Goal: Task Accomplishment & Management: Use online tool/utility

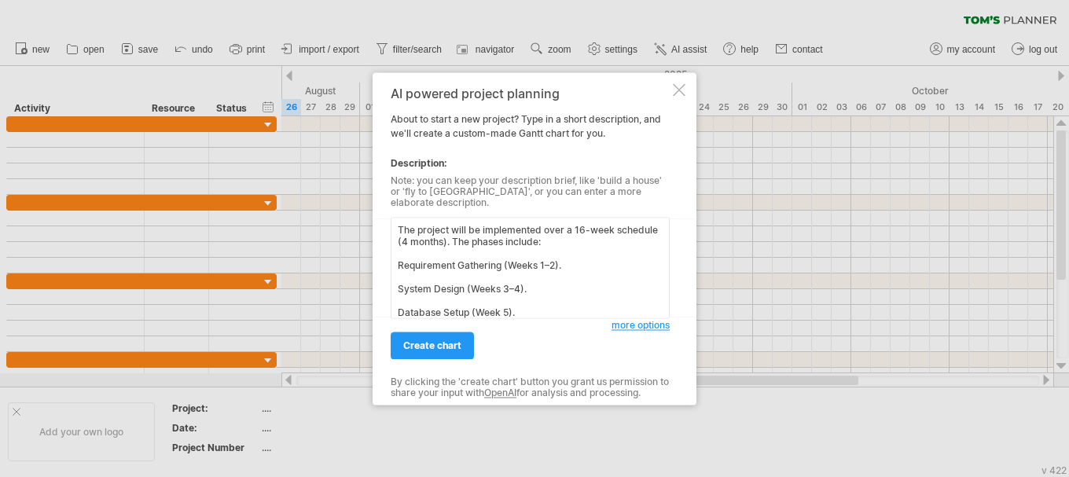
scroll to position [142, 0]
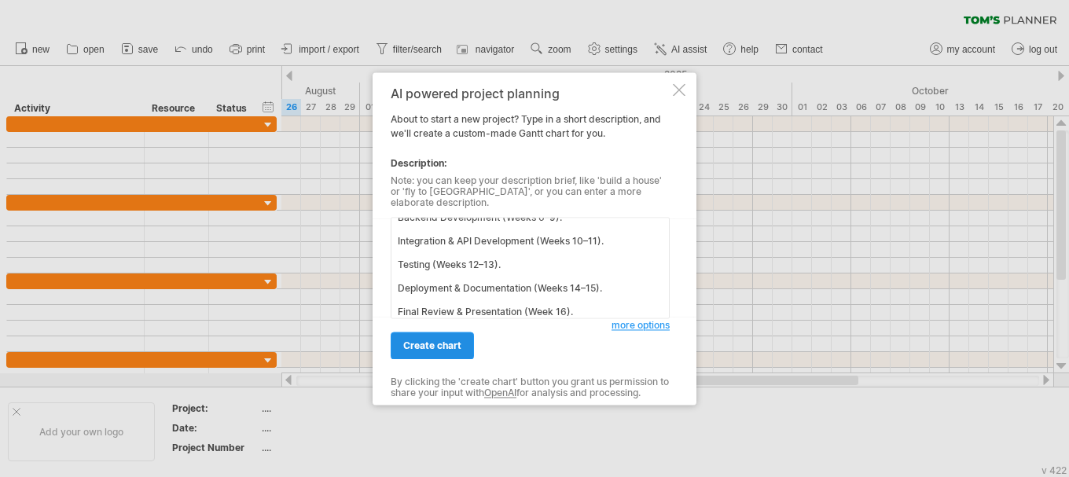
type textarea "The project will be implemented over a 16-week schedule (4 months). The phases …"
click at [443, 340] on span "create chart" at bounding box center [432, 346] width 58 height 12
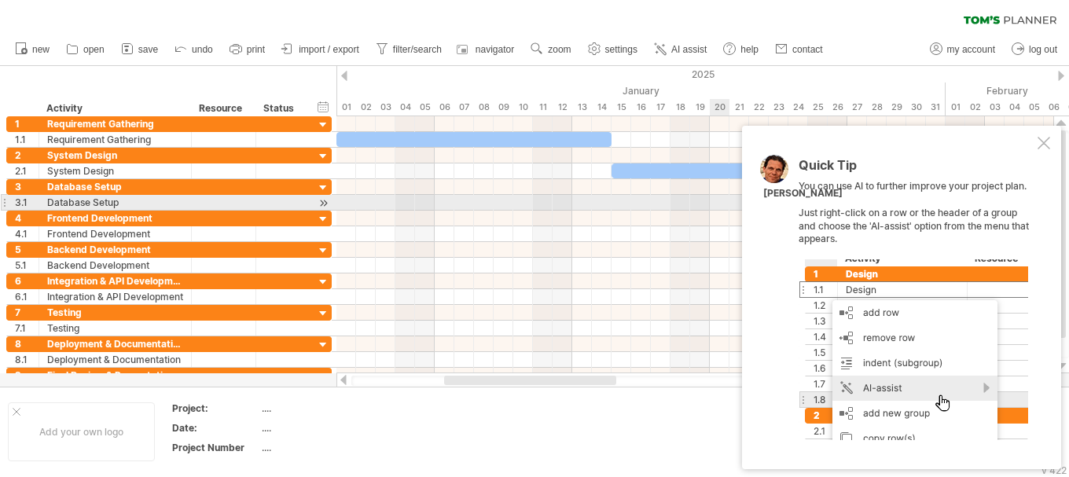
click at [928, 204] on div "Quick Tip You can use AI to further improve your project plan. Just right-click…" at bounding box center [917, 299] width 236 height 281
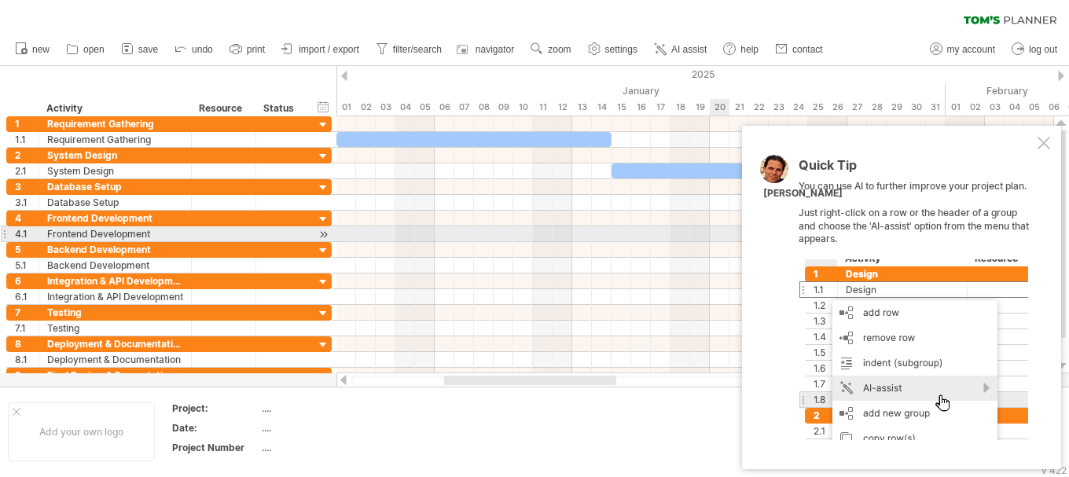
click at [1022, 230] on div "Quick Tip You can use AI to further improve your project plan. Just right-click…" at bounding box center [917, 299] width 236 height 281
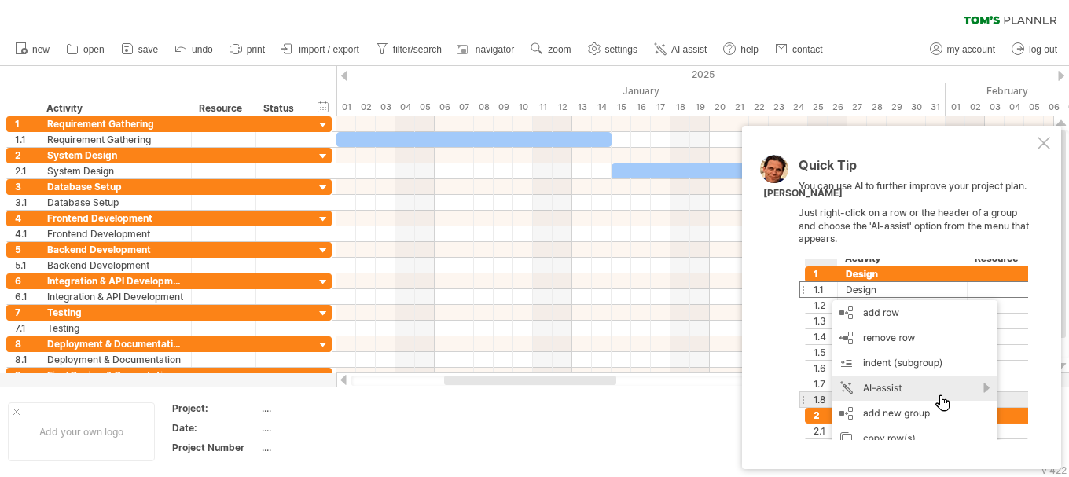
click at [979, 387] on div at bounding box center [914, 349] width 230 height 181
drag, startPoint x: 876, startPoint y: 182, endPoint x: 1027, endPoint y: 108, distance: 168.1
click at [1027, 108] on div "Trying to reach [DOMAIN_NAME] Connected again... 0% clear filter new 1" at bounding box center [534, 238] width 1069 height 477
click at [1046, 146] on div at bounding box center [1044, 143] width 13 height 13
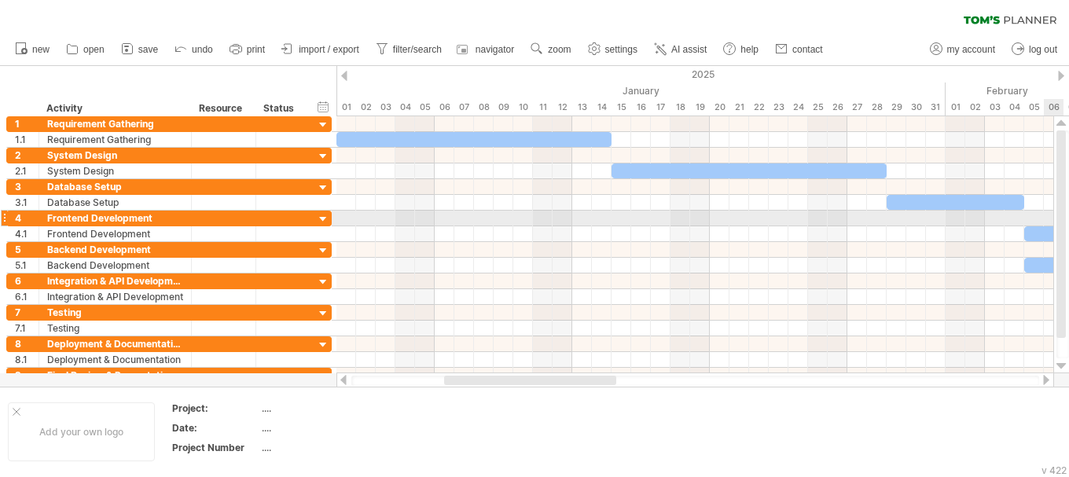
click at [1064, 222] on div at bounding box center [1061, 235] width 9 height 208
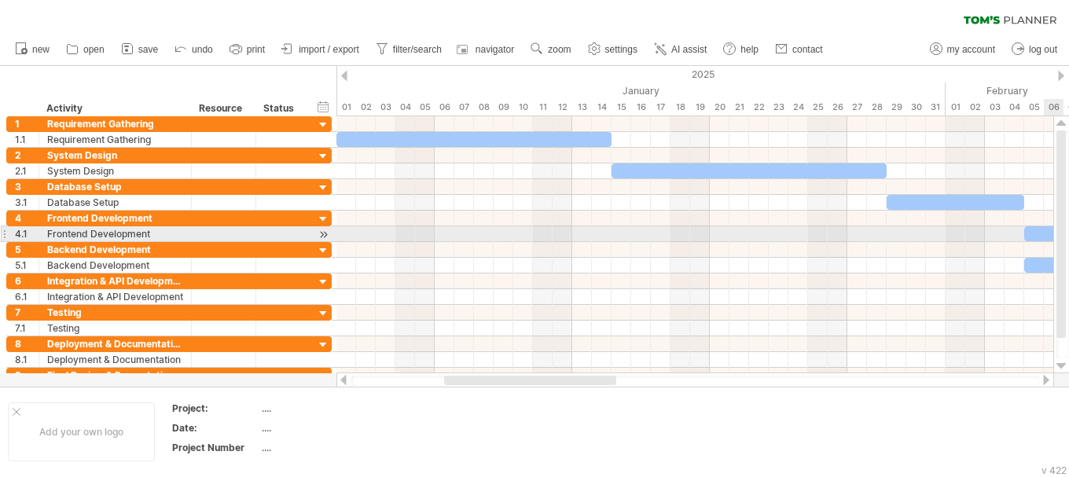
click at [1064, 215] on div at bounding box center [1061, 235] width 9 height 208
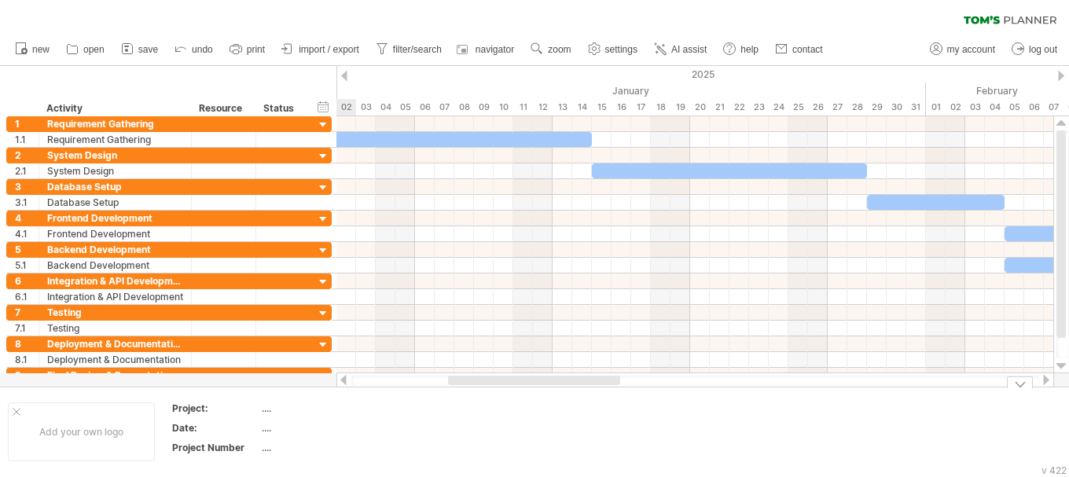
drag, startPoint x: 575, startPoint y: 380, endPoint x: 548, endPoint y: 454, distance: 78.6
click at [548, 454] on div "Trying to reach [DOMAIN_NAME] Connected again... 0% clear filter new 1" at bounding box center [534, 238] width 1069 height 477
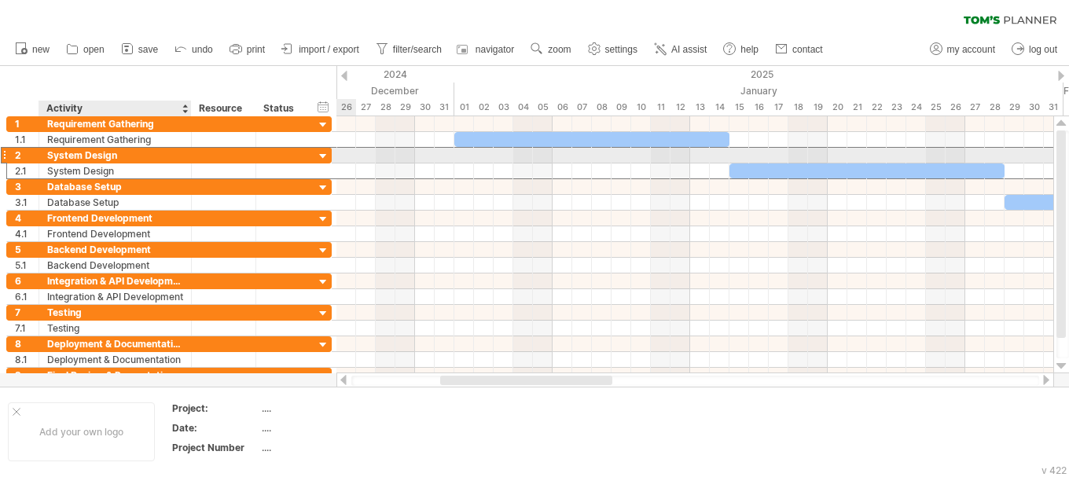
click at [181, 149] on div "System Design" at bounding box center [115, 155] width 136 height 15
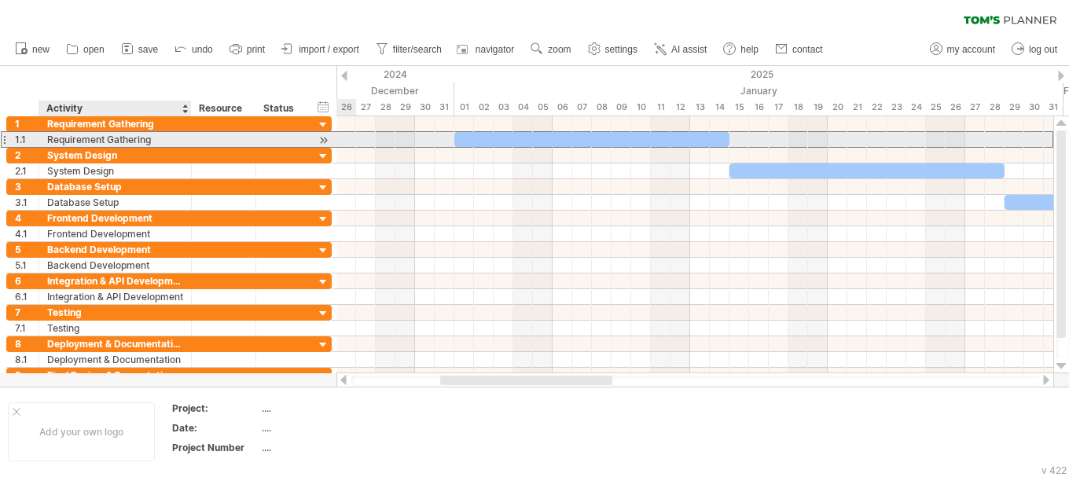
click at [175, 143] on div "Requirement Gathering" at bounding box center [115, 139] width 136 height 15
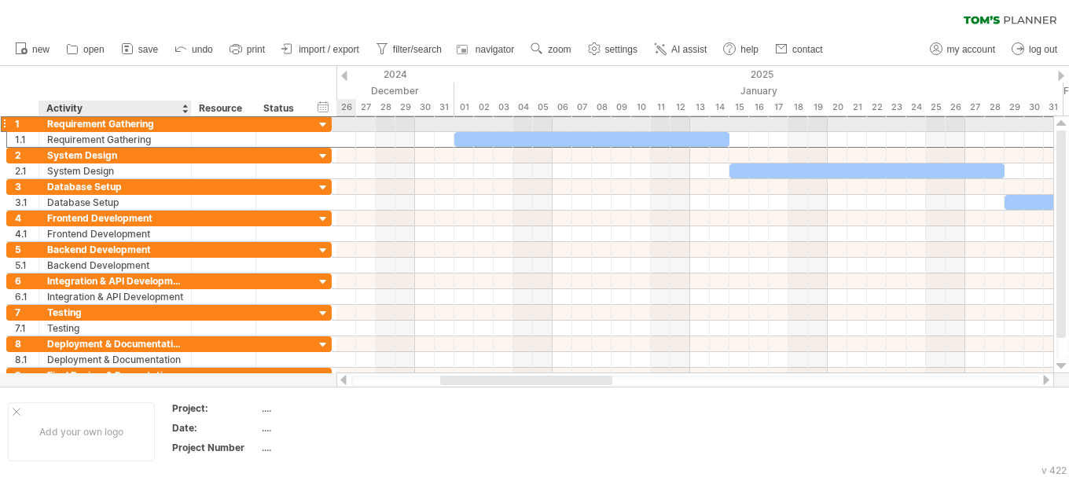
click at [157, 127] on div "Requirement Gathering" at bounding box center [115, 123] width 136 height 15
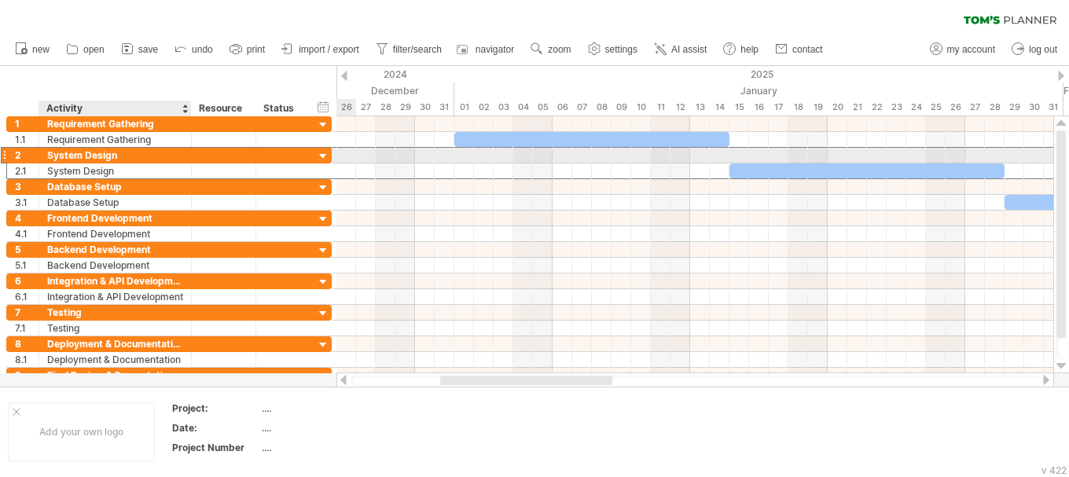
click at [160, 150] on div "System Design" at bounding box center [115, 155] width 136 height 15
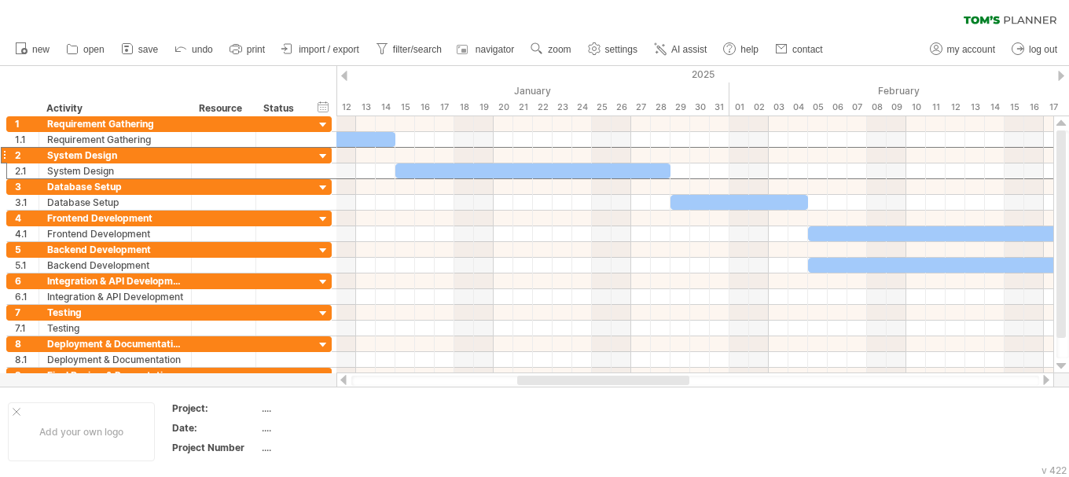
drag, startPoint x: 452, startPoint y: 382, endPoint x: 529, endPoint y: 379, distance: 77.1
click at [529, 379] on div at bounding box center [603, 380] width 172 height 9
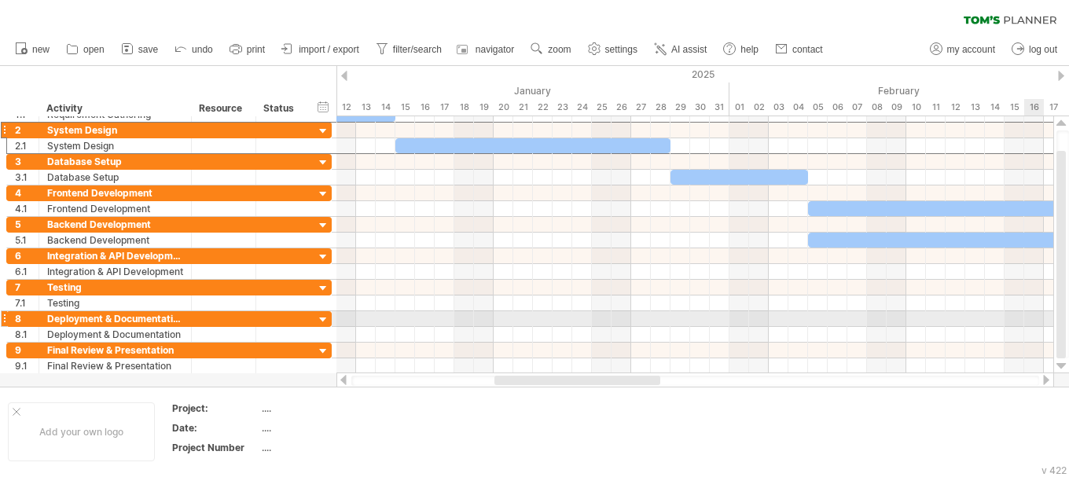
drag, startPoint x: 1065, startPoint y: 208, endPoint x: 1061, endPoint y: 329, distance: 121.2
click at [1061, 329] on div at bounding box center [1061, 255] width 9 height 208
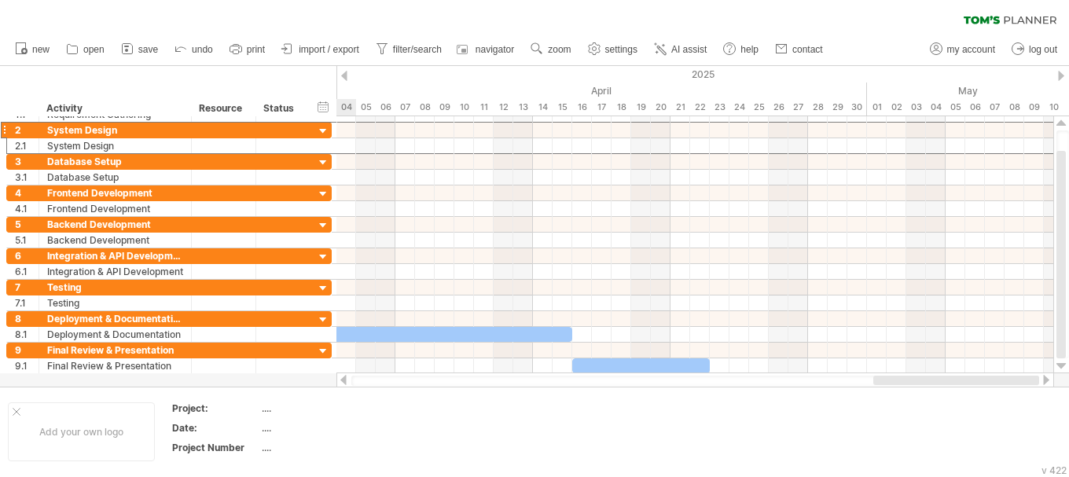
drag, startPoint x: 594, startPoint y: 383, endPoint x: 1009, endPoint y: 379, distance: 414.4
click at [1009, 379] on div at bounding box center [957, 380] width 166 height 9
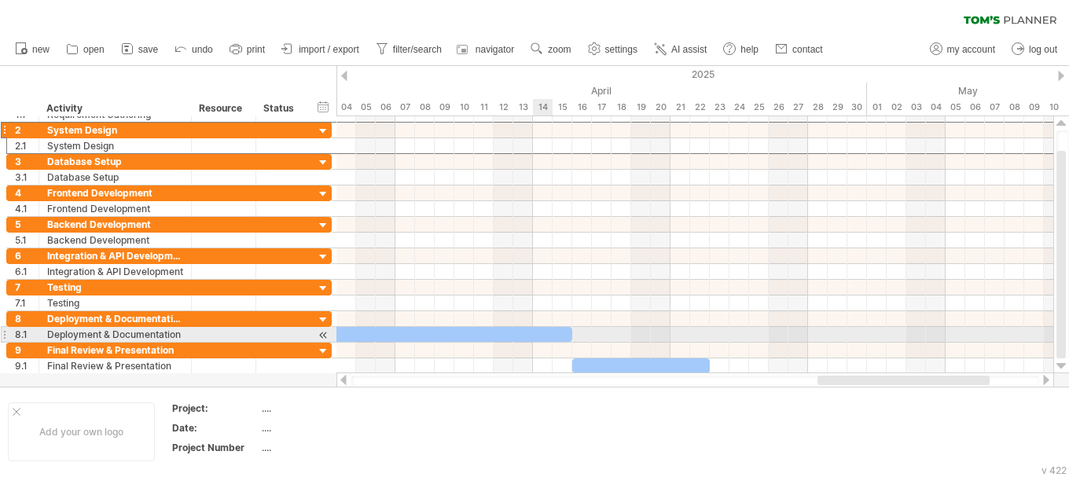
click at [543, 335] on div at bounding box center [434, 334] width 275 height 15
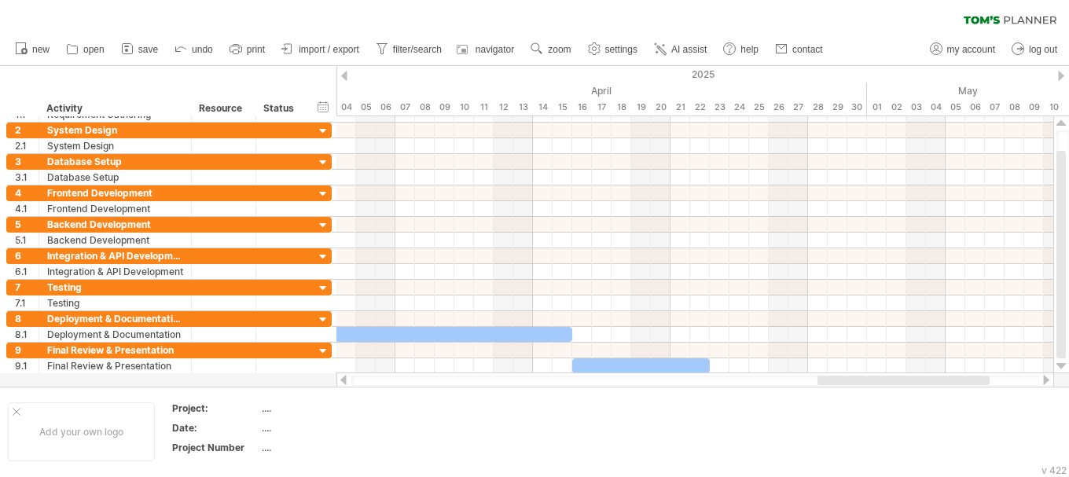
click at [883, 380] on div at bounding box center [904, 380] width 172 height 9
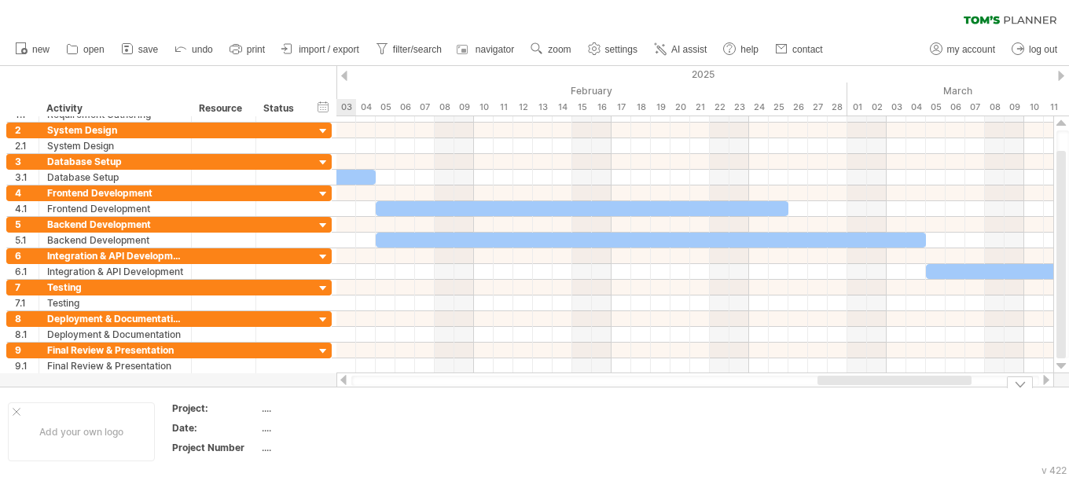
drag, startPoint x: 883, startPoint y: 380, endPoint x: 614, endPoint y: 402, distance: 269.8
click at [614, 402] on div "Trying to reach [DOMAIN_NAME] Connected again... 0% clear filter new 1" at bounding box center [534, 238] width 1069 height 477
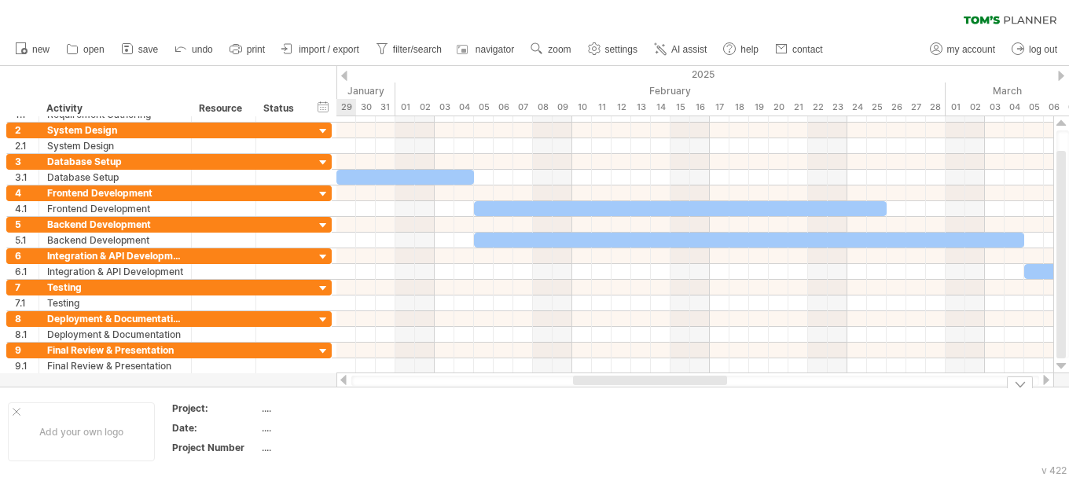
click at [614, 402] on td at bounding box center [591, 432] width 124 height 61
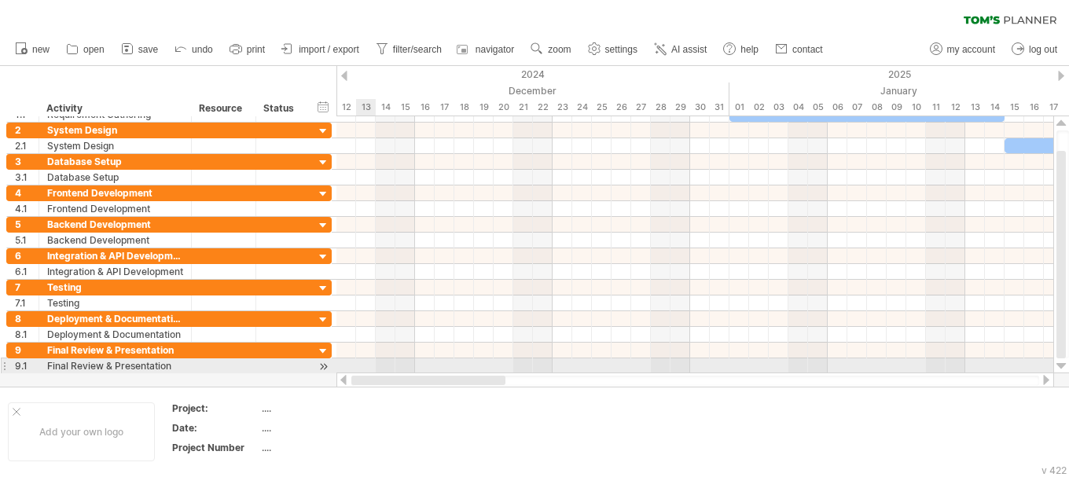
drag, startPoint x: 627, startPoint y: 384, endPoint x: 358, endPoint y: 367, distance: 270.2
click at [358, 367] on div "Trying to reach [DOMAIN_NAME] Connected again... 0% clear filter new 1" at bounding box center [534, 238] width 1069 height 477
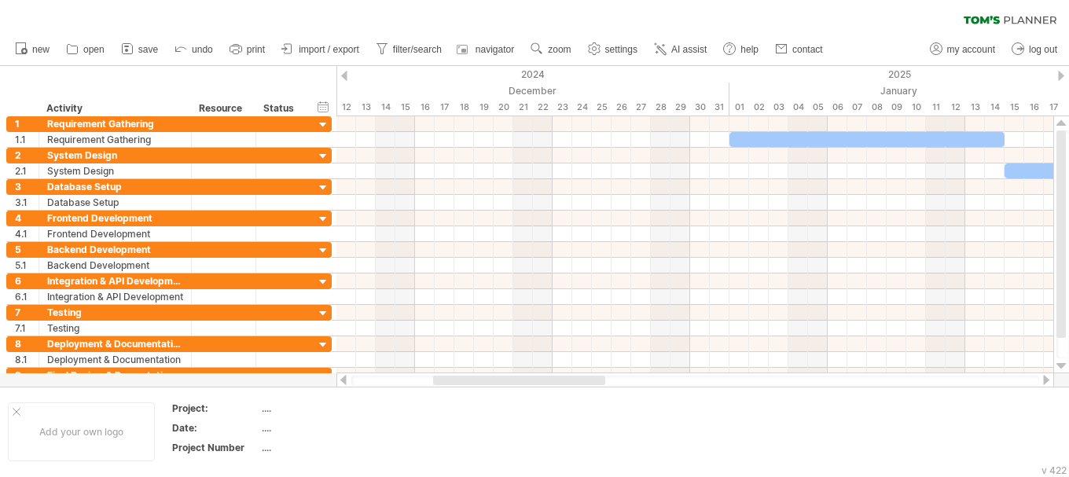
drag, startPoint x: 1061, startPoint y: 161, endPoint x: 1043, endPoint y: 26, distance: 136.3
click at [1043, 26] on div "Trying to reach [DOMAIN_NAME] Connected again... 0% clear filter new 1" at bounding box center [534, 238] width 1069 height 477
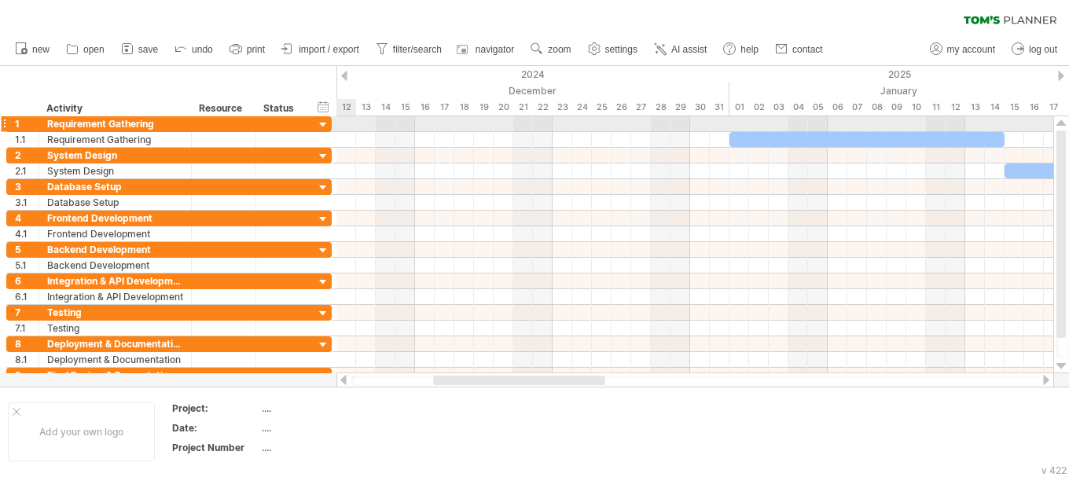
click at [323, 125] on div at bounding box center [323, 125] width 15 height 15
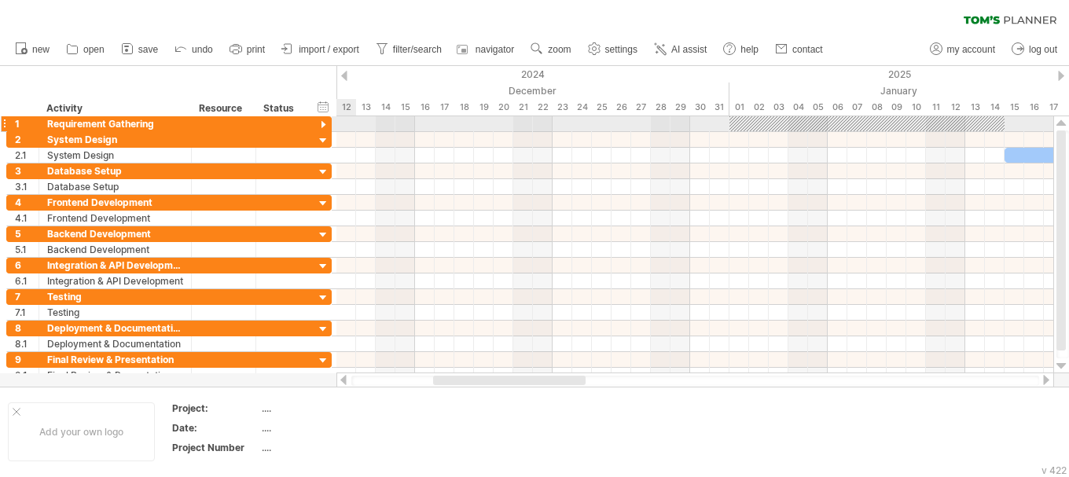
click at [323, 125] on div at bounding box center [323, 125] width 15 height 15
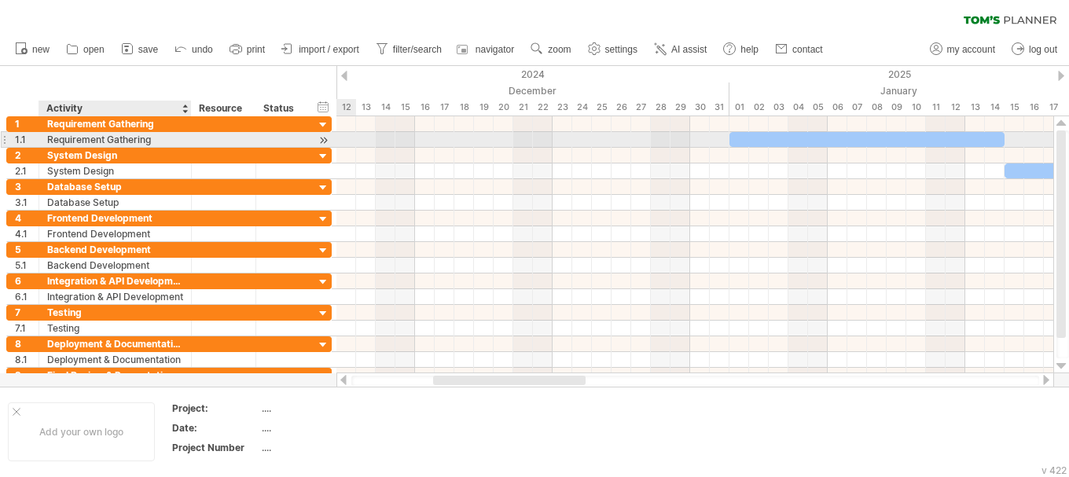
click at [159, 138] on div "Requirement Gathering" at bounding box center [115, 139] width 136 height 15
click at [159, 138] on input "**********" at bounding box center [115, 139] width 136 height 15
drag, startPoint x: 159, startPoint y: 138, endPoint x: 45, endPoint y: 134, distance: 114.1
click at [45, 134] on div "**********" at bounding box center [115, 139] width 153 height 15
click at [812, 139] on div at bounding box center [867, 139] width 275 height 15
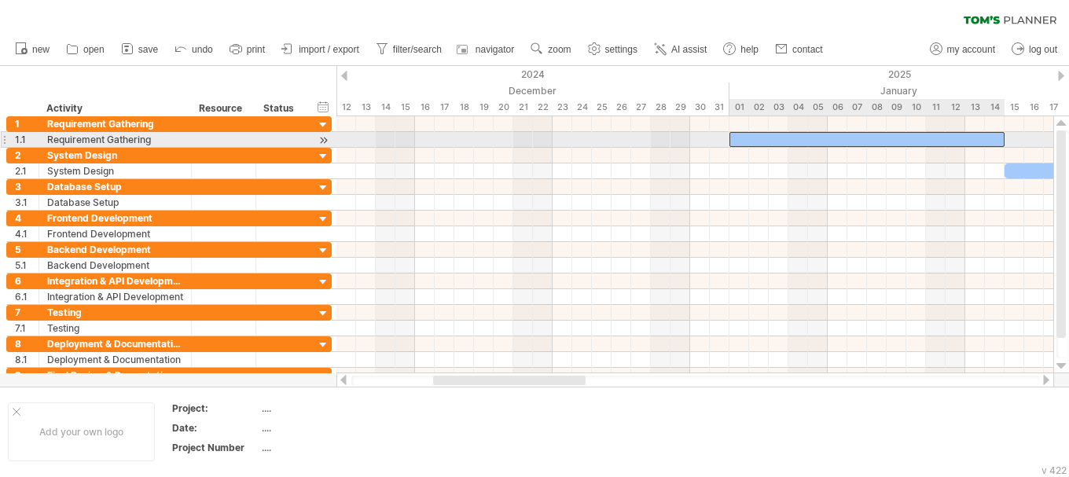
click at [812, 139] on div at bounding box center [867, 139] width 275 height 15
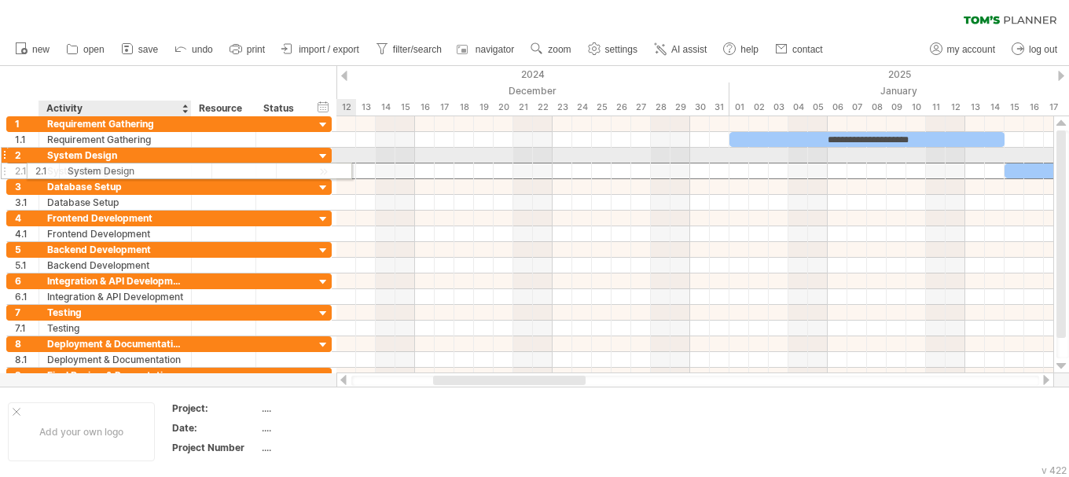
drag, startPoint x: 123, startPoint y: 170, endPoint x: 110, endPoint y: 168, distance: 12.7
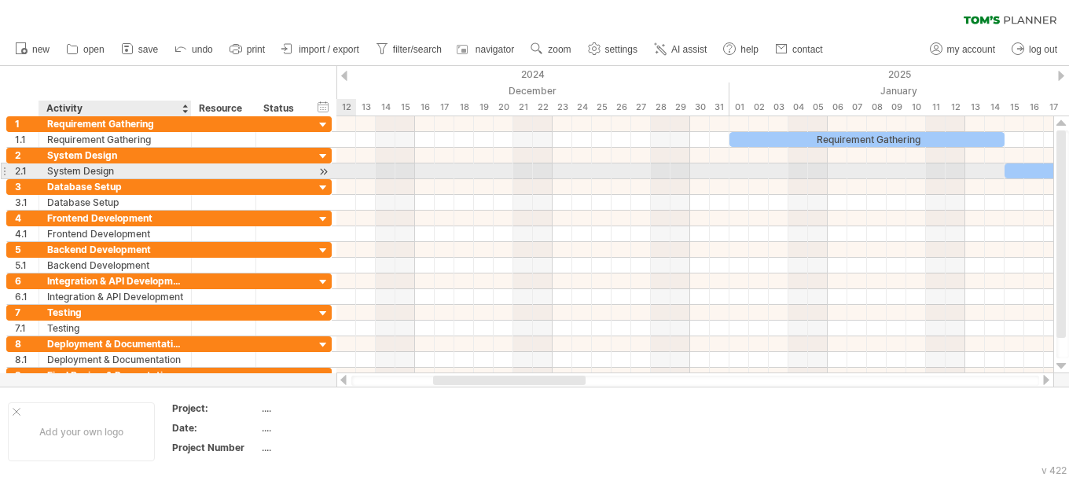
click at [98, 170] on div "System Design" at bounding box center [115, 171] width 136 height 15
click at [98, 170] on input "**********" at bounding box center [115, 171] width 136 height 15
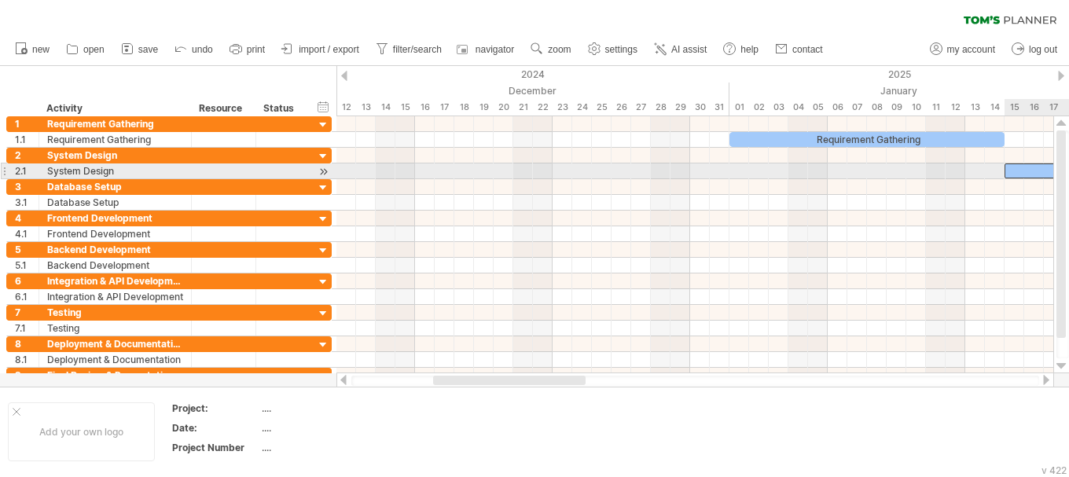
click at [1033, 171] on div "Requirement Gathering [DATE] [DATE]" at bounding box center [695, 244] width 717 height 257
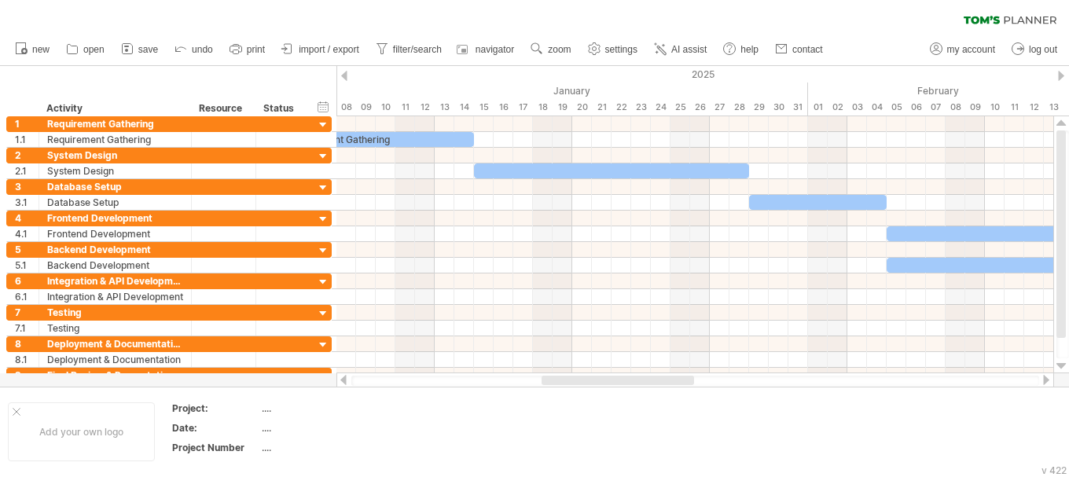
drag, startPoint x: 545, startPoint y: 377, endPoint x: 654, endPoint y: 384, distance: 109.5
click at [654, 384] on div at bounding box center [618, 380] width 153 height 9
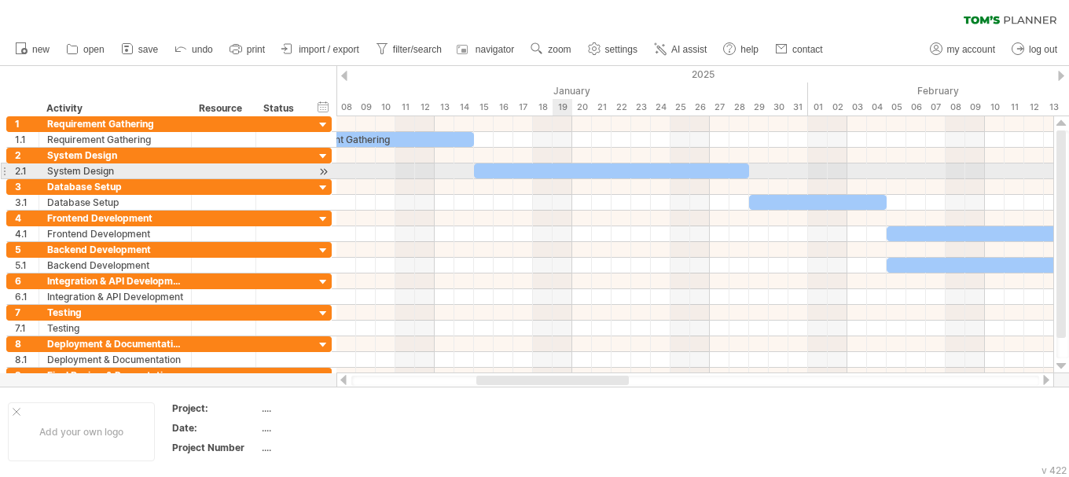
click at [560, 164] on div at bounding box center [611, 171] width 275 height 15
paste div
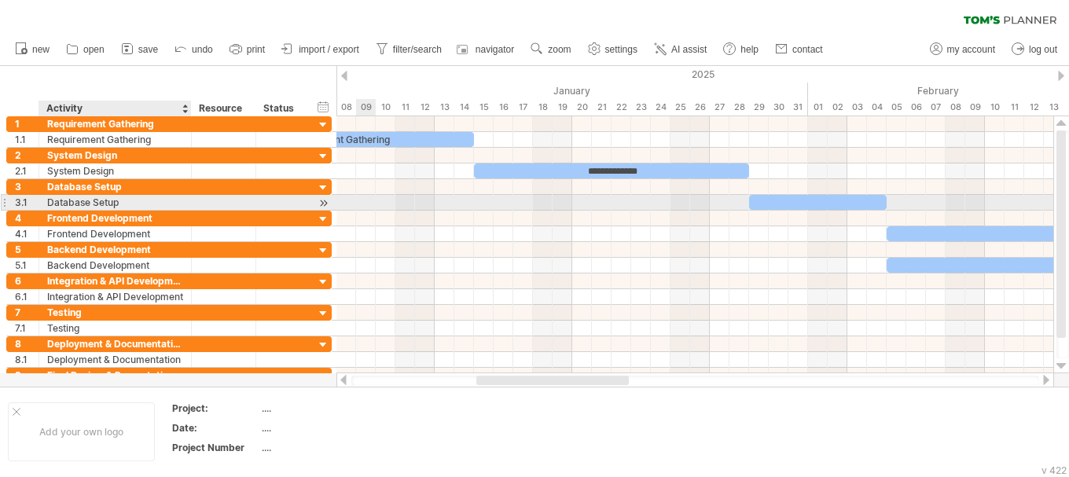
click at [109, 200] on div "Database Setup" at bounding box center [115, 202] width 136 height 15
click at [0, 0] on input "**********" at bounding box center [0, 0] width 0 height 0
click at [109, 200] on input "**********" at bounding box center [115, 202] width 136 height 15
click at [785, 199] on div at bounding box center [818, 202] width 138 height 15
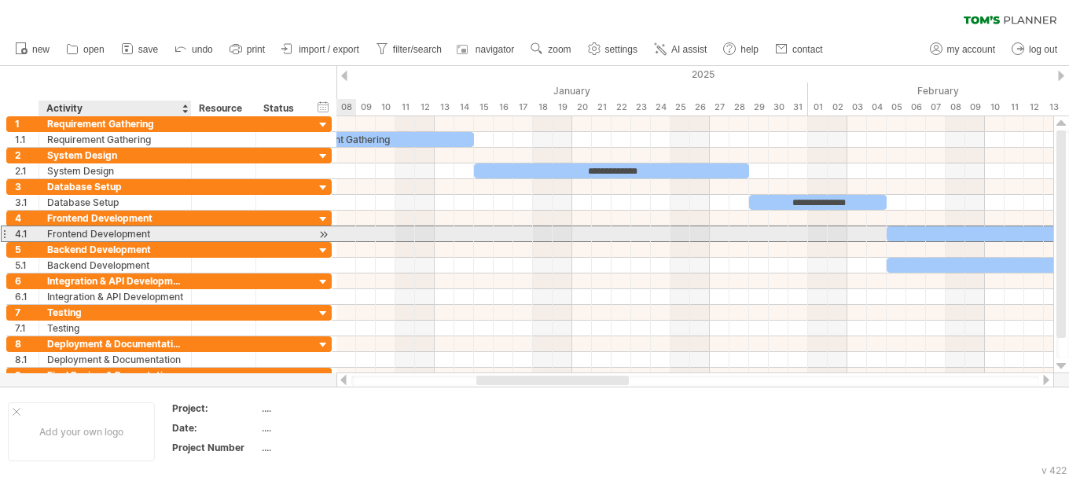
click at [134, 238] on div "Frontend Development" at bounding box center [115, 233] width 136 height 15
click at [0, 0] on input "**********" at bounding box center [0, 0] width 0 height 0
click at [89, 230] on input "**********" at bounding box center [115, 233] width 136 height 15
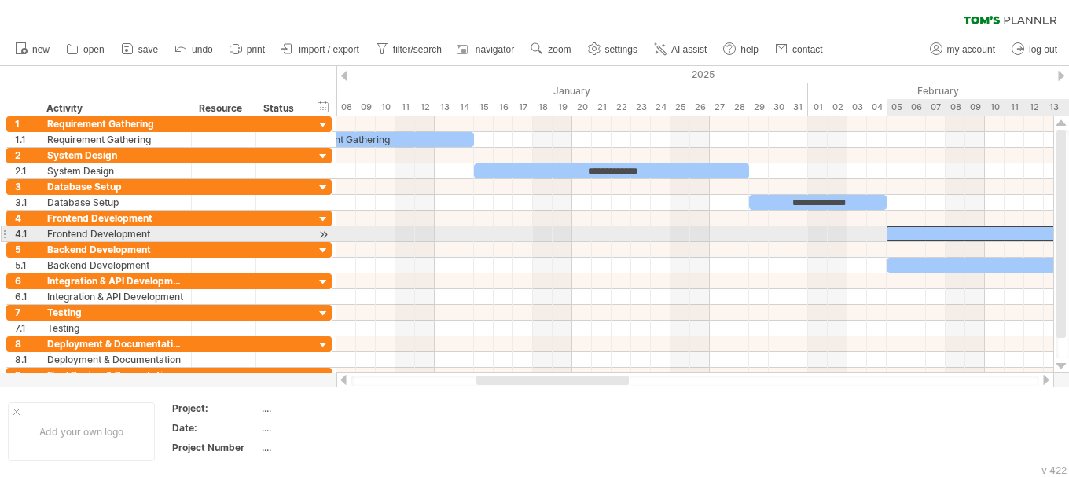
click at [974, 229] on div "**********" at bounding box center [695, 244] width 717 height 257
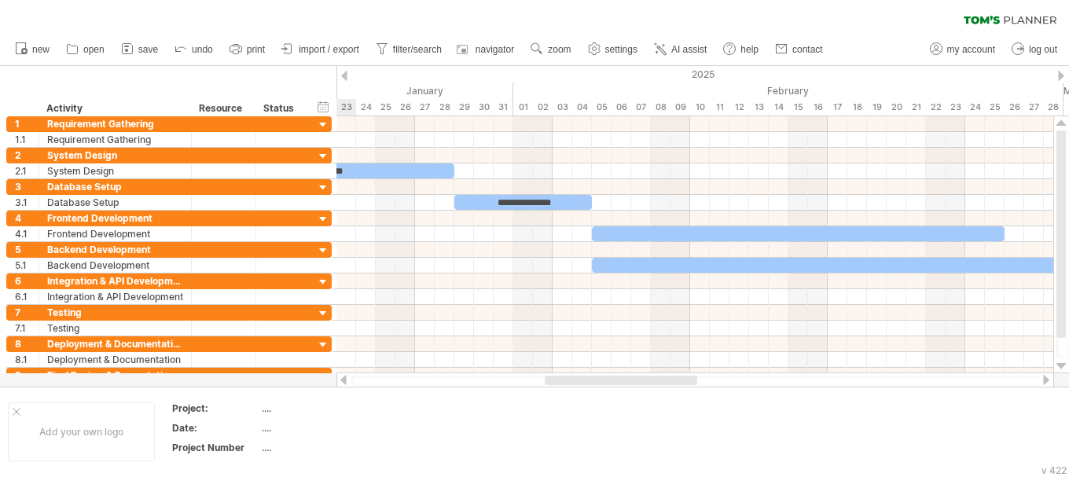
drag, startPoint x: 588, startPoint y: 378, endPoint x: 657, endPoint y: 377, distance: 68.4
click at [657, 377] on div at bounding box center [621, 380] width 153 height 9
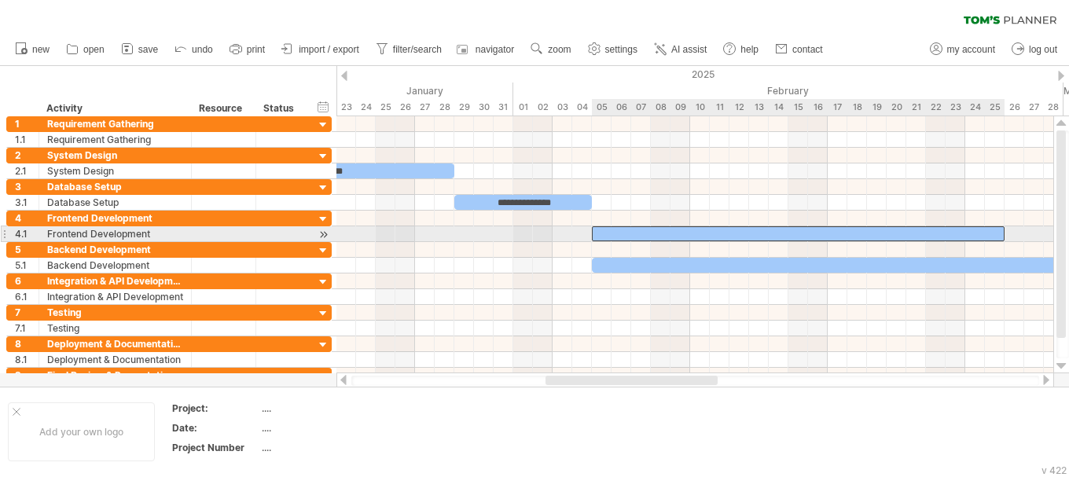
click at [679, 227] on div at bounding box center [798, 233] width 413 height 15
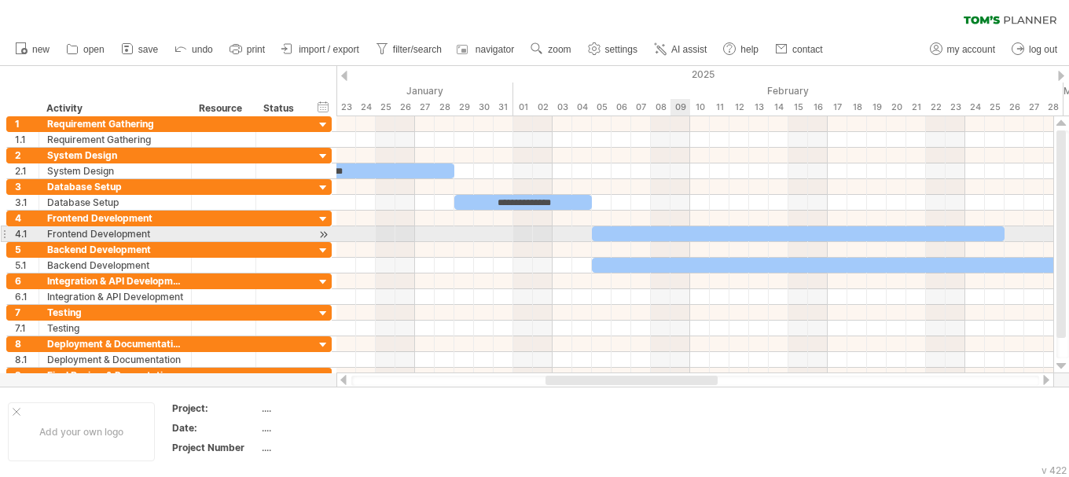
paste div
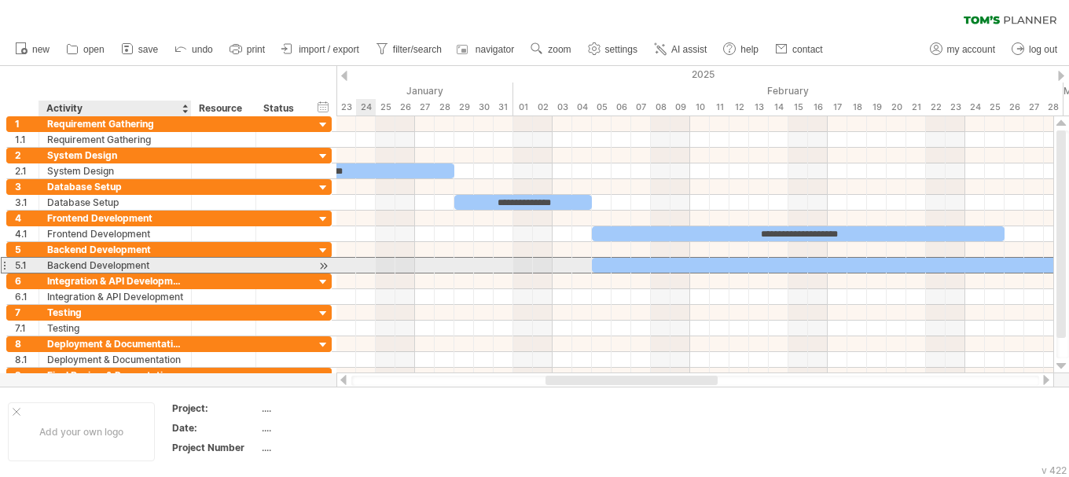
click at [129, 263] on div "Backend Development" at bounding box center [115, 265] width 136 height 15
click at [0, 0] on input "**********" at bounding box center [0, 0] width 0 height 0
click at [129, 263] on input "**********" at bounding box center [115, 265] width 136 height 15
click at [774, 264] on div at bounding box center [867, 265] width 550 height 15
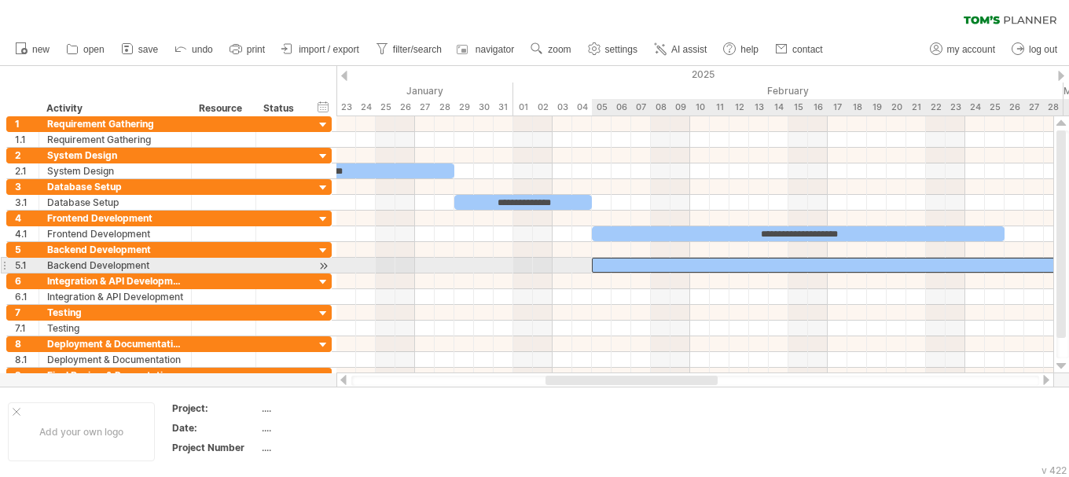
click at [774, 264] on div at bounding box center [867, 265] width 550 height 15
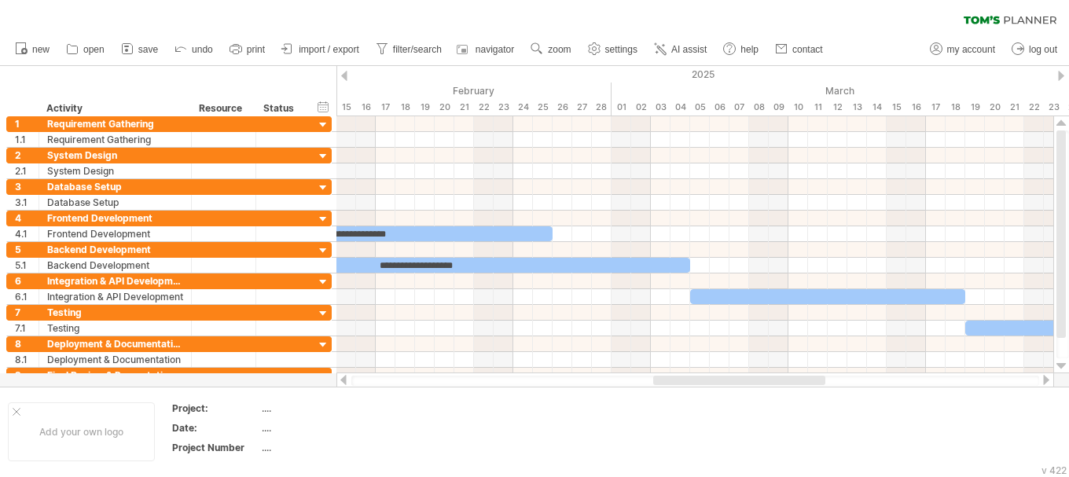
drag, startPoint x: 689, startPoint y: 383, endPoint x: 797, endPoint y: 380, distance: 107.8
click at [797, 380] on div at bounding box center [739, 380] width 172 height 9
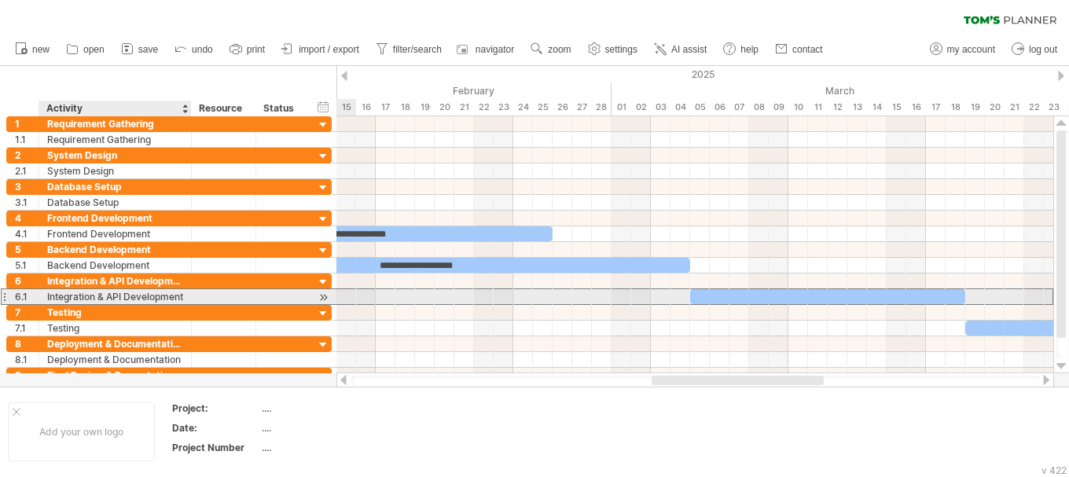
click at [132, 296] on div "Integration & API Development" at bounding box center [115, 296] width 136 height 15
click at [0, 0] on input "**********" at bounding box center [0, 0] width 0 height 0
click at [132, 296] on input "**********" at bounding box center [115, 296] width 136 height 15
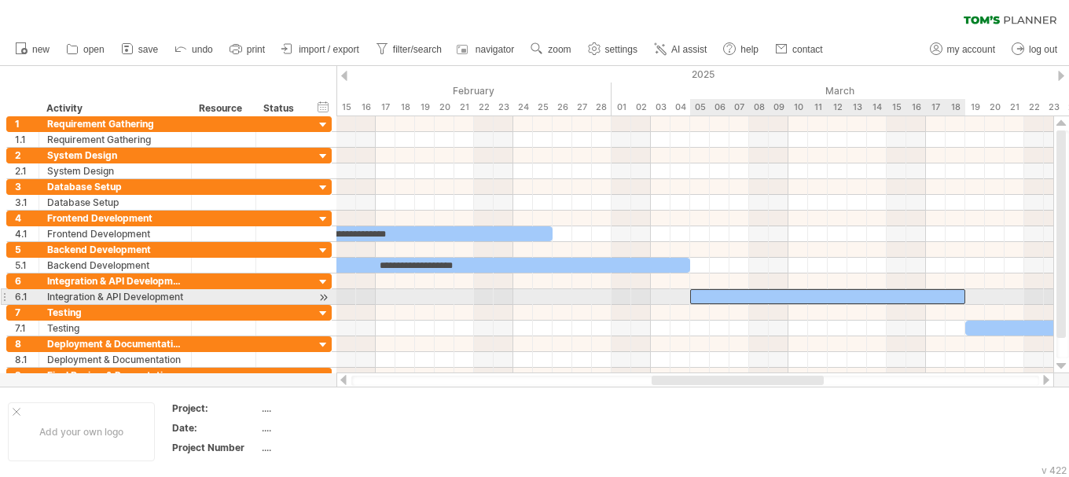
click at [799, 301] on div at bounding box center [827, 296] width 275 height 15
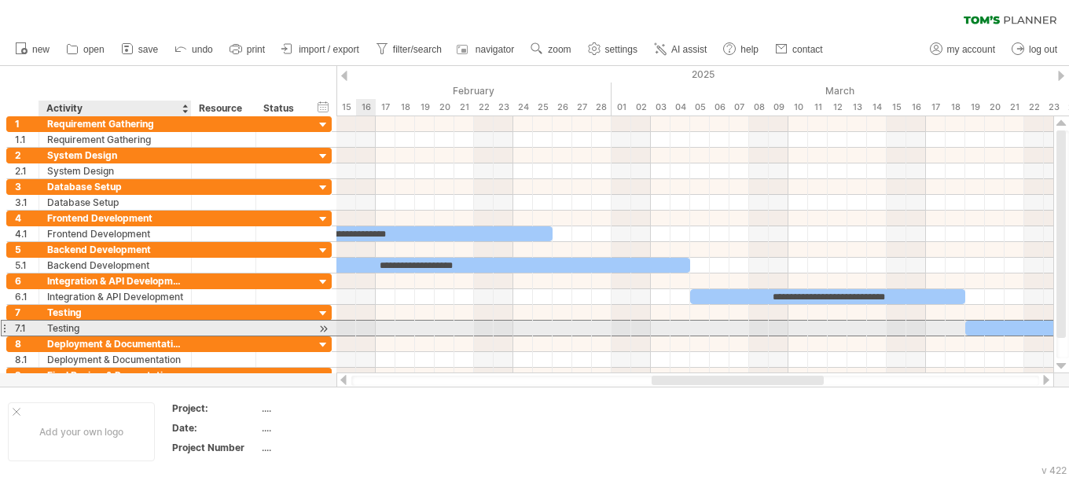
click at [63, 329] on div "Testing" at bounding box center [115, 328] width 136 height 15
click at [0, 0] on input "*******" at bounding box center [0, 0] width 0 height 0
click at [63, 329] on input "*******" at bounding box center [115, 328] width 136 height 15
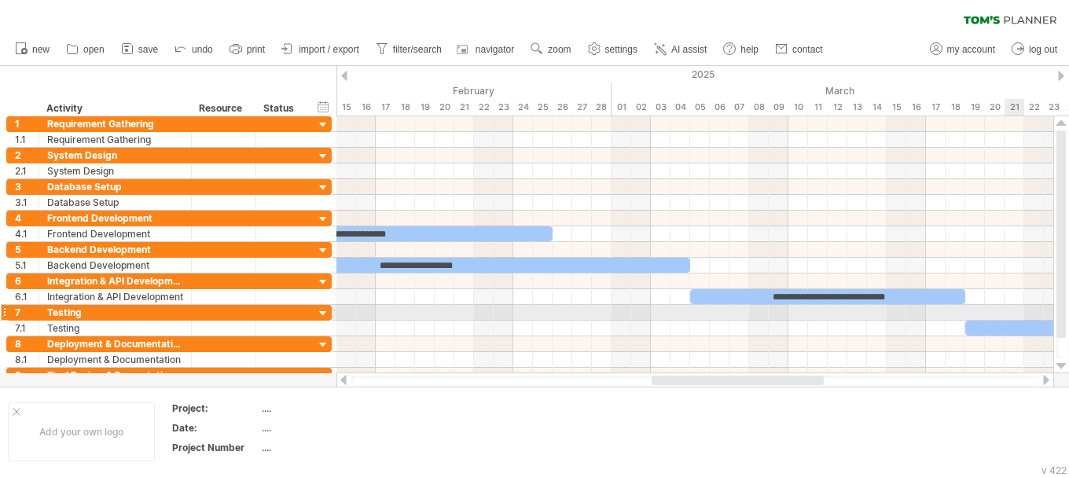
click at [1006, 320] on div at bounding box center [695, 313] width 717 height 16
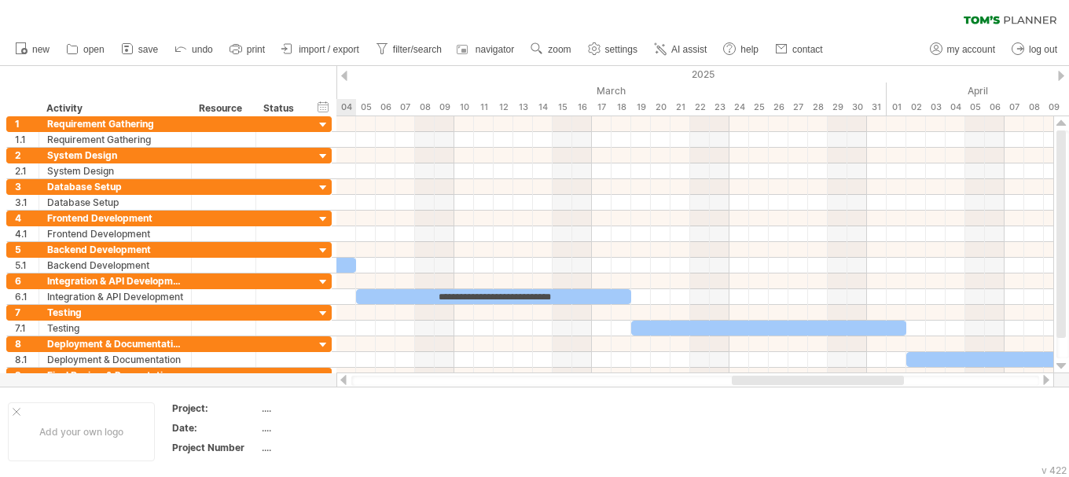
drag, startPoint x: 809, startPoint y: 381, endPoint x: 889, endPoint y: 377, distance: 80.3
click at [889, 377] on div at bounding box center [818, 380] width 172 height 9
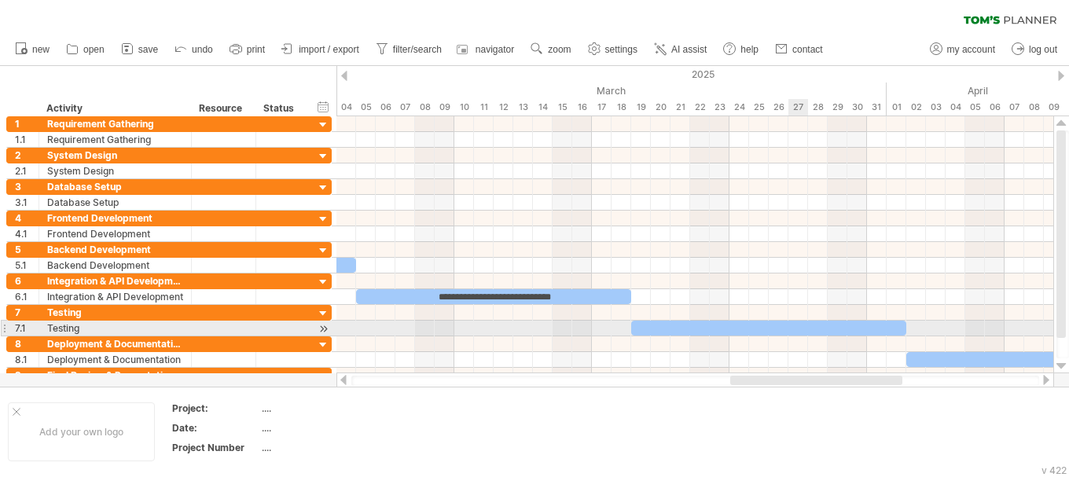
click at [795, 322] on div at bounding box center [768, 328] width 275 height 15
paste div
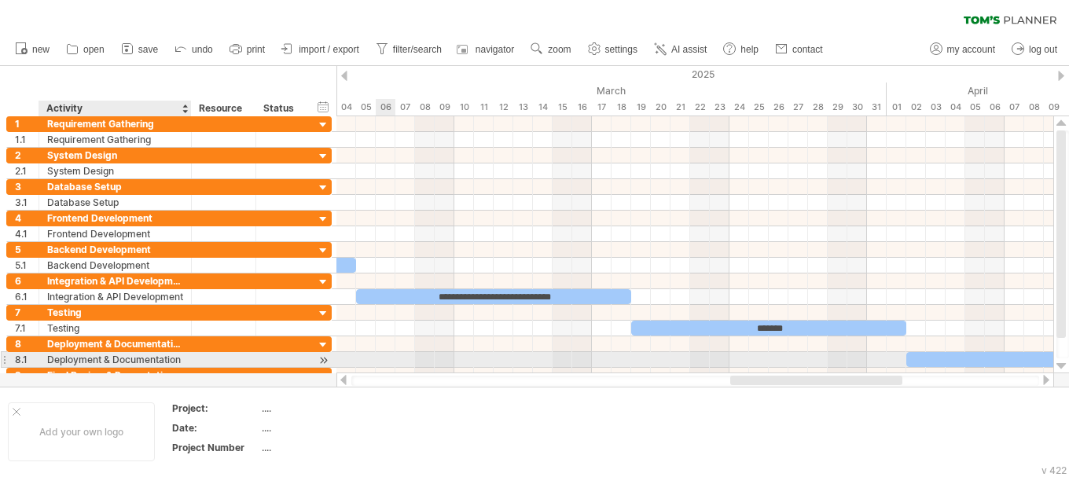
click at [143, 361] on div "Deployment & Documentation" at bounding box center [115, 359] width 136 height 15
click at [143, 361] on input "**********" at bounding box center [115, 359] width 136 height 15
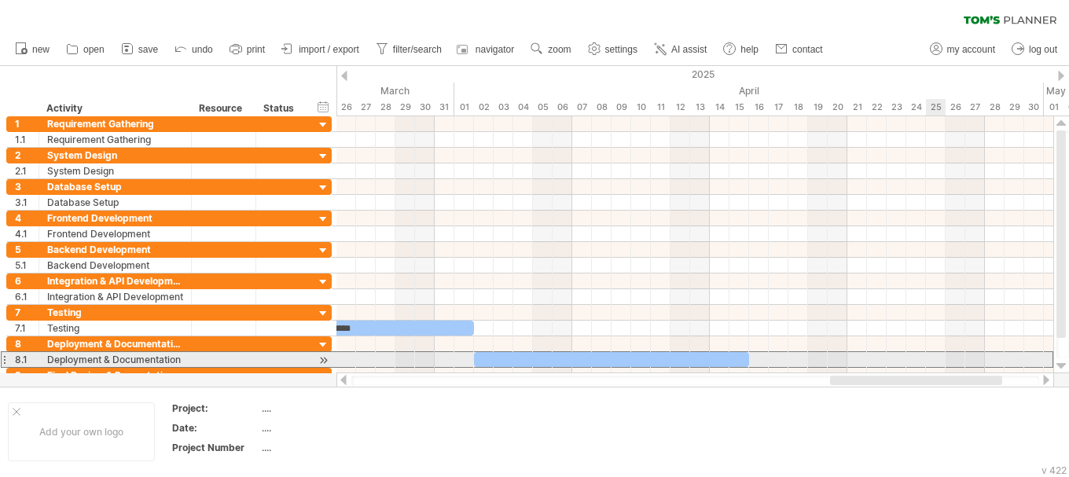
drag, startPoint x: 836, startPoint y: 378, endPoint x: 936, endPoint y: 367, distance: 100.5
click at [936, 367] on div "Trying to reach [DOMAIN_NAME] Connected again... 0% clear filter new 1" at bounding box center [534, 238] width 1069 height 477
click at [667, 359] on div at bounding box center [611, 359] width 275 height 15
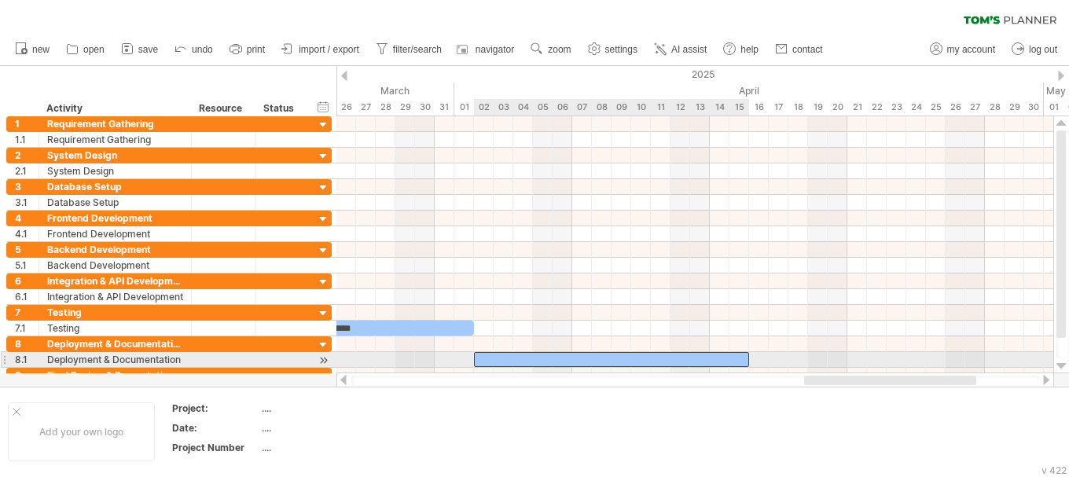
click at [667, 359] on div at bounding box center [611, 359] width 275 height 15
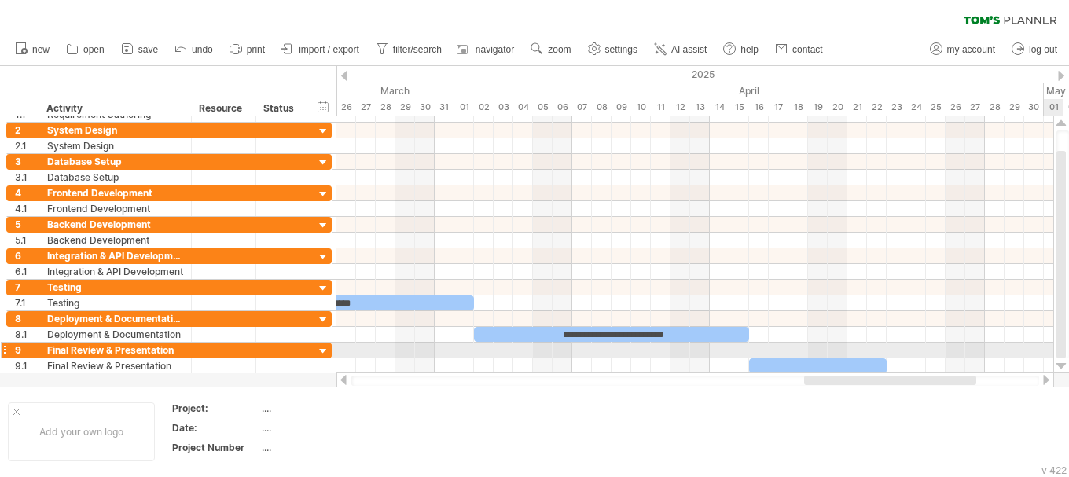
drag, startPoint x: 1060, startPoint y: 277, endPoint x: 1065, endPoint y: 353, distance: 76.5
click at [1065, 353] on div at bounding box center [1061, 255] width 9 height 208
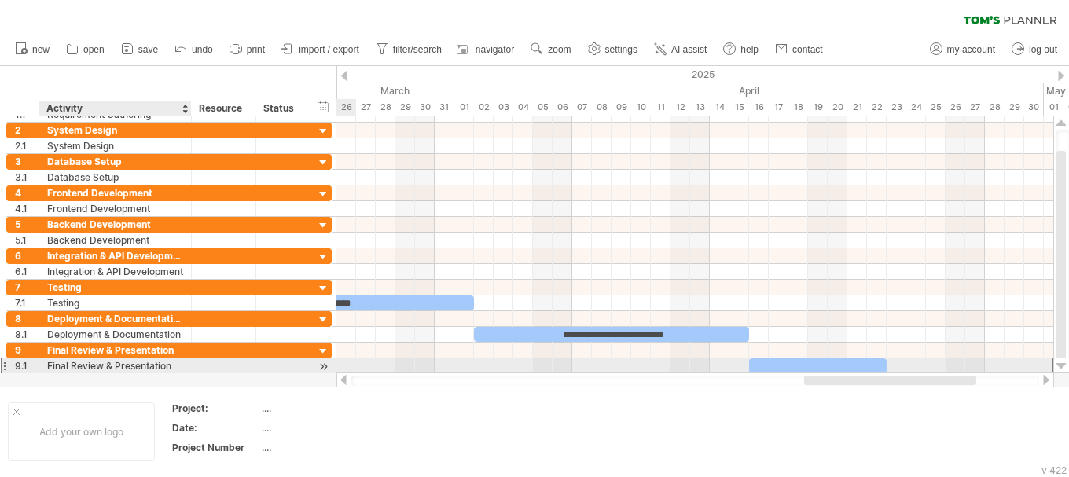
click at [92, 366] on div "Final Review & Presentation" at bounding box center [115, 366] width 136 height 15
click at [92, 366] on input "**********" at bounding box center [115, 366] width 136 height 15
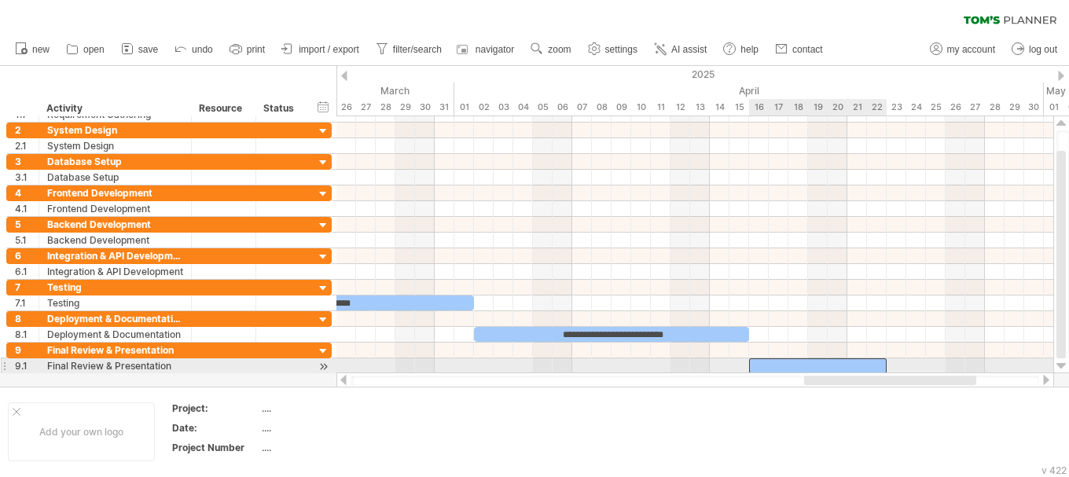
click at [791, 365] on div at bounding box center [818, 366] width 138 height 15
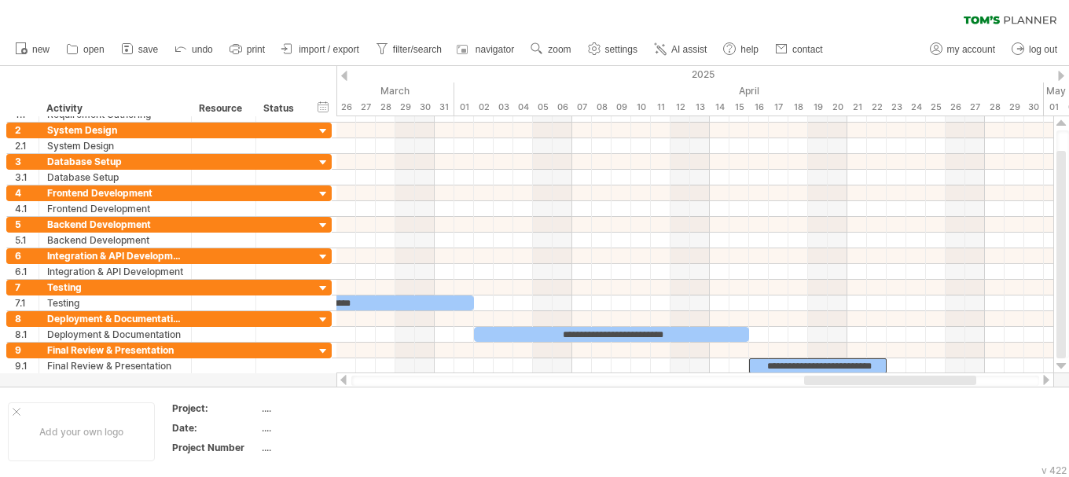
click at [344, 75] on div at bounding box center [344, 76] width 6 height 10
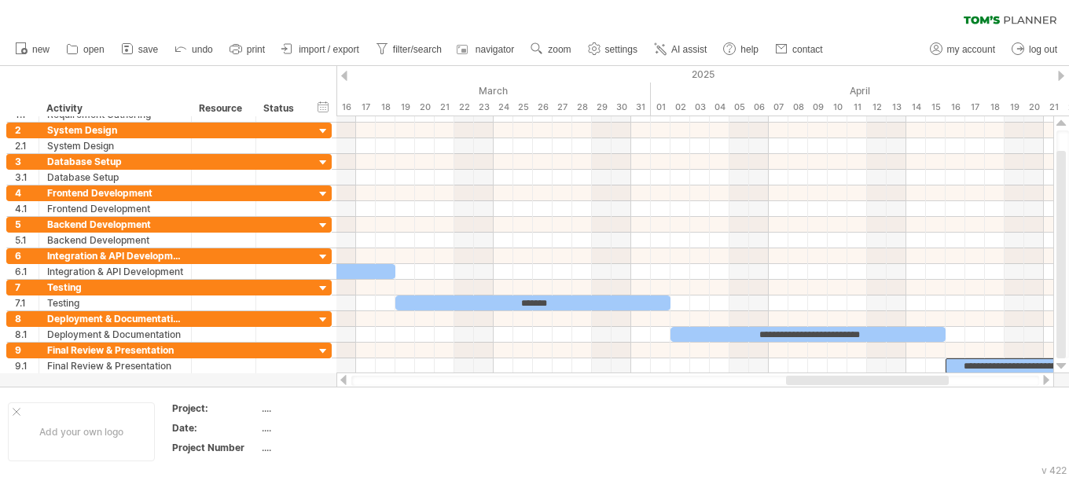
click at [344, 75] on div at bounding box center [344, 76] width 6 height 10
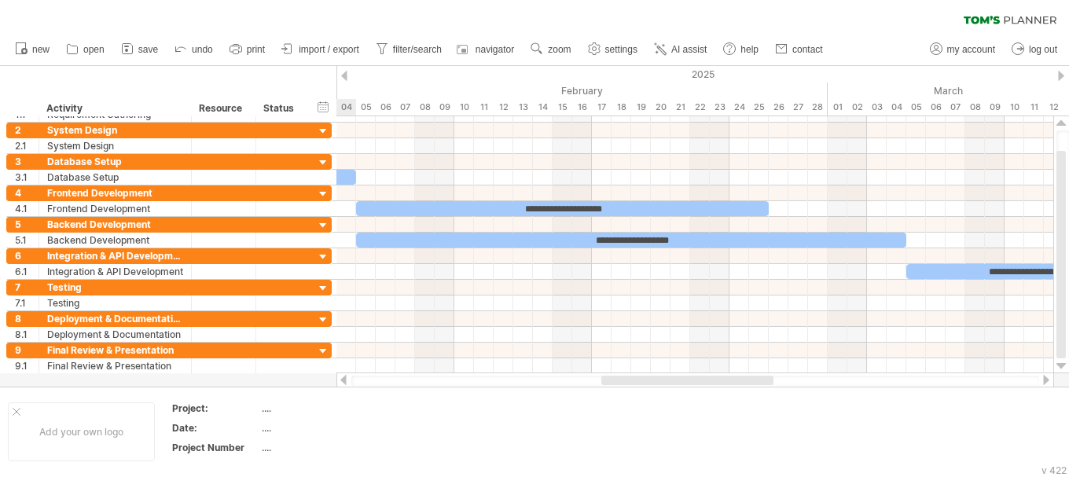
click at [344, 75] on div at bounding box center [344, 76] width 6 height 10
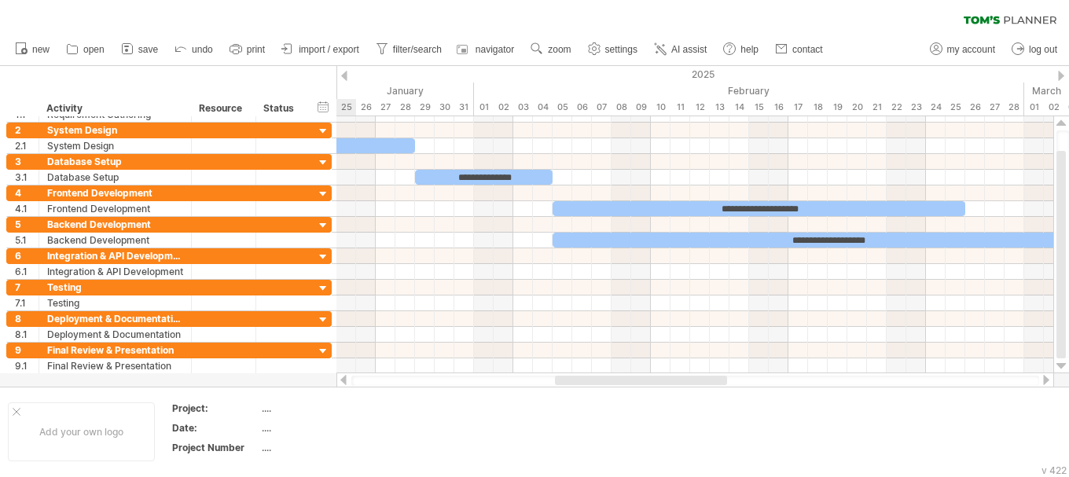
click at [344, 75] on div at bounding box center [344, 76] width 6 height 10
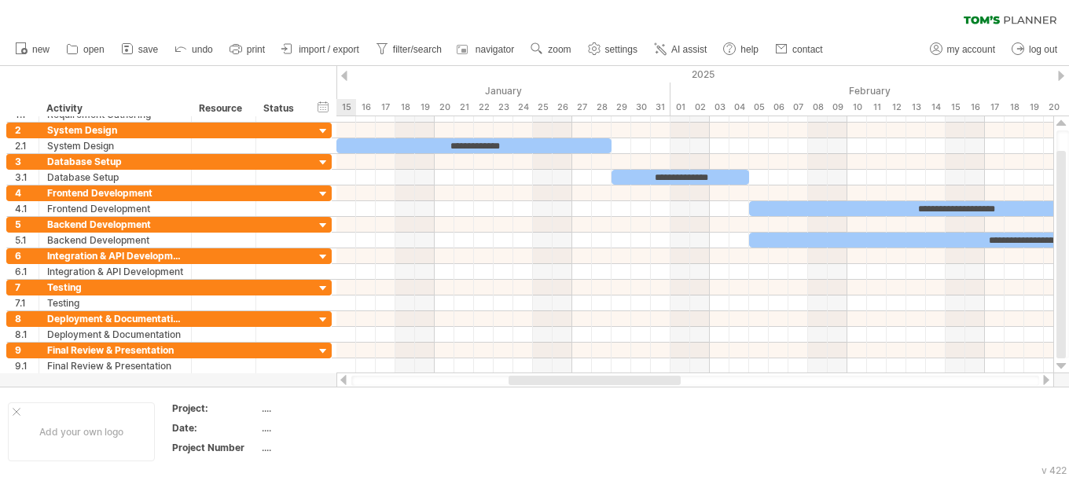
click at [344, 75] on div at bounding box center [344, 76] width 6 height 10
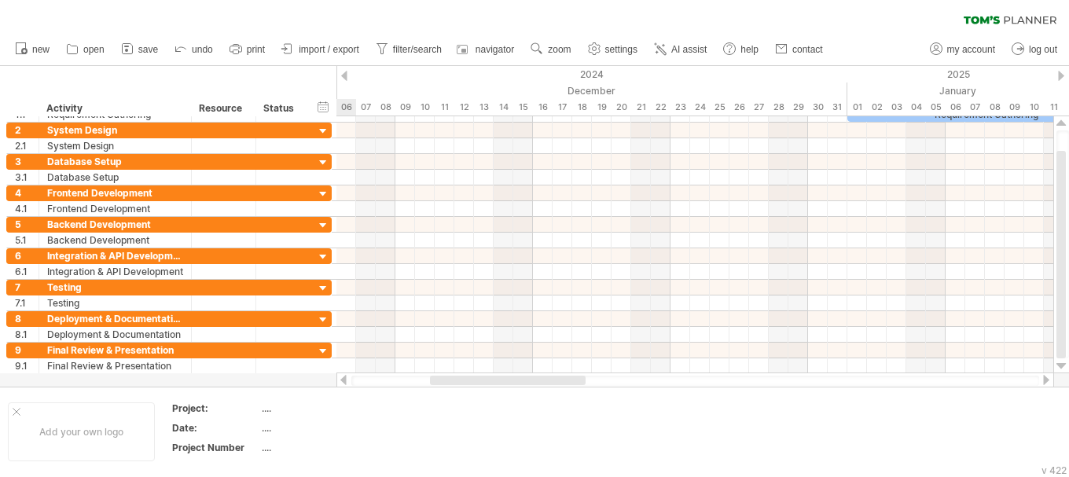
click at [344, 75] on div at bounding box center [344, 76] width 6 height 10
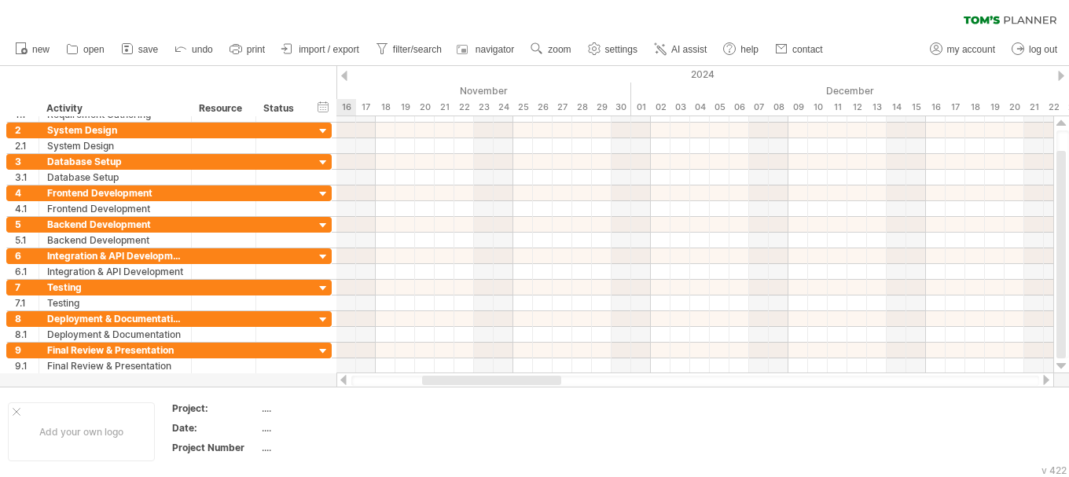
click at [344, 75] on div at bounding box center [344, 76] width 6 height 10
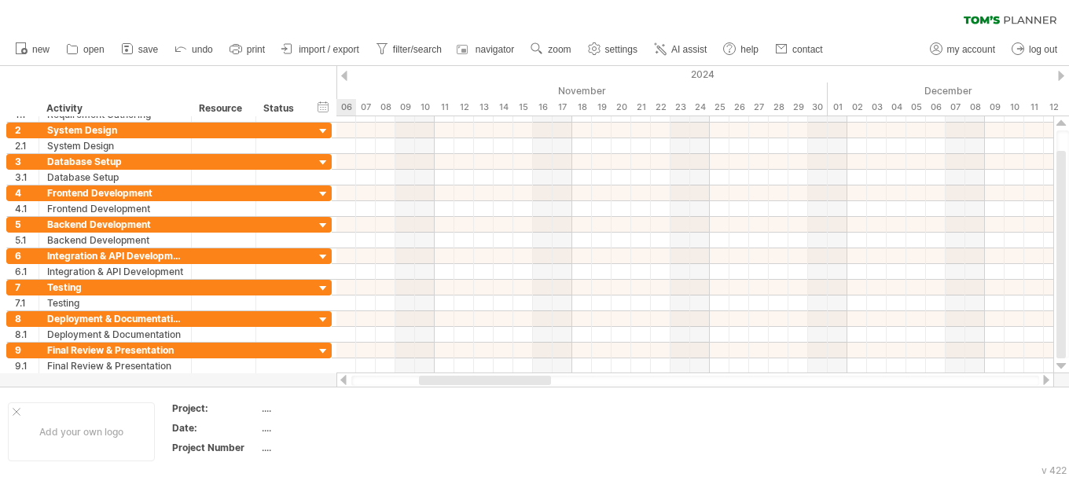
click at [344, 75] on div at bounding box center [344, 76] width 6 height 10
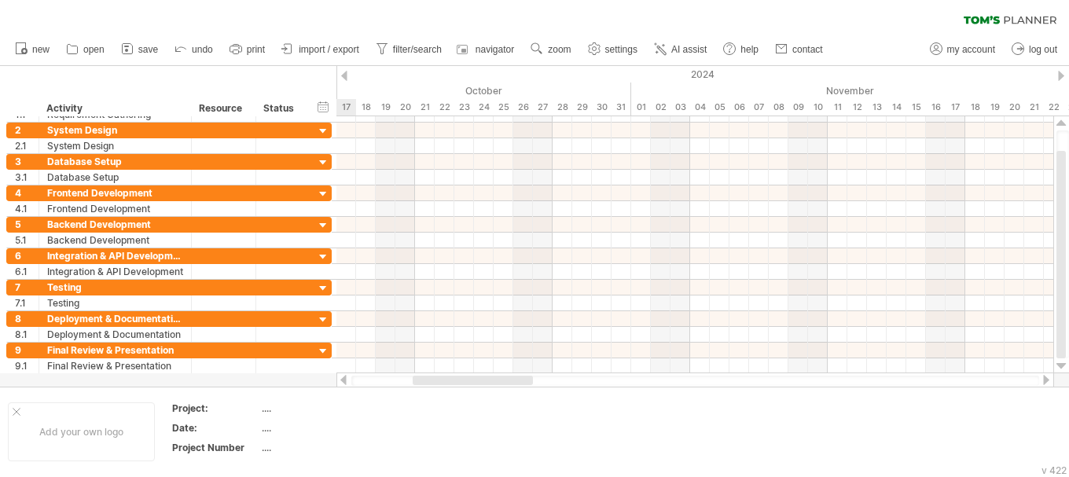
click at [344, 75] on div at bounding box center [344, 76] width 6 height 10
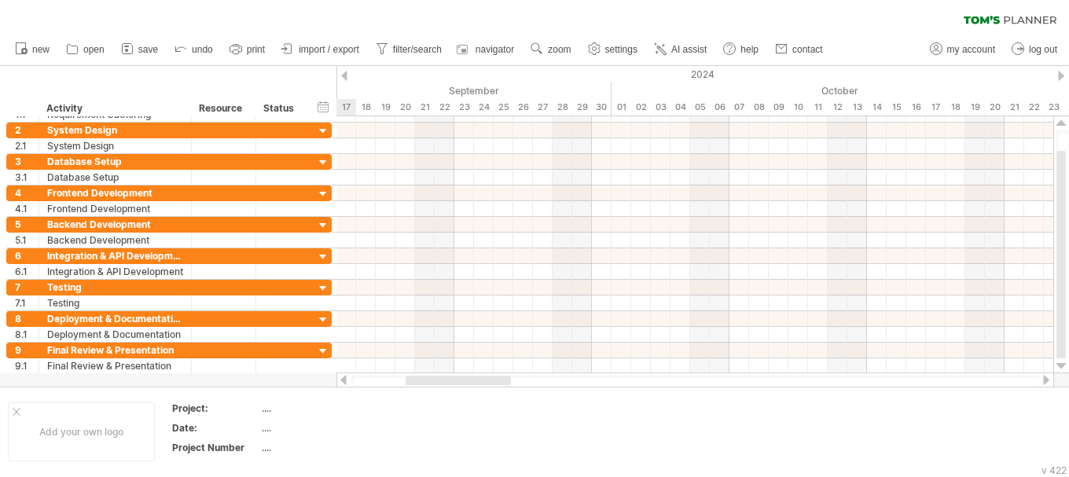
click at [344, 75] on div at bounding box center [344, 76] width 6 height 10
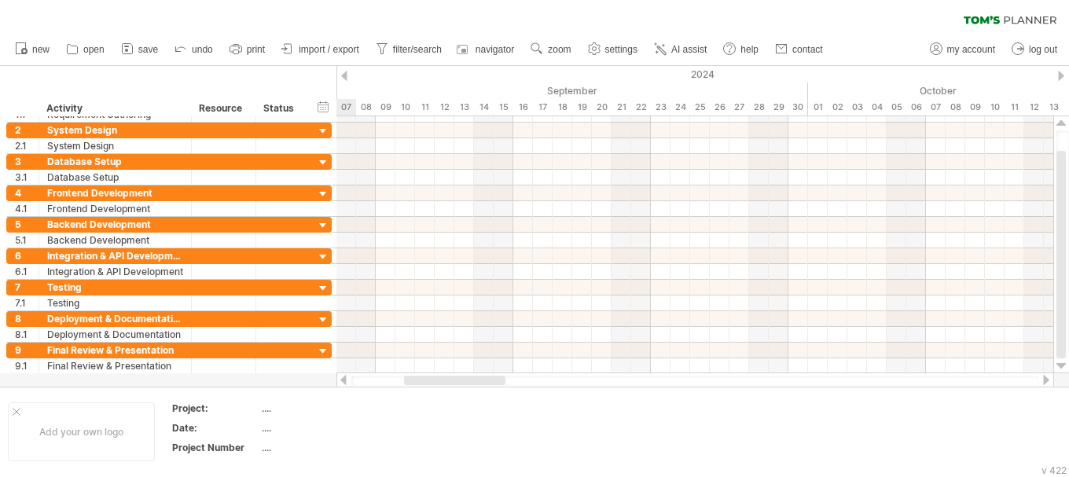
click at [344, 75] on div at bounding box center [344, 76] width 6 height 10
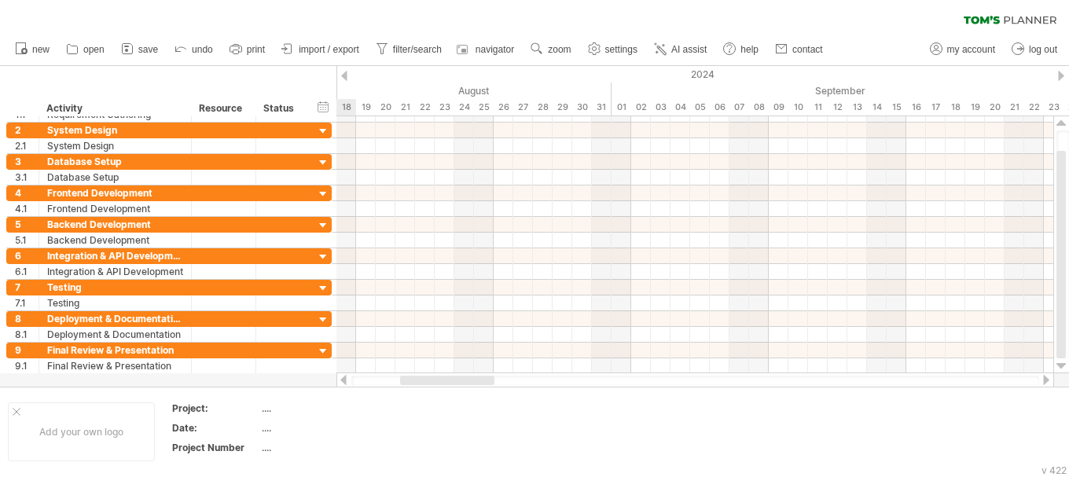
click at [344, 75] on div at bounding box center [344, 76] width 6 height 10
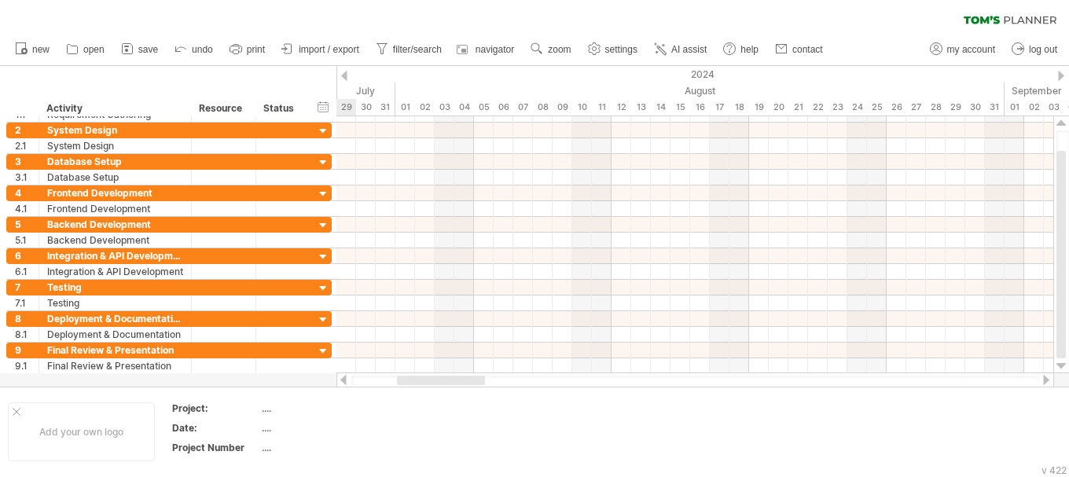
click at [344, 75] on div at bounding box center [344, 76] width 6 height 10
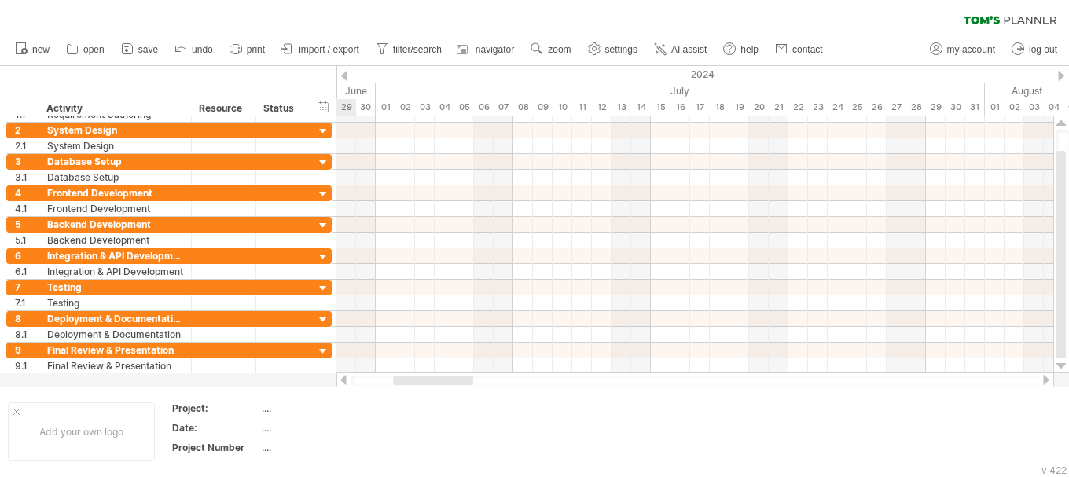
click at [344, 75] on div at bounding box center [344, 76] width 6 height 10
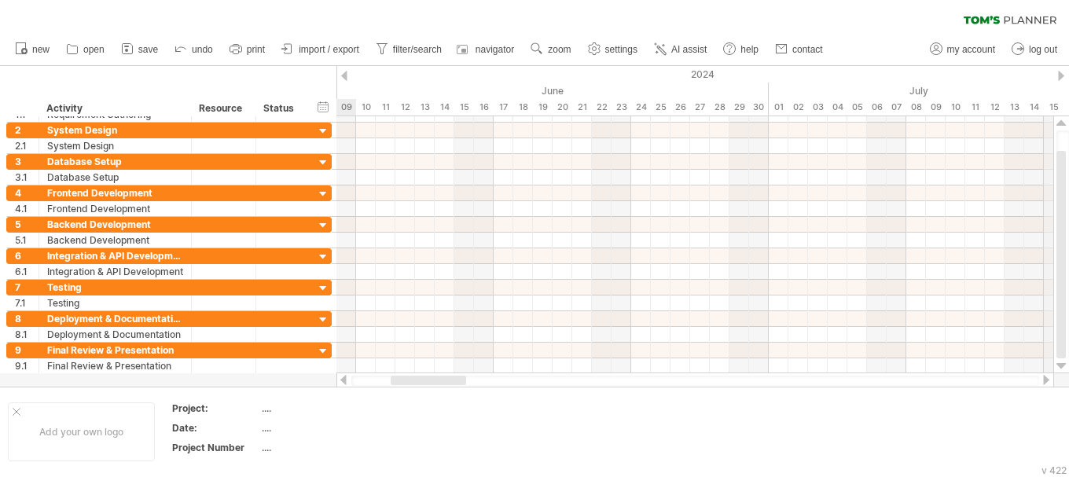
click at [1057, 83] on div "July" at bounding box center [1073, 91] width 609 height 17
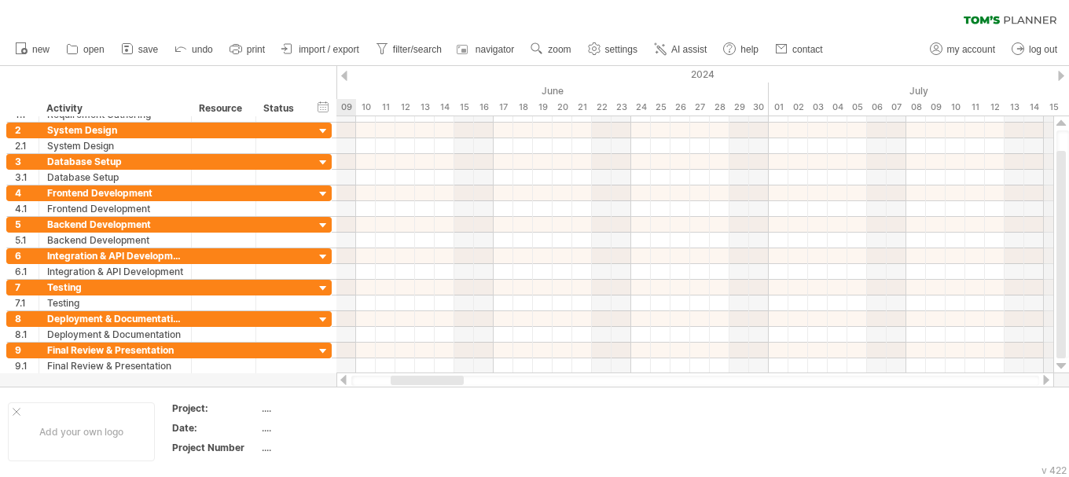
click at [1058, 80] on div "2024" at bounding box center [886, 74] width 3263 height 17
click at [1061, 75] on div "Trying to reach [DOMAIN_NAME] Connected again... 0% clear filter new 1" at bounding box center [534, 238] width 1069 height 477
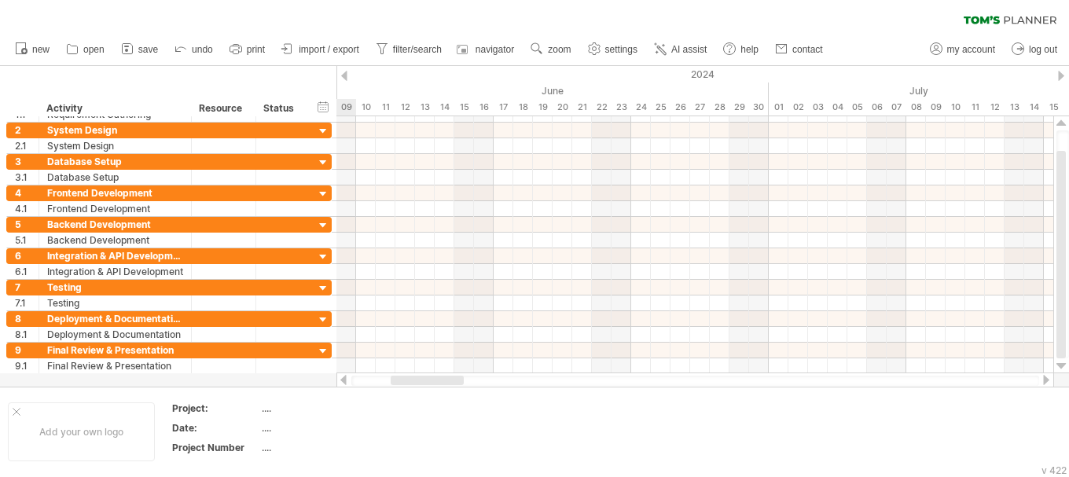
click at [1061, 75] on div at bounding box center [1061, 76] width 6 height 10
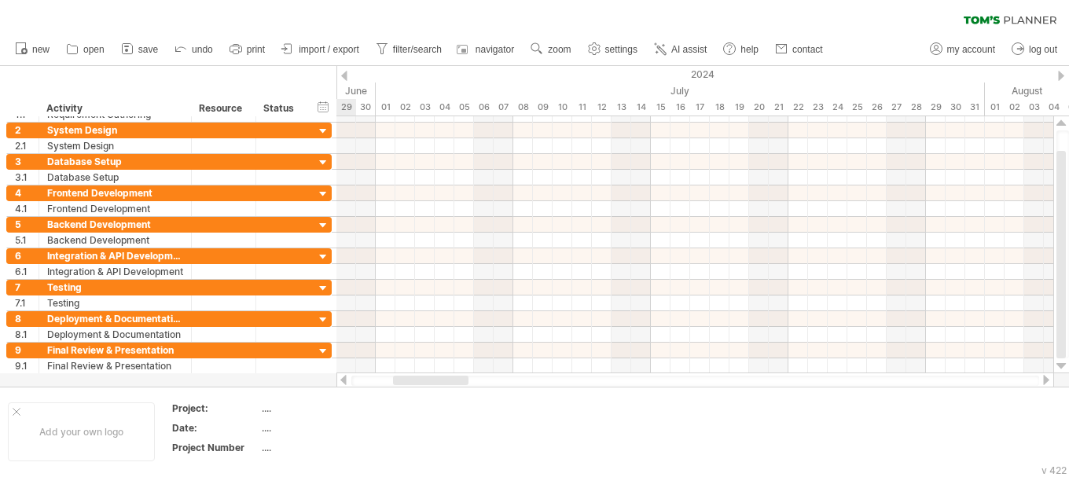
click at [1061, 75] on div at bounding box center [1061, 76] width 6 height 10
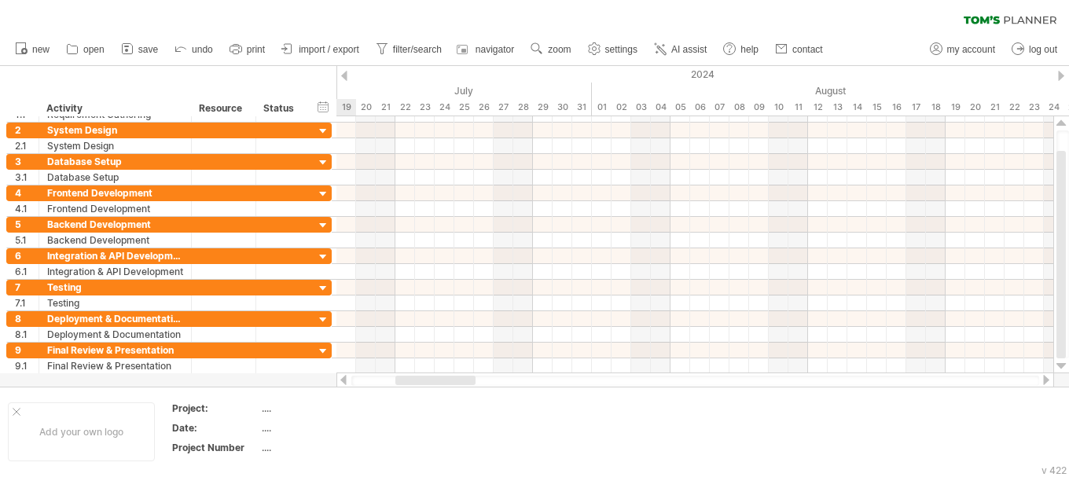
click at [1061, 75] on div at bounding box center [1061, 76] width 6 height 10
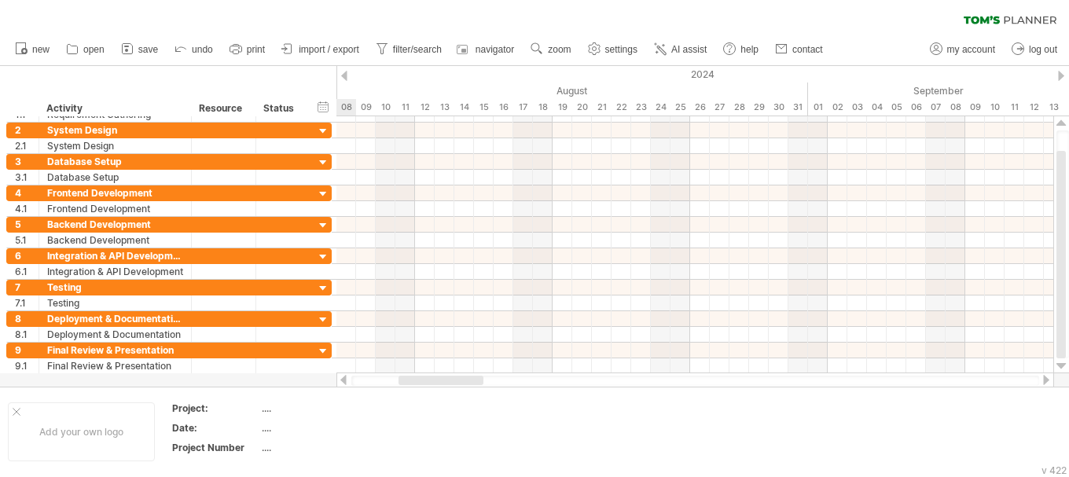
click at [1061, 75] on div at bounding box center [1061, 76] width 6 height 10
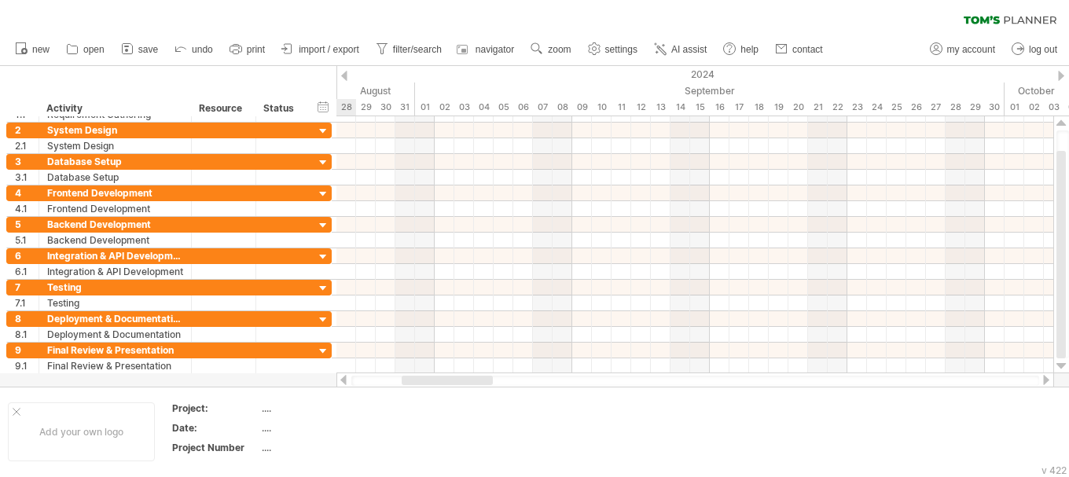
click at [1061, 75] on div at bounding box center [1061, 76] width 6 height 10
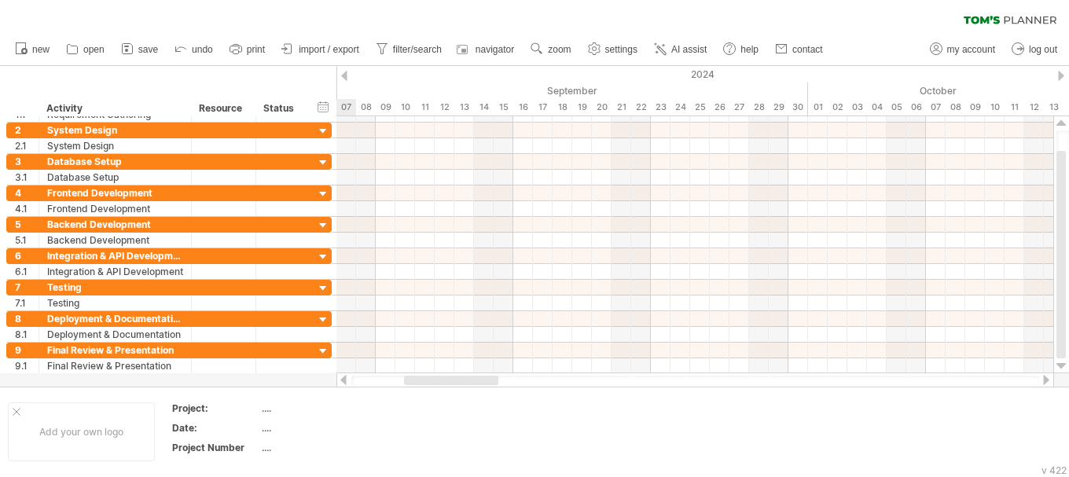
click at [1061, 75] on div at bounding box center [1061, 76] width 6 height 10
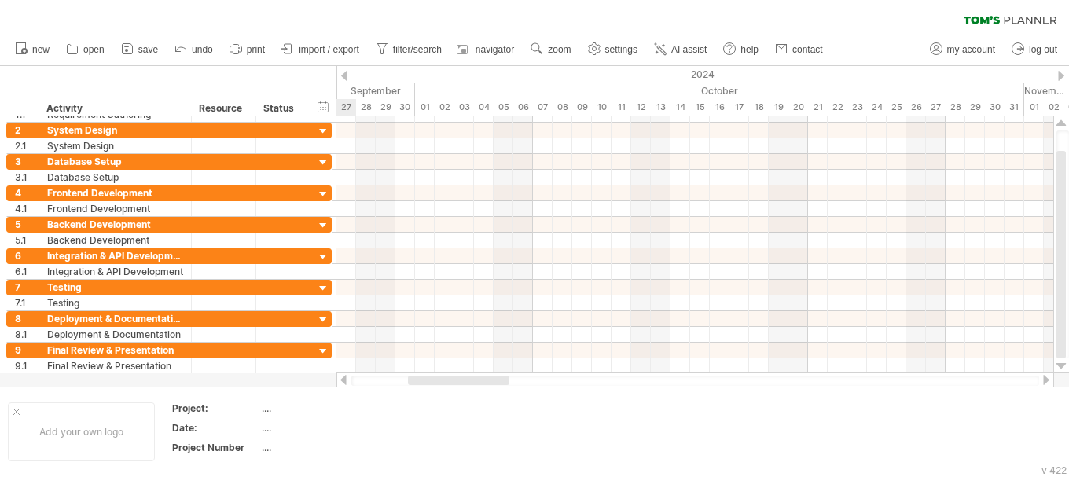
click at [1061, 75] on div at bounding box center [1061, 76] width 6 height 10
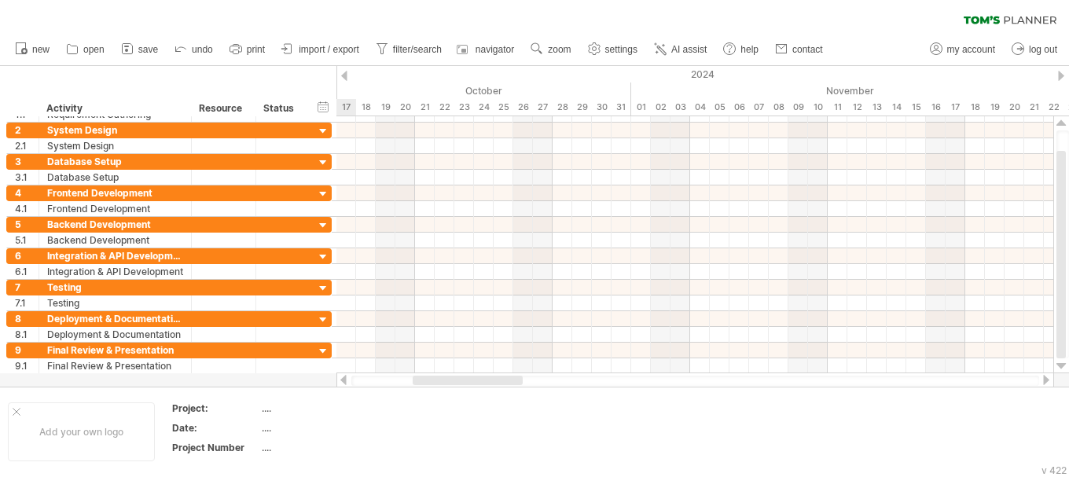
click at [1061, 75] on div at bounding box center [1061, 76] width 6 height 10
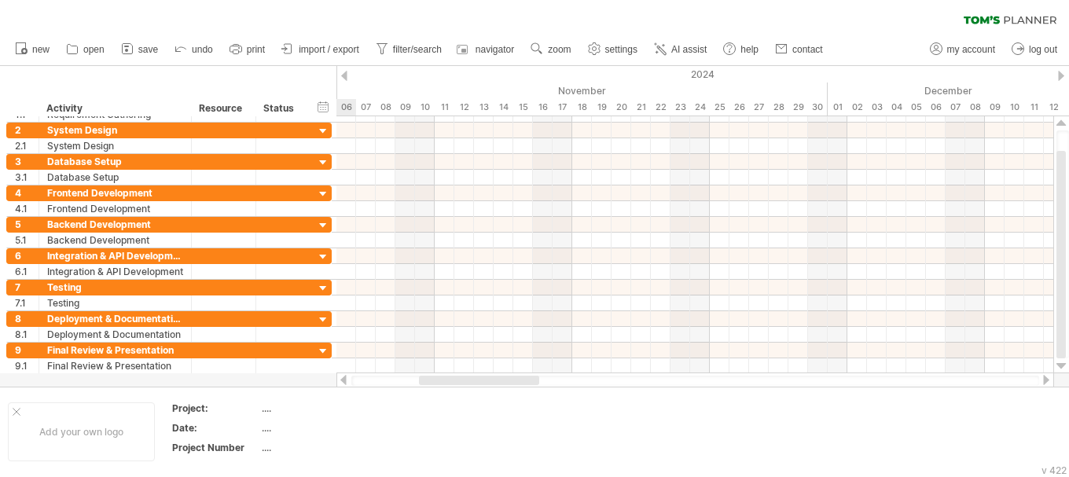
click at [1061, 75] on div at bounding box center [1061, 76] width 6 height 10
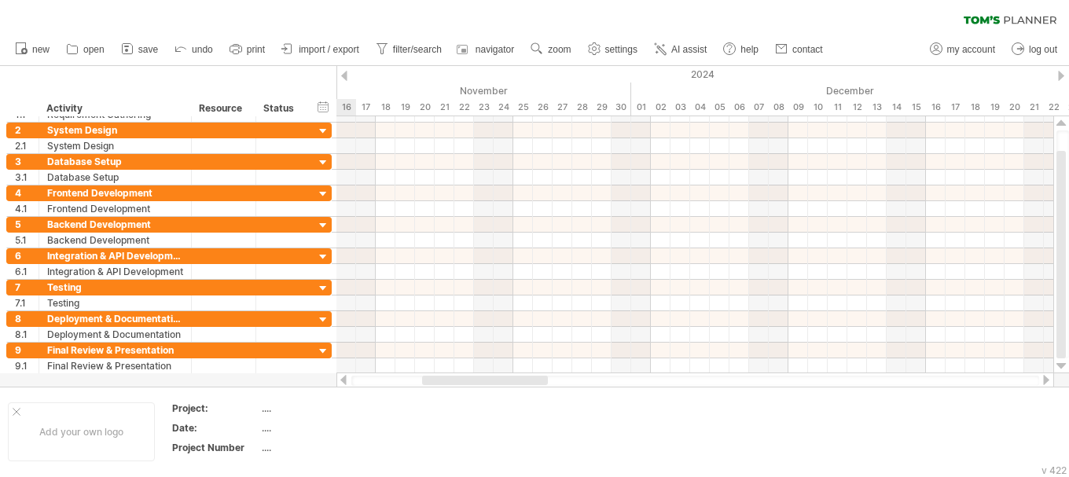
click at [1061, 75] on div at bounding box center [1061, 76] width 6 height 10
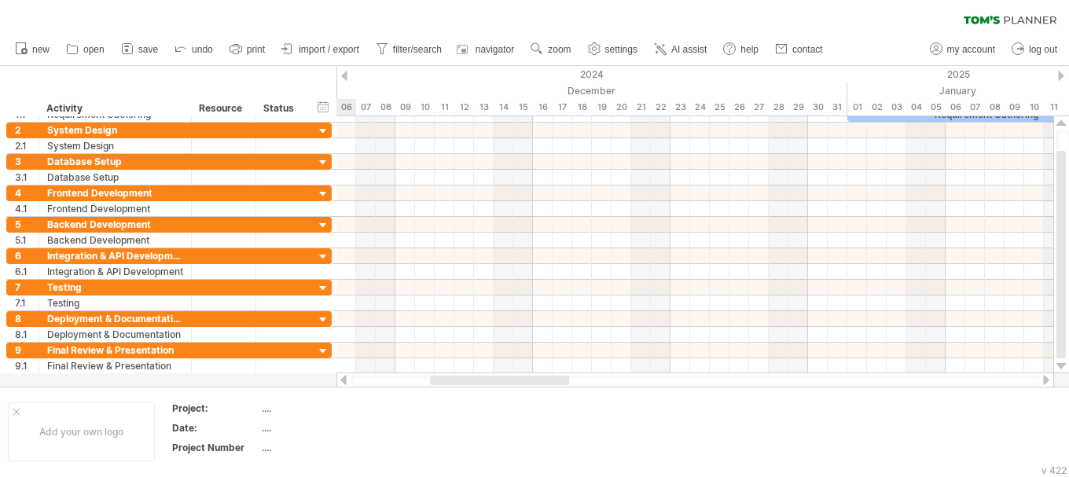
click at [1061, 75] on div at bounding box center [1061, 76] width 6 height 10
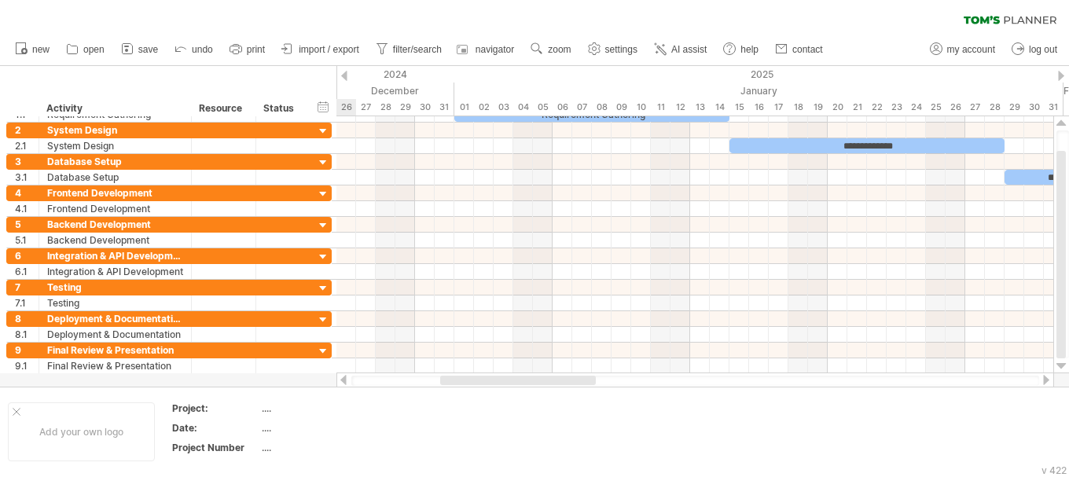
click at [1061, 75] on div at bounding box center [1061, 76] width 6 height 10
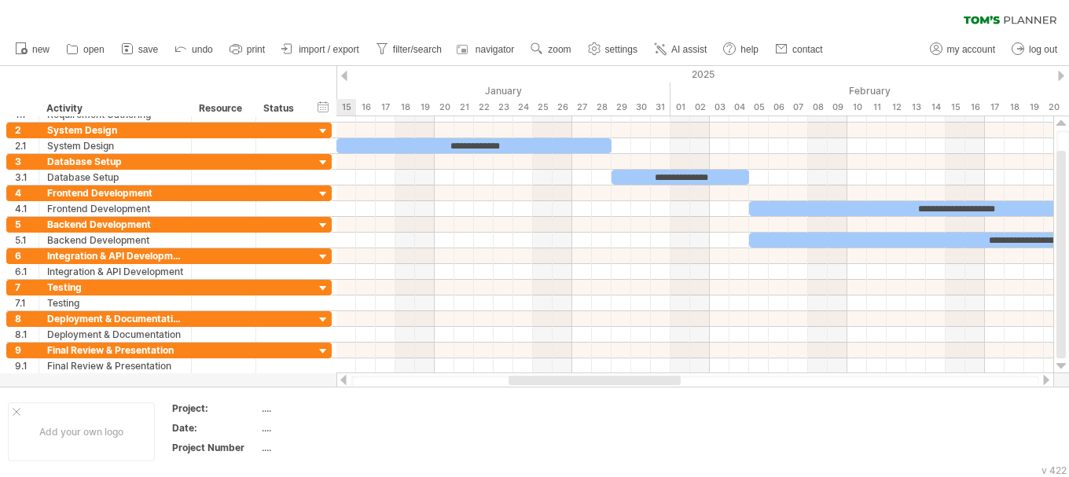
click at [1061, 75] on div at bounding box center [1061, 76] width 6 height 10
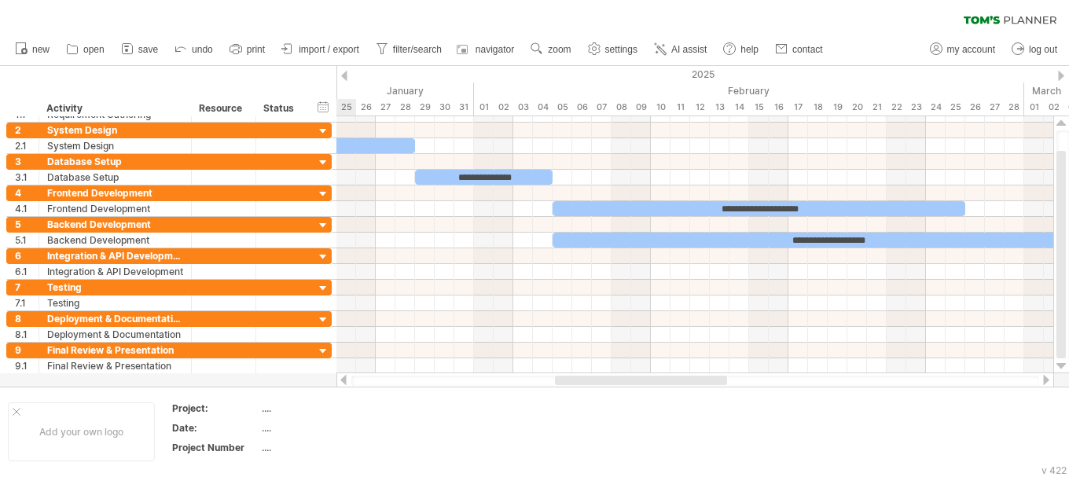
click at [1061, 75] on div at bounding box center [1061, 76] width 6 height 10
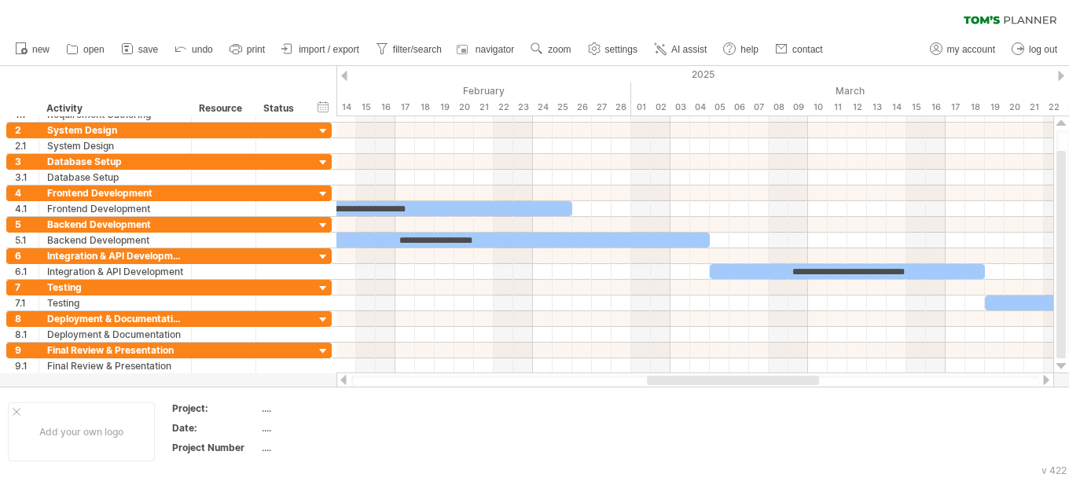
click at [346, 79] on div at bounding box center [344, 76] width 6 height 10
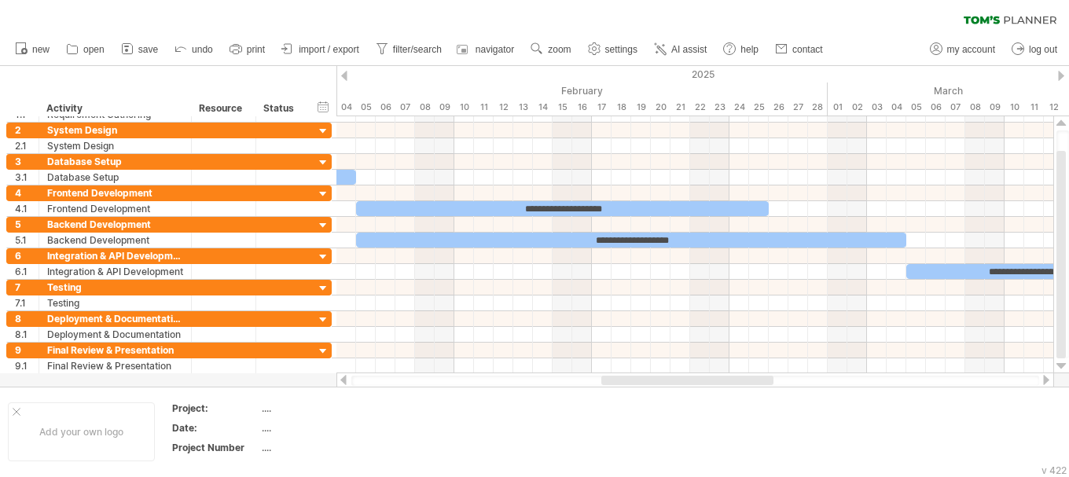
click at [346, 79] on div at bounding box center [344, 76] width 6 height 10
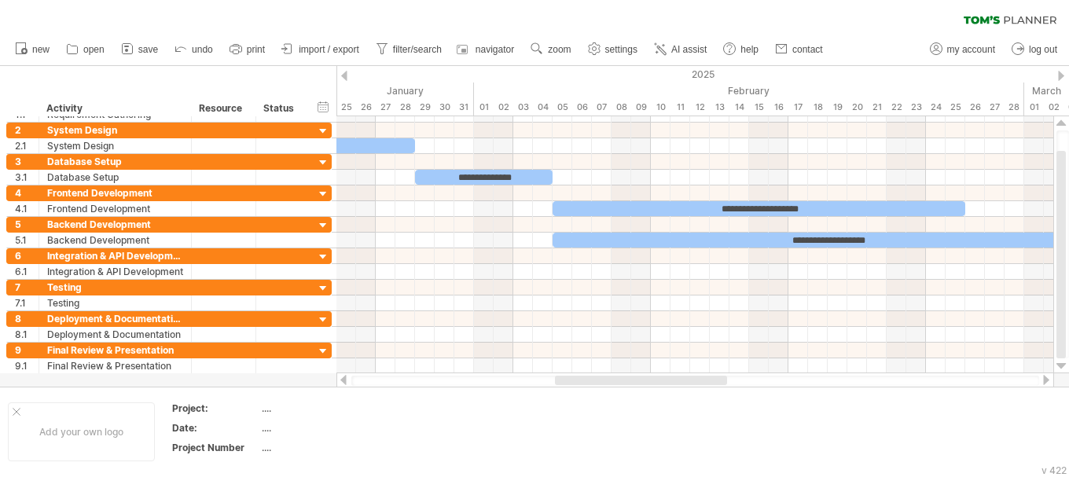
click at [346, 79] on div at bounding box center [344, 76] width 6 height 10
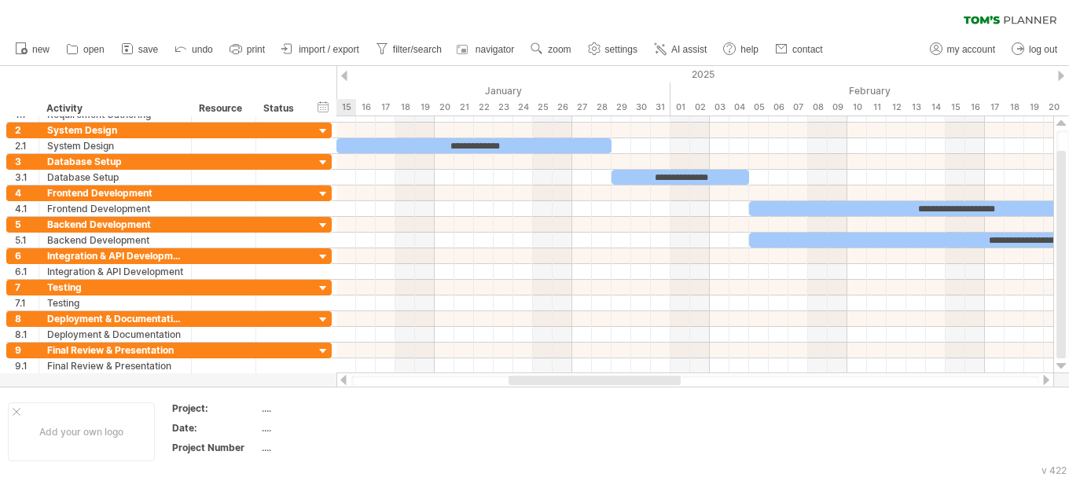
click at [346, 79] on div at bounding box center [344, 76] width 6 height 10
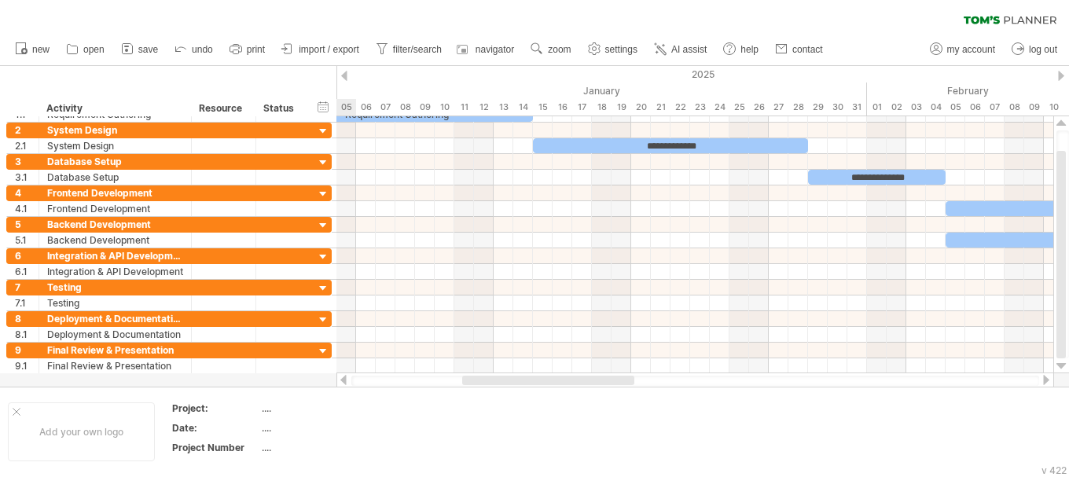
click at [346, 79] on div at bounding box center [344, 76] width 6 height 10
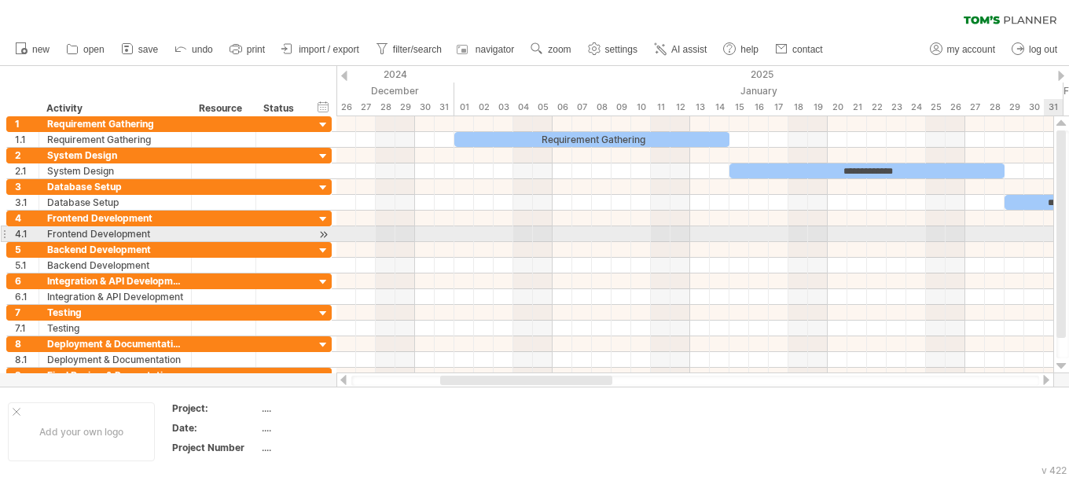
drag, startPoint x: 1065, startPoint y: 300, endPoint x: 1060, endPoint y: 236, distance: 63.9
click at [1060, 236] on div at bounding box center [1061, 235] width 9 height 208
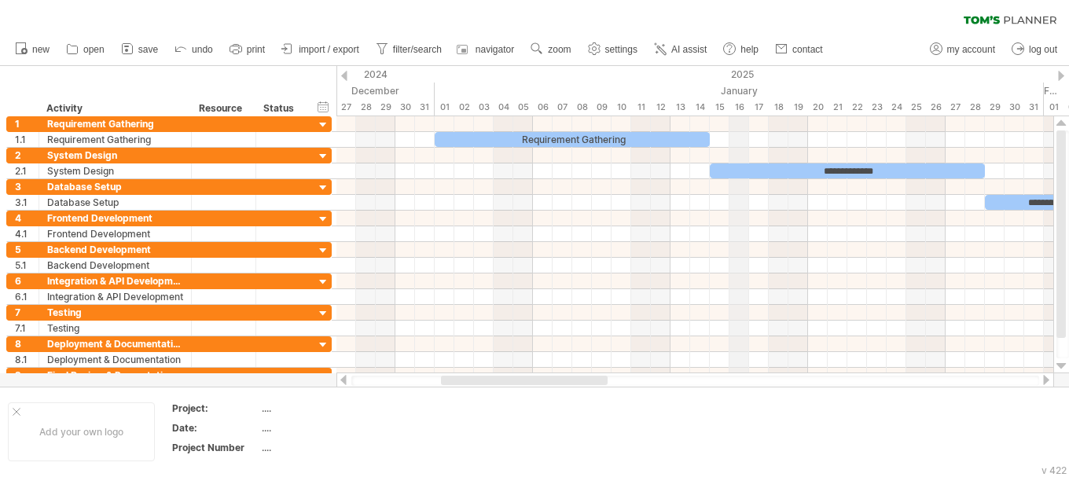
drag, startPoint x: 762, startPoint y: 75, endPoint x: 735, endPoint y: 68, distance: 27.7
click at [440, 94] on div "timeline settings" at bounding box center [448, 94] width 115 height 25
select select "*"
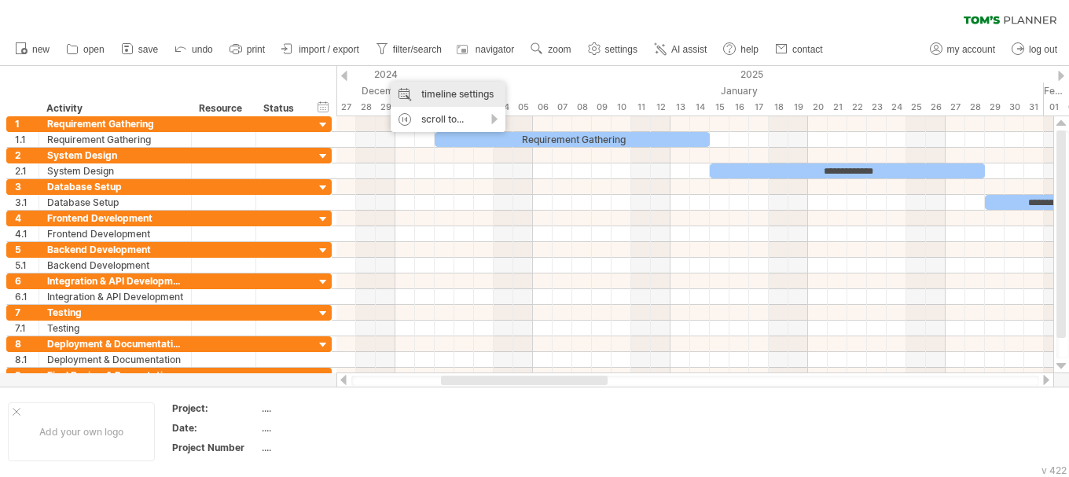
select select "**"
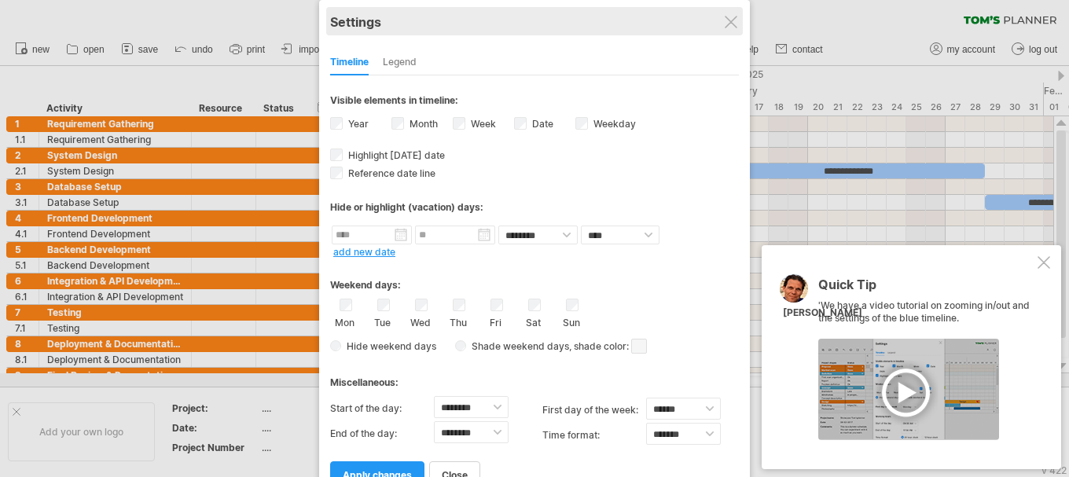
click at [714, 20] on div "Settings" at bounding box center [534, 21] width 409 height 28
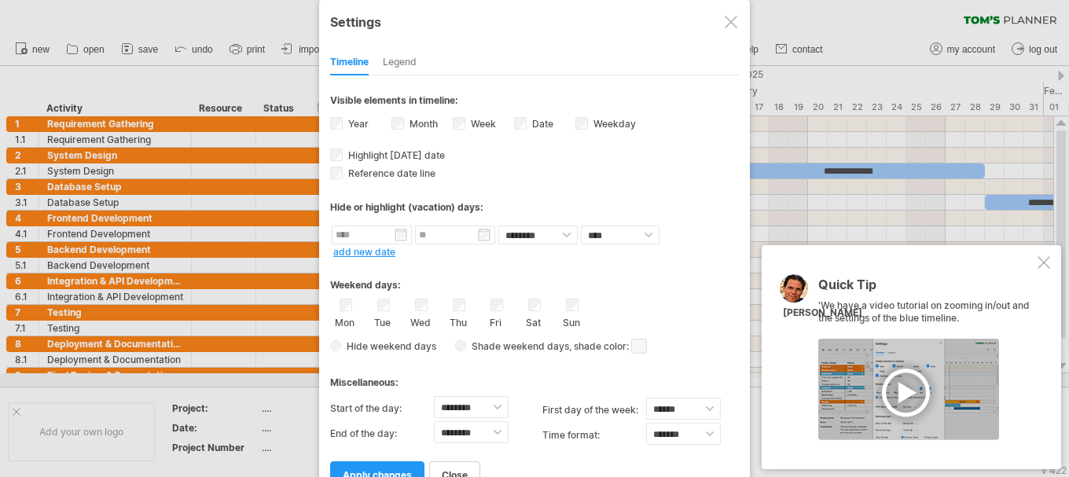
click at [725, 20] on div at bounding box center [731, 22] width 13 height 13
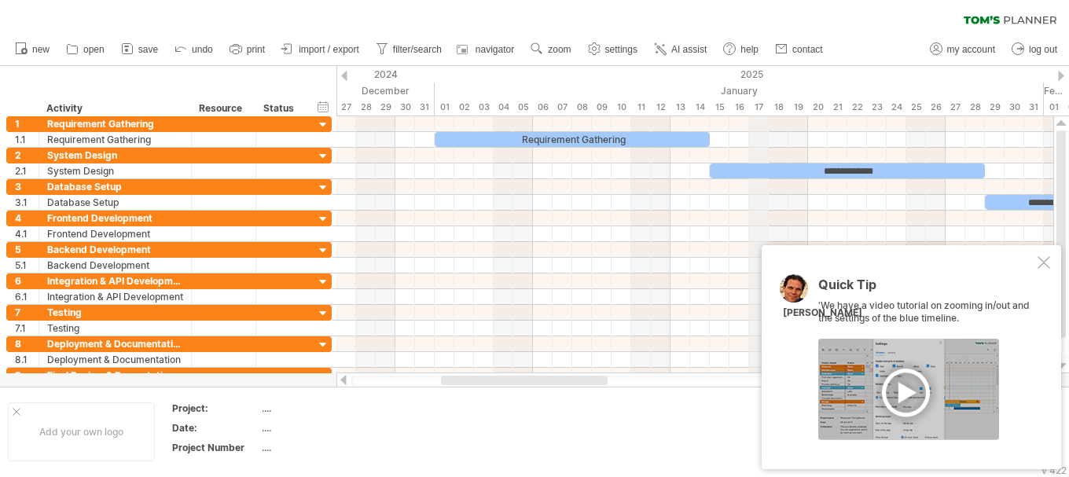
click at [838, 88] on div "timeline settings" at bounding box center [815, 91] width 115 height 25
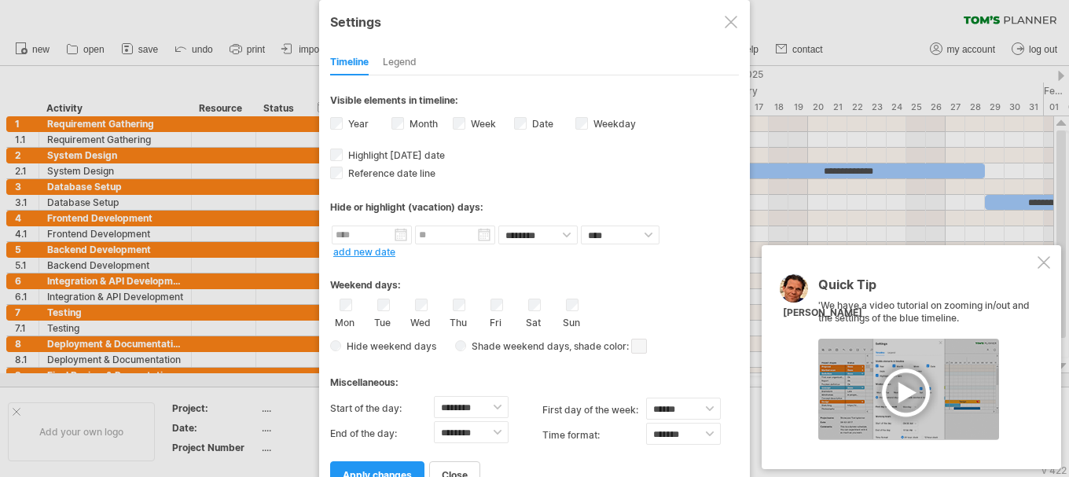
click at [1047, 266] on div at bounding box center [1044, 262] width 13 height 13
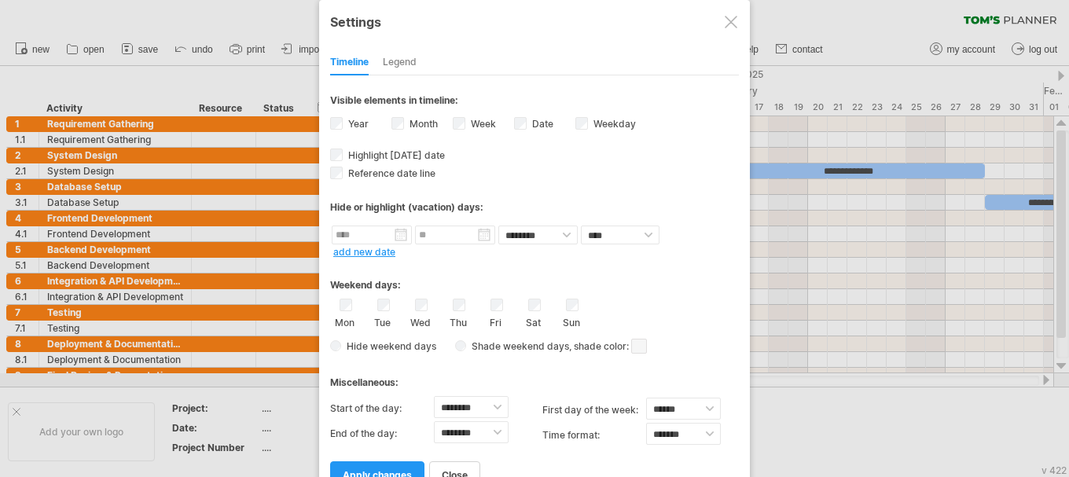
click at [418, 67] on div "Timeline Legend" at bounding box center [534, 59] width 409 height 34
click at [410, 65] on div "Legend" at bounding box center [400, 62] width 34 height 25
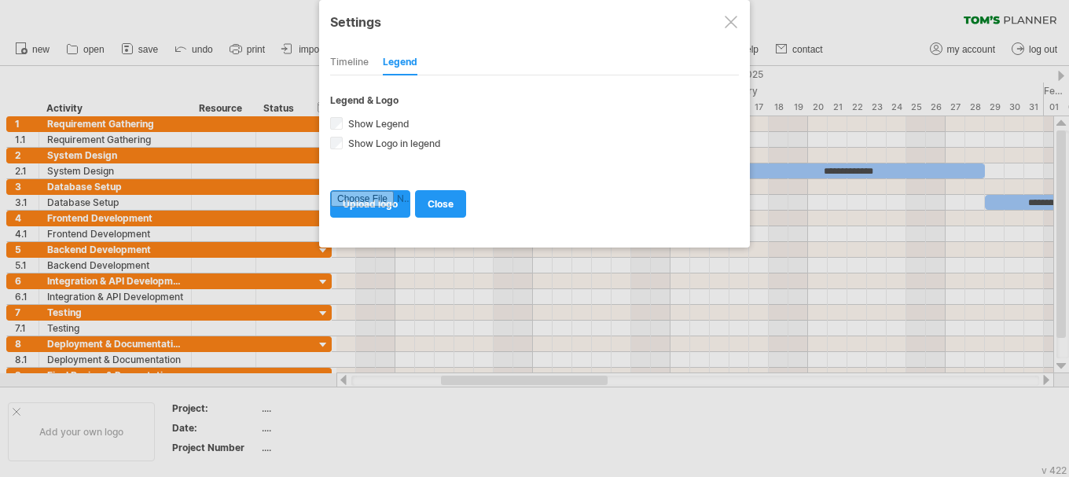
click at [358, 67] on div "Timeline" at bounding box center [349, 62] width 39 height 25
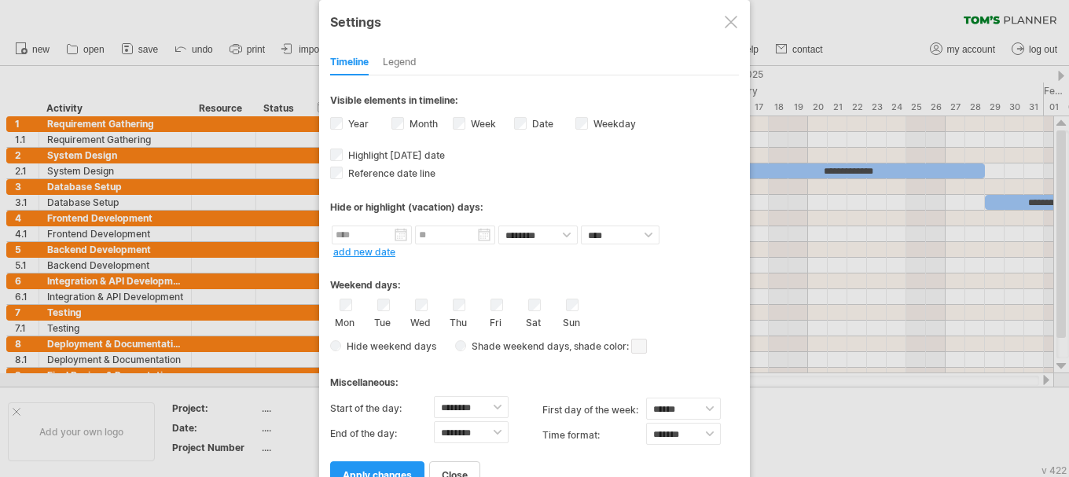
click at [727, 20] on div at bounding box center [731, 22] width 13 height 13
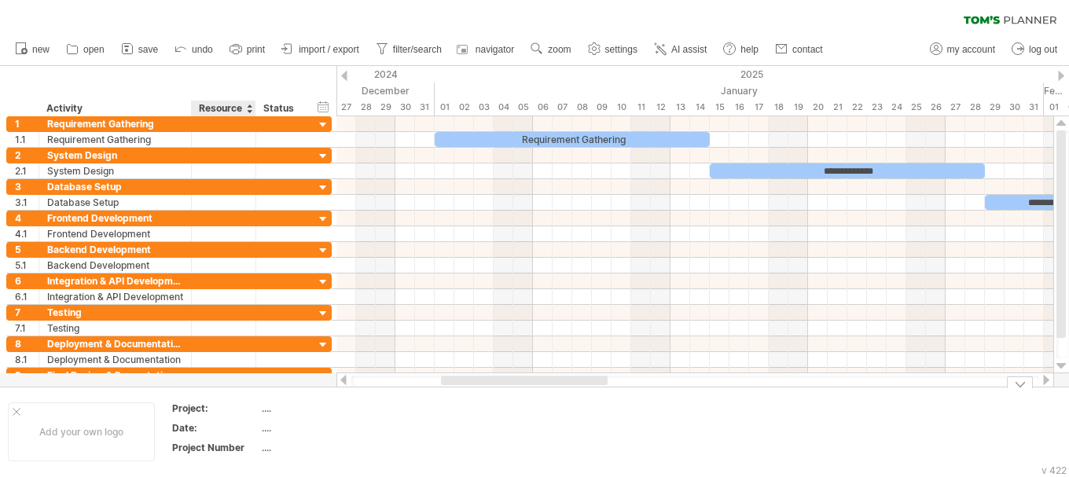
click at [222, 426] on div "Date:" at bounding box center [215, 427] width 86 height 13
click at [222, 426] on input "*****" at bounding box center [212, 427] width 80 height 13
click at [224, 426] on input "*****" at bounding box center [212, 427] width 80 height 13
click at [224, 409] on div "Project:" at bounding box center [215, 408] width 86 height 13
type input "**********"
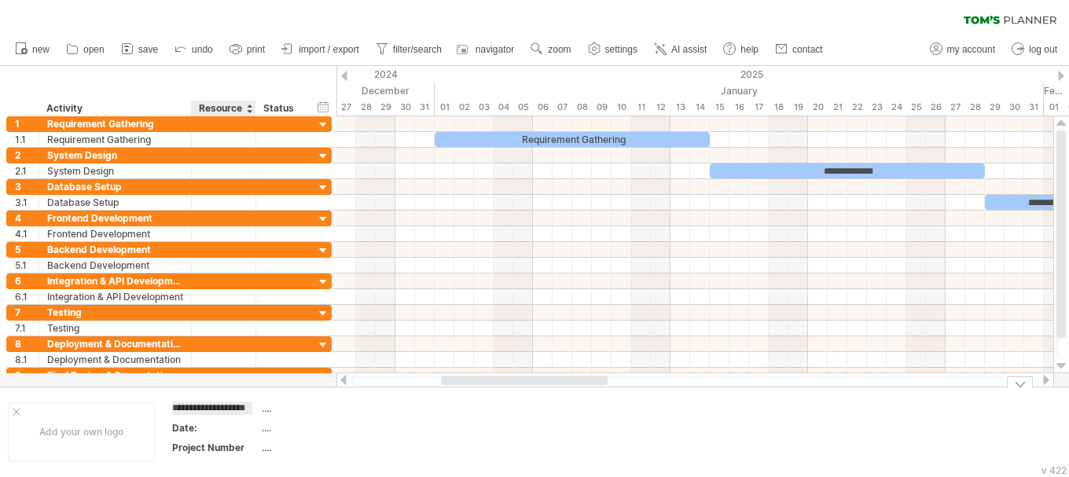
scroll to position [0, 22]
click at [222, 418] on th "**********" at bounding box center [216, 411] width 88 height 18
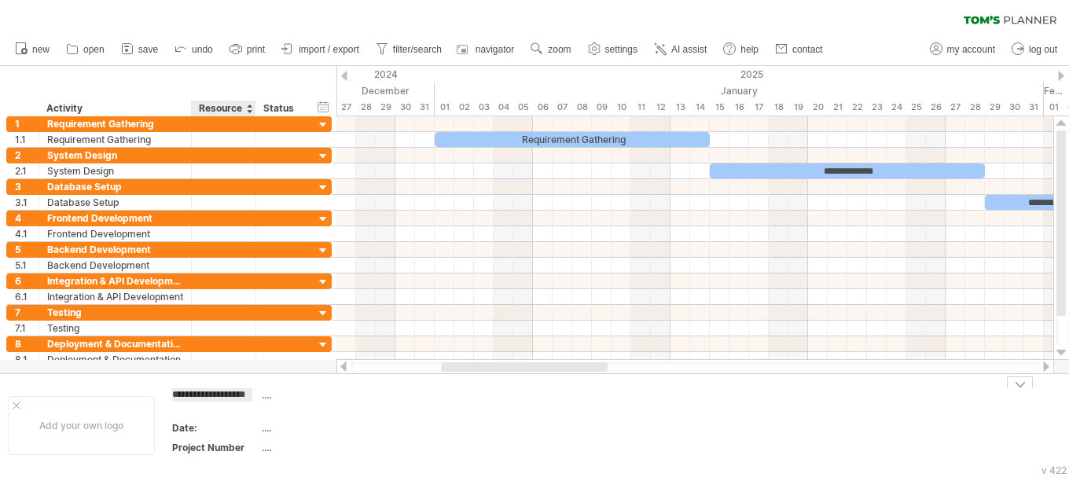
scroll to position [0, 23]
click at [358, 433] on div "...." at bounding box center [328, 427] width 132 height 13
click at [275, 399] on div "...." at bounding box center [328, 394] width 132 height 13
click at [272, 399] on input "text" at bounding box center [325, 394] width 126 height 13
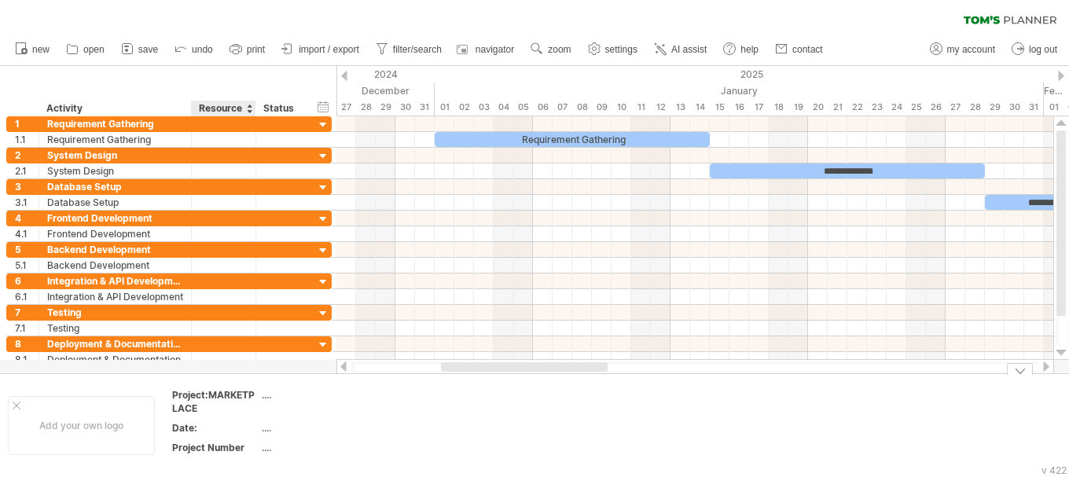
click at [211, 389] on div "Project:MARKETPLACE" at bounding box center [215, 401] width 86 height 27
click at [215, 392] on input "**********" at bounding box center [212, 394] width 80 height 13
drag, startPoint x: 182, startPoint y: 392, endPoint x: 251, endPoint y: 400, distance: 69.0
click at [251, 400] on input "**********" at bounding box center [212, 394] width 80 height 13
type input "********"
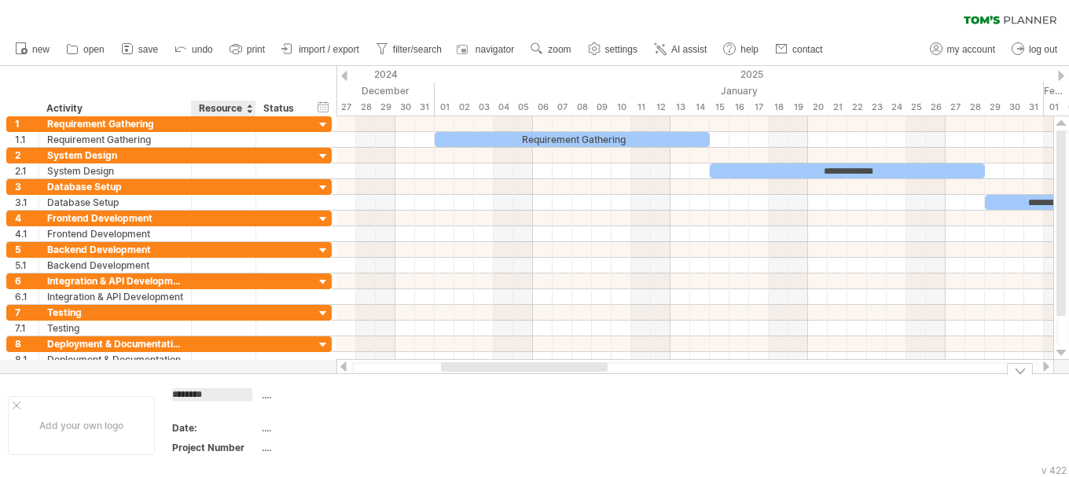
scroll to position [0, 0]
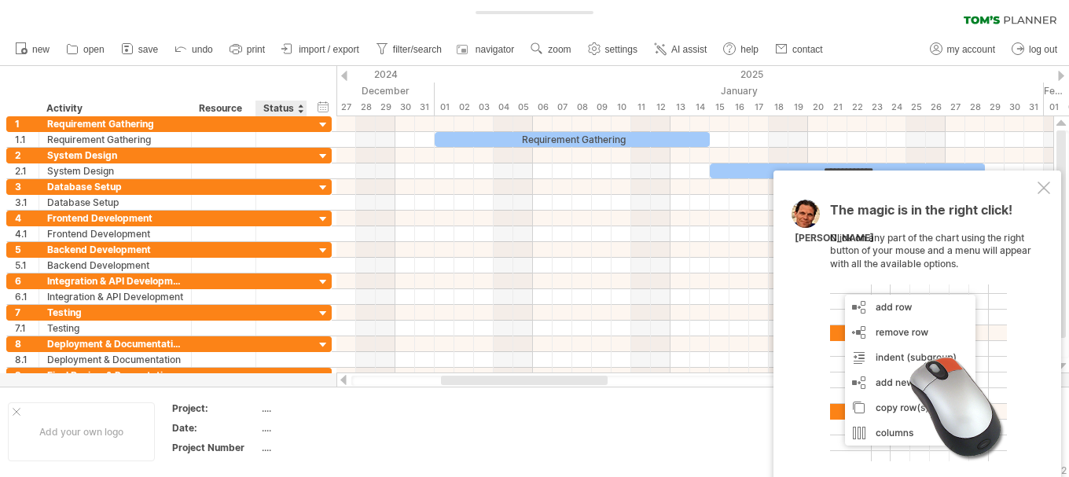
click at [265, 410] on div "...." at bounding box center [328, 408] width 132 height 13
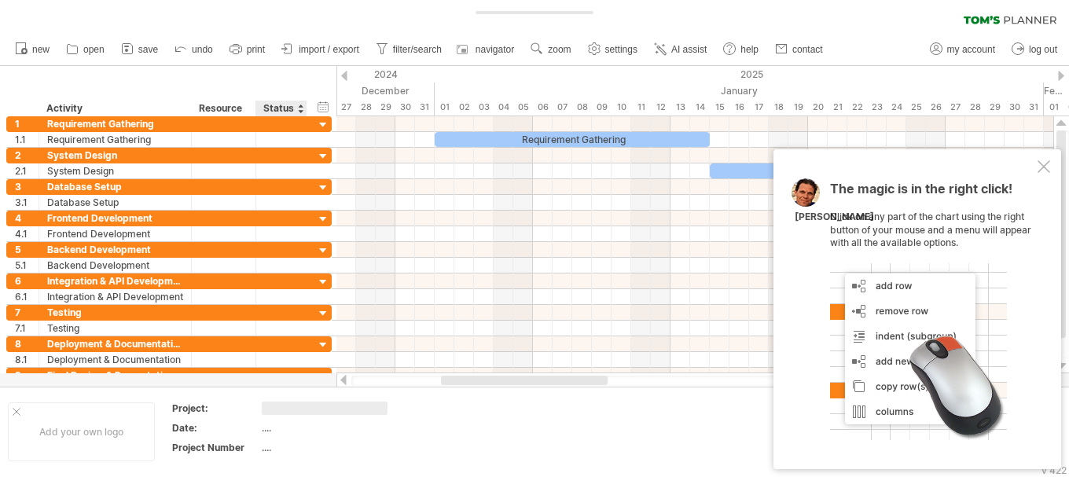
click at [265, 410] on input "text" at bounding box center [325, 408] width 126 height 13
type input "**********"
click at [277, 426] on div "...." at bounding box center [328, 427] width 132 height 13
click at [277, 426] on input "text" at bounding box center [325, 427] width 126 height 13
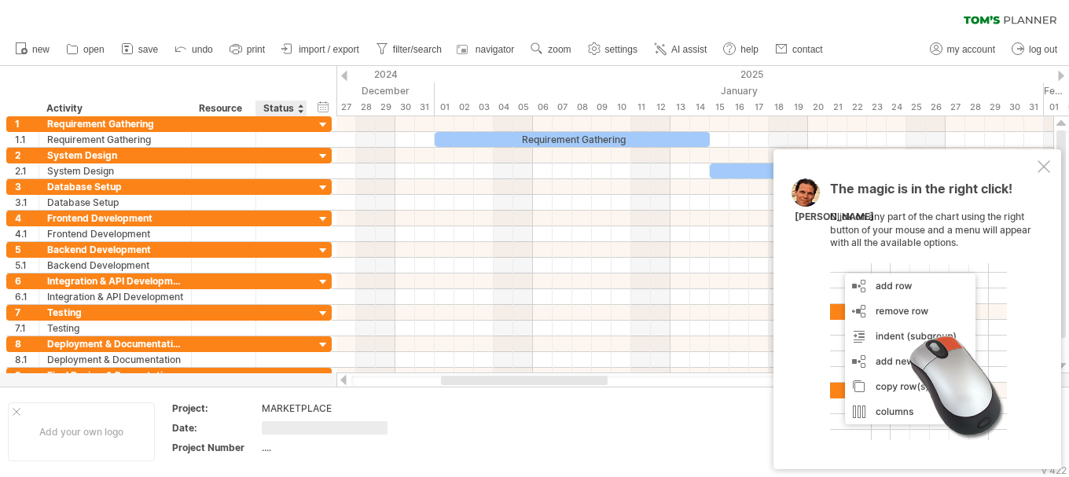
click at [277, 426] on input "text" at bounding box center [325, 427] width 126 height 13
click at [270, 444] on div "...." at bounding box center [328, 447] width 132 height 13
type input "**"
click at [276, 432] on div "...." at bounding box center [328, 427] width 132 height 13
click at [276, 432] on input "text" at bounding box center [325, 427] width 126 height 13
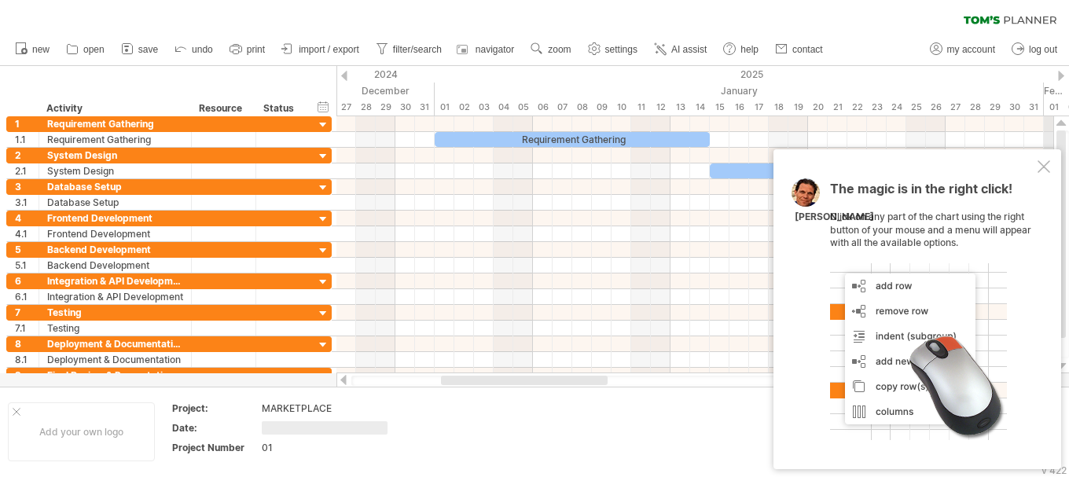
click at [1062, 78] on div at bounding box center [1061, 76] width 6 height 10
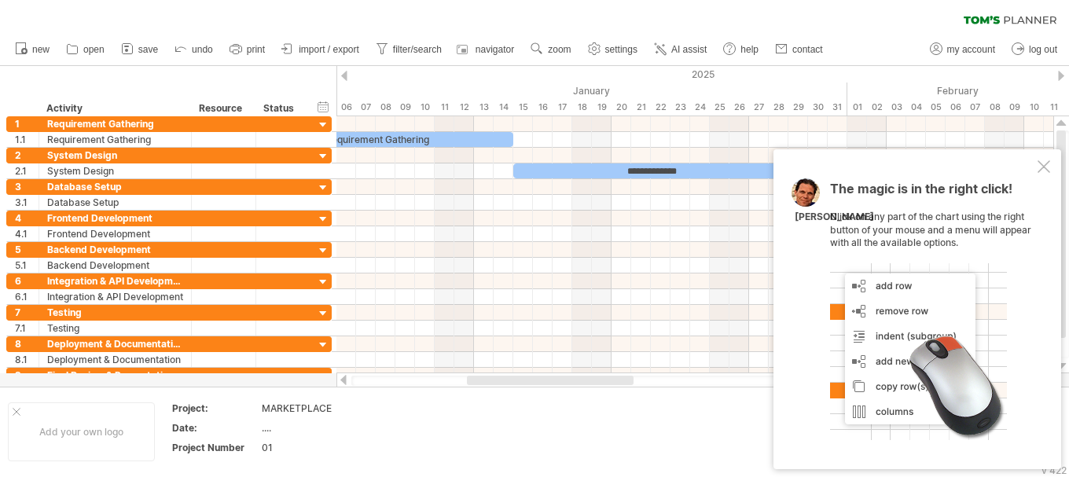
click at [1062, 78] on div at bounding box center [1061, 76] width 6 height 10
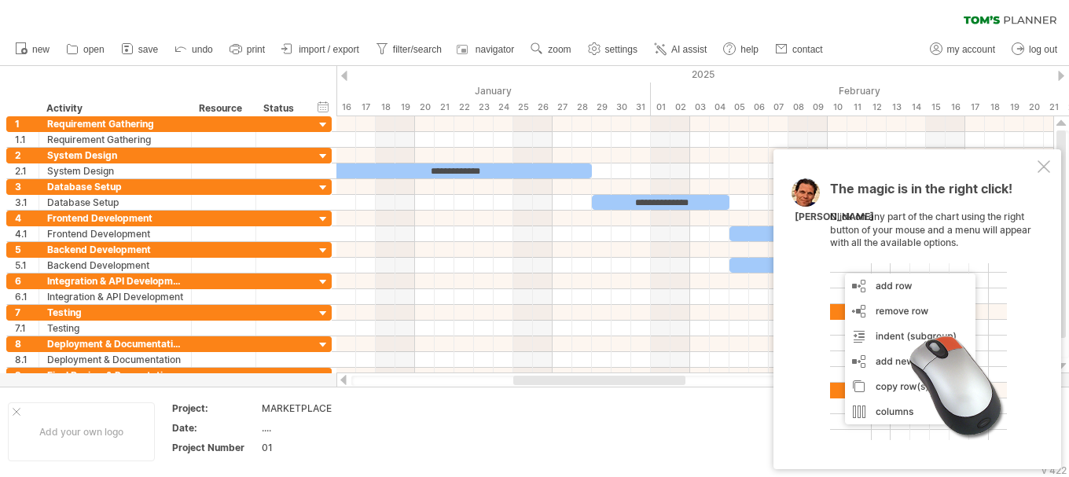
click at [1062, 78] on div at bounding box center [1061, 76] width 6 height 10
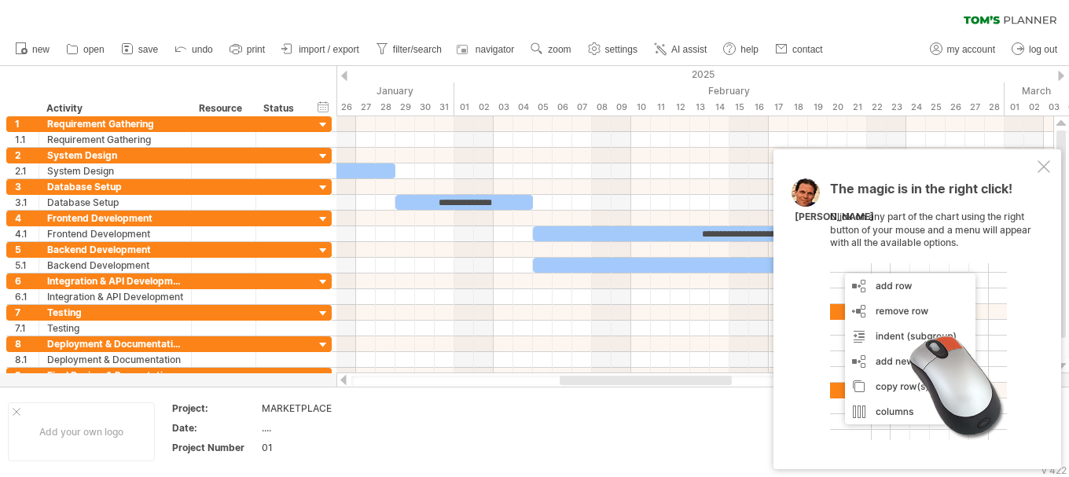
click at [1062, 78] on div at bounding box center [1061, 76] width 6 height 10
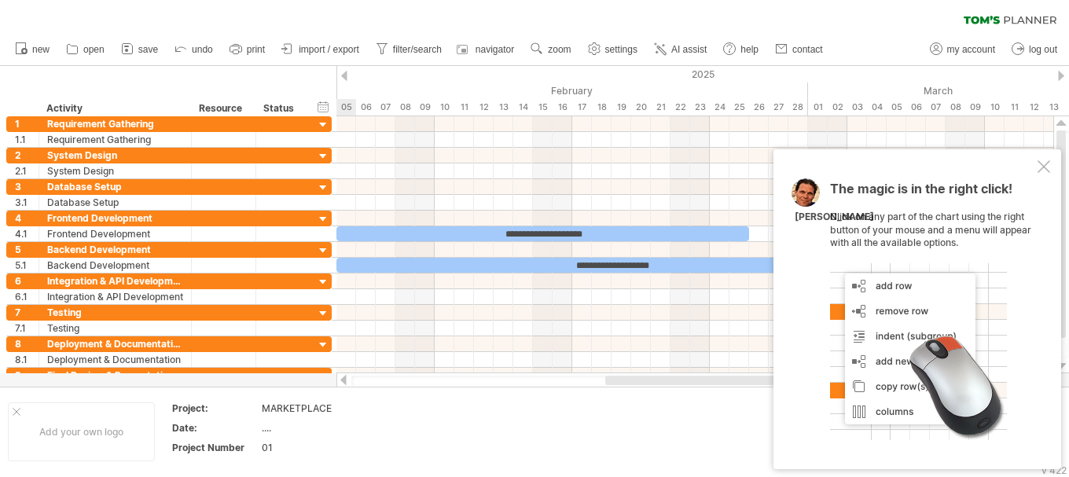
click at [1062, 78] on div at bounding box center [1061, 76] width 6 height 10
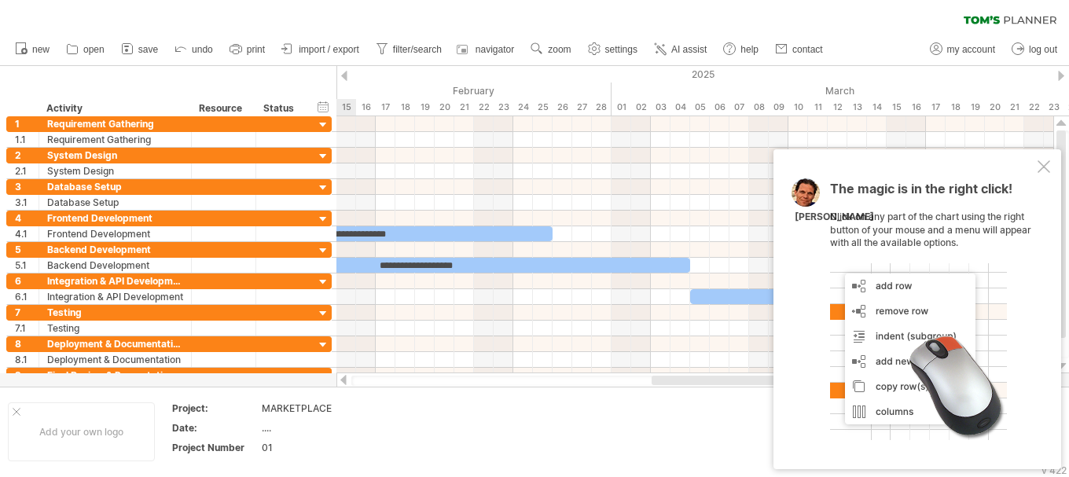
click at [1062, 78] on div at bounding box center [1061, 76] width 6 height 10
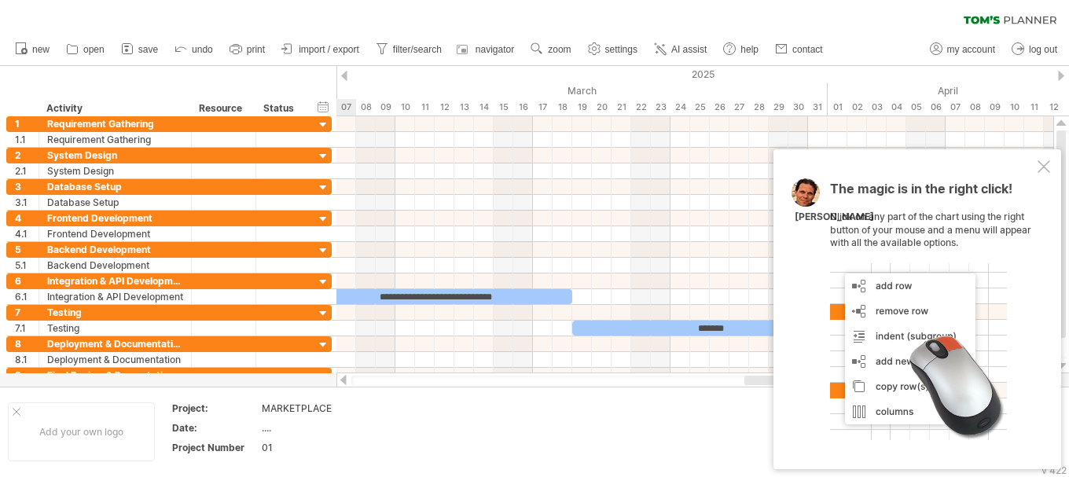
click at [1062, 78] on div at bounding box center [1061, 76] width 6 height 10
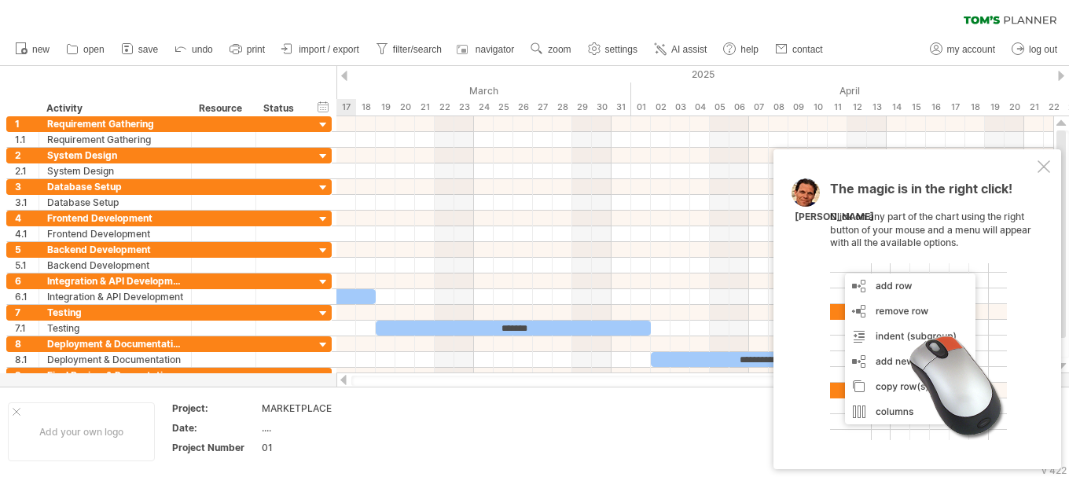
click at [1062, 78] on div at bounding box center [1061, 76] width 6 height 10
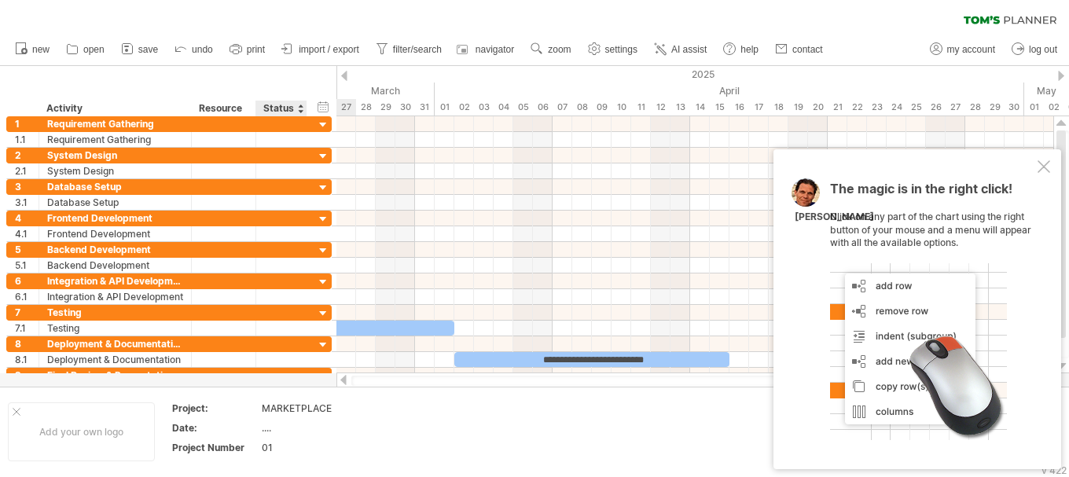
click at [285, 421] on div "...." at bounding box center [328, 427] width 132 height 13
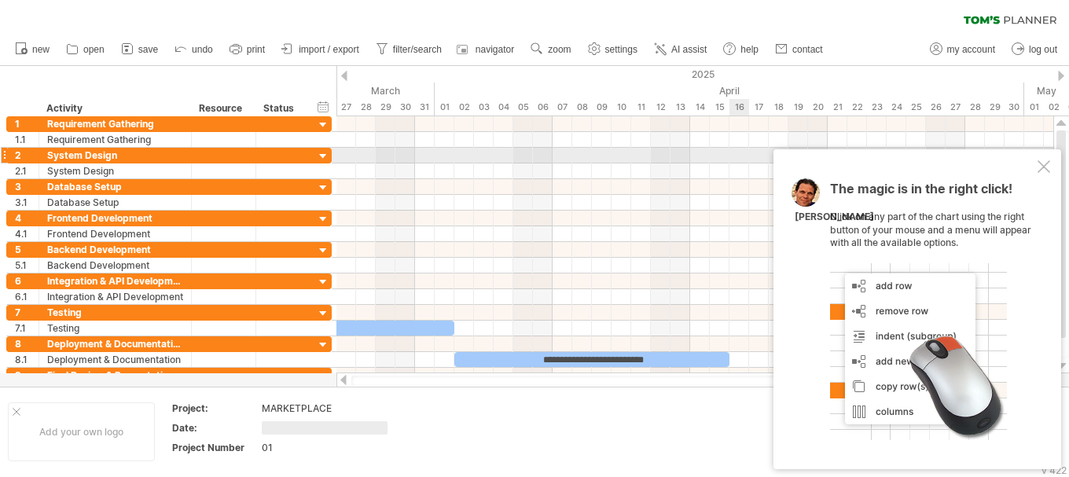
click at [1039, 160] on div at bounding box center [1044, 166] width 13 height 13
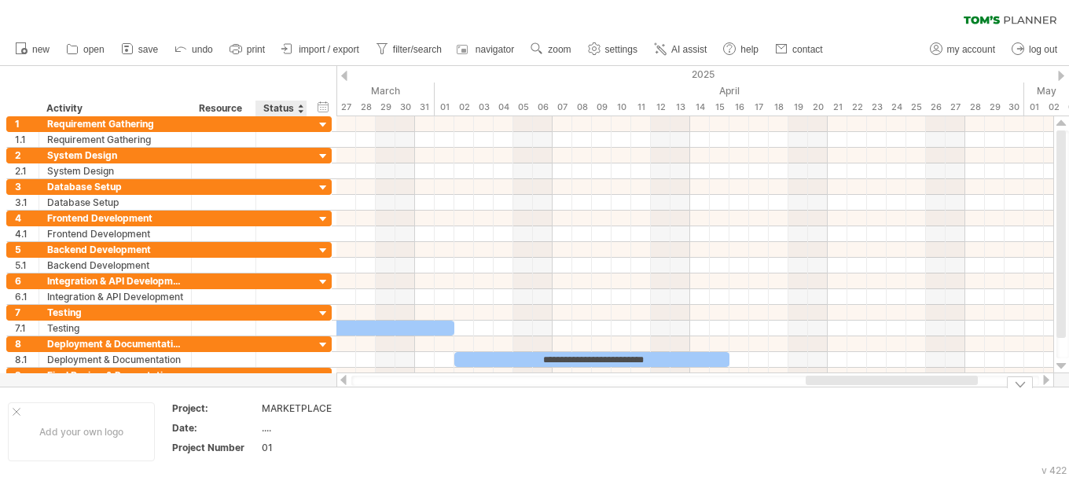
click at [270, 427] on div "...." at bounding box center [328, 427] width 132 height 13
type input "**********"
click at [455, 451] on td at bounding box center [467, 432] width 124 height 61
click at [151, 56] on link "save" at bounding box center [140, 49] width 46 height 20
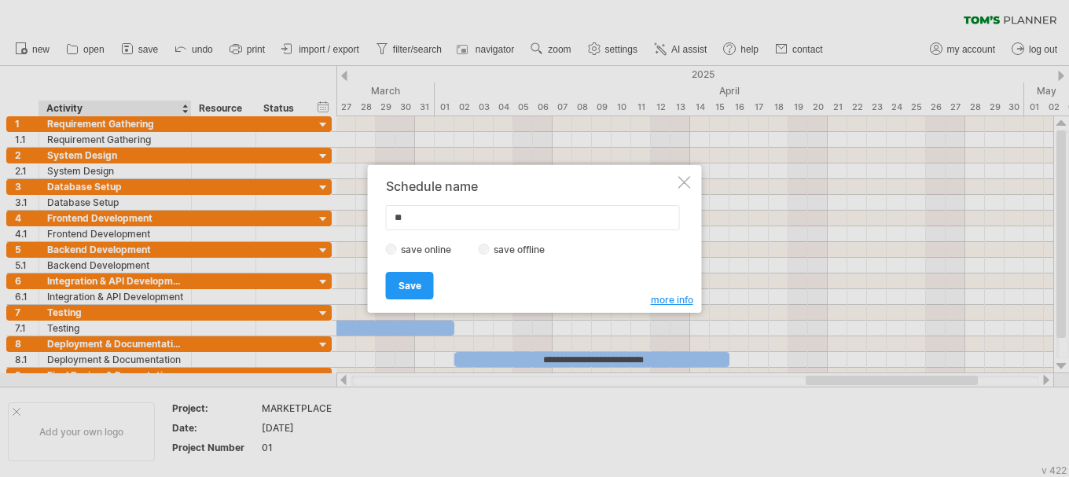
type input "*"
type input "**********"
click at [414, 281] on span "Save" at bounding box center [410, 286] width 23 height 12
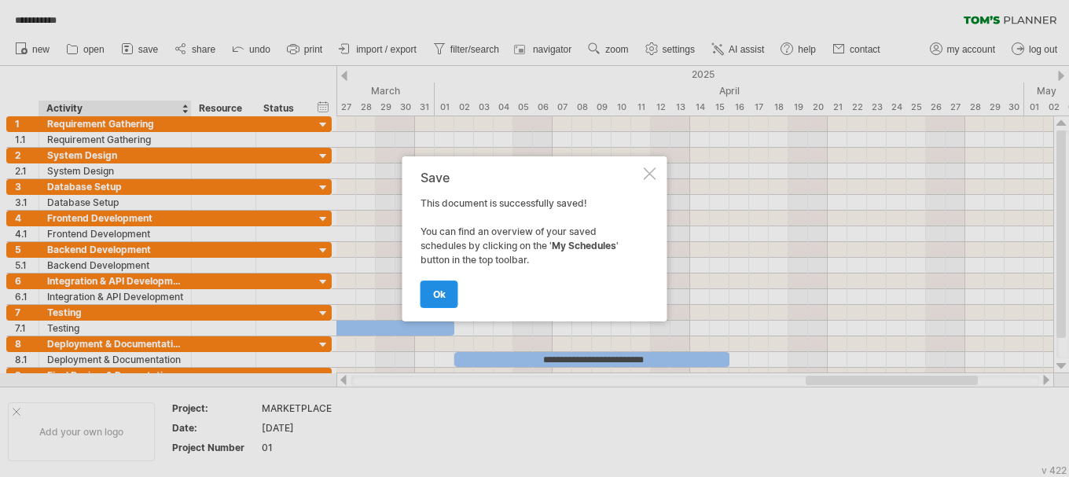
click at [432, 296] on link "ok" at bounding box center [440, 295] width 38 height 28
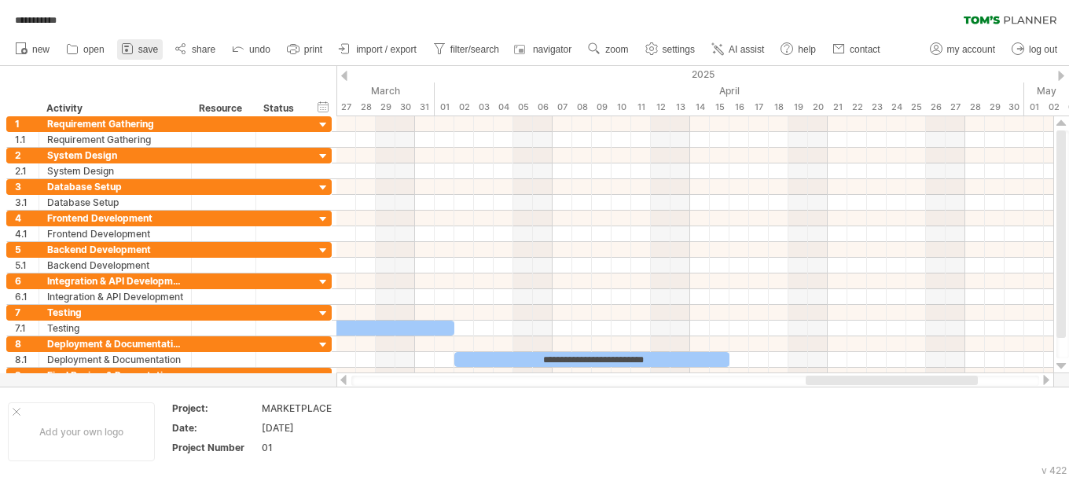
click at [138, 53] on link "save" at bounding box center [140, 49] width 46 height 20
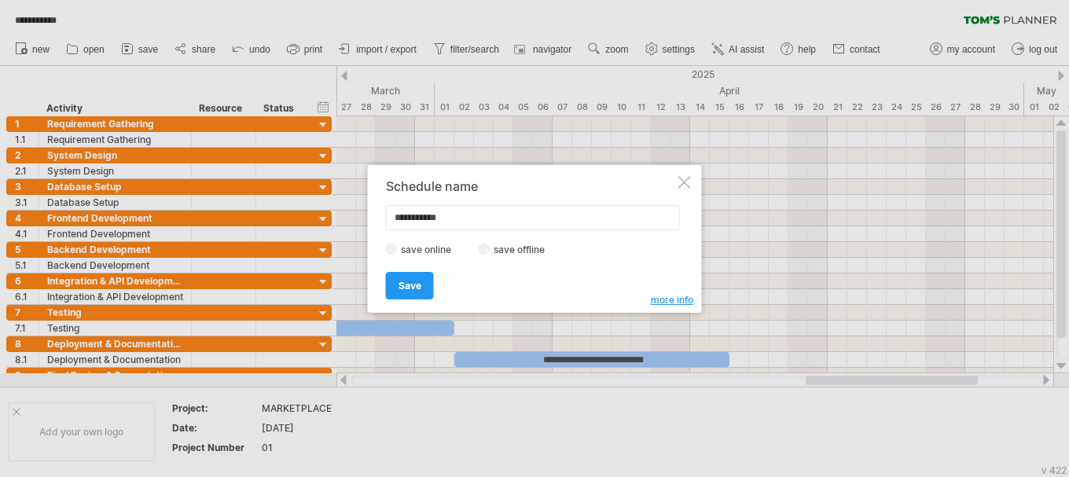
click at [512, 254] on label "save offline" at bounding box center [524, 250] width 68 height 12
click at [418, 284] on span "Save" at bounding box center [410, 286] width 23 height 12
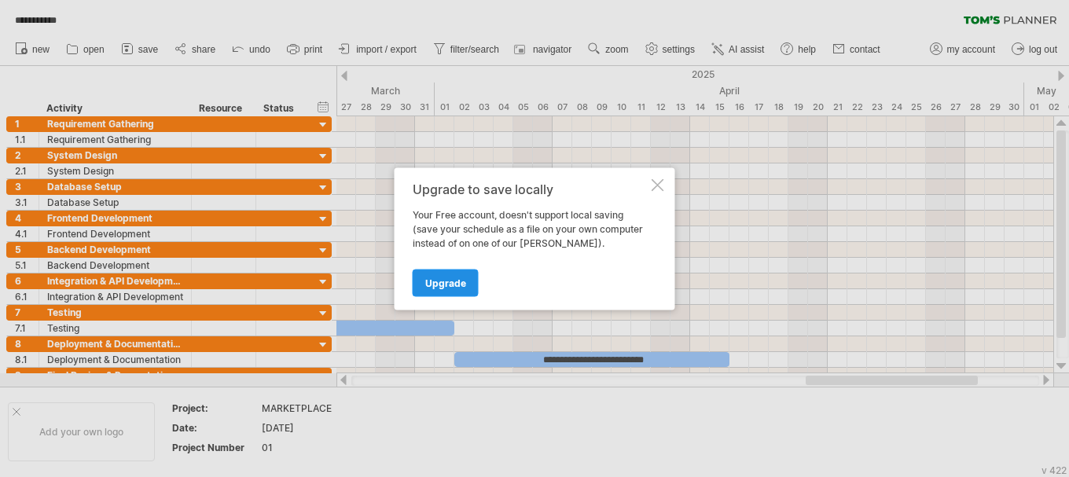
click at [430, 285] on span "Upgrade" at bounding box center [445, 283] width 41 height 12
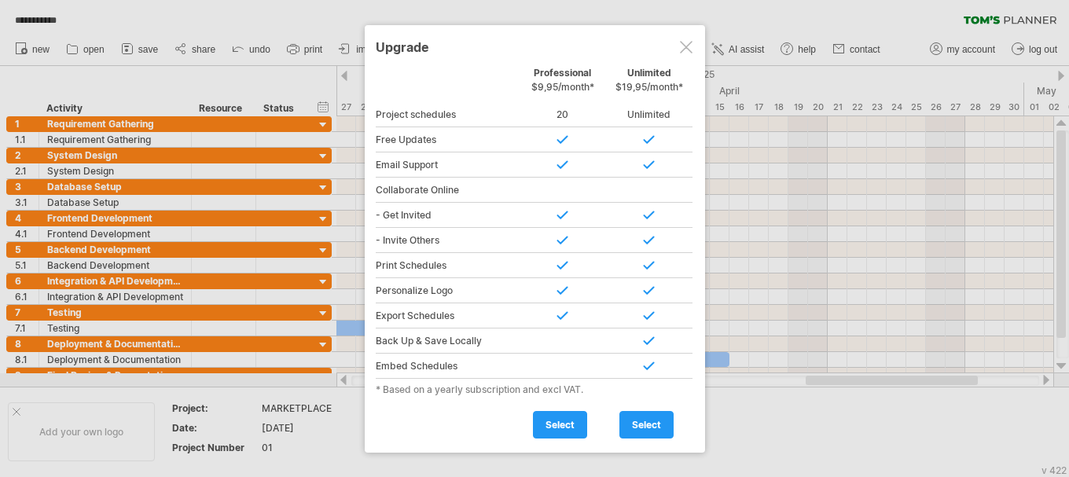
click at [684, 44] on div at bounding box center [686, 47] width 13 height 13
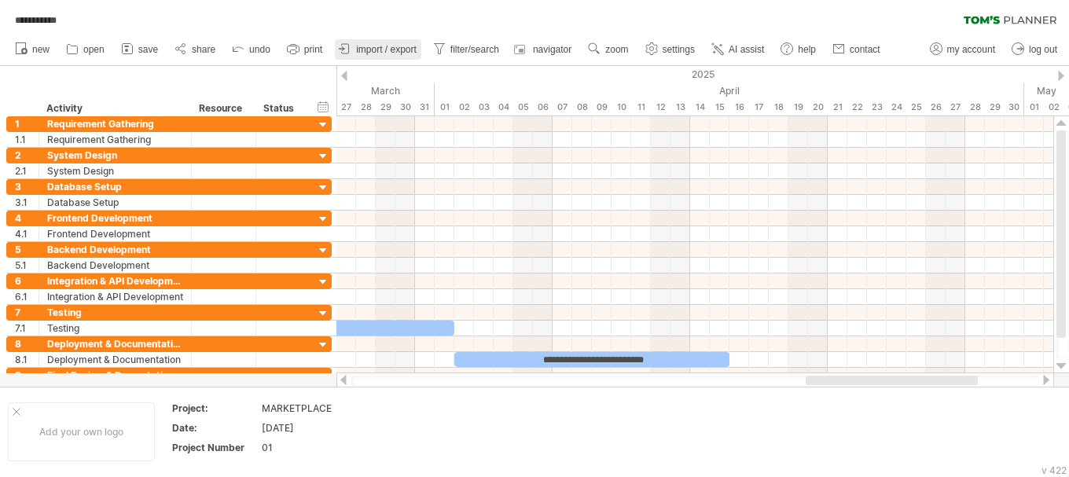
click at [362, 52] on span "import / export" at bounding box center [386, 49] width 61 height 11
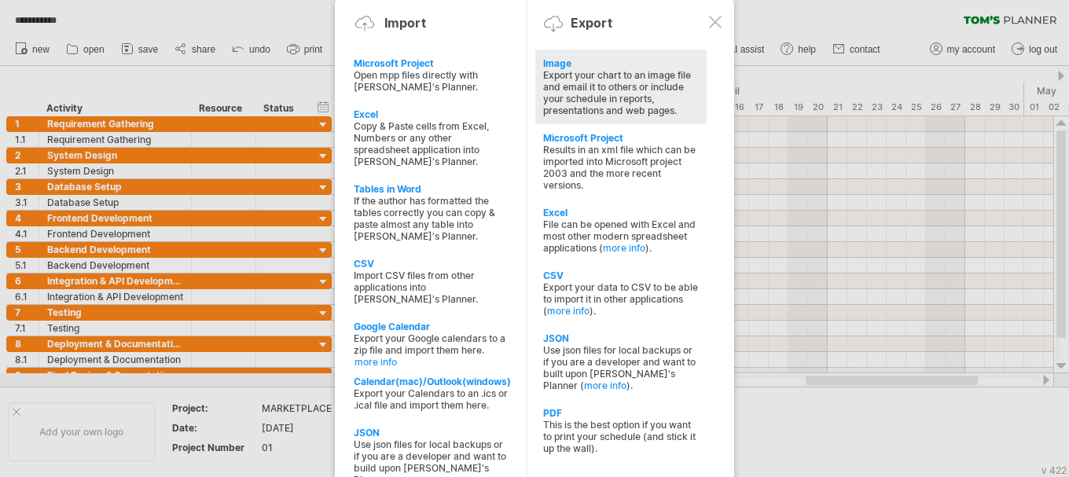
click at [627, 75] on div "Export your chart to an image file and email it to others or include your sched…" at bounding box center [621, 92] width 156 height 47
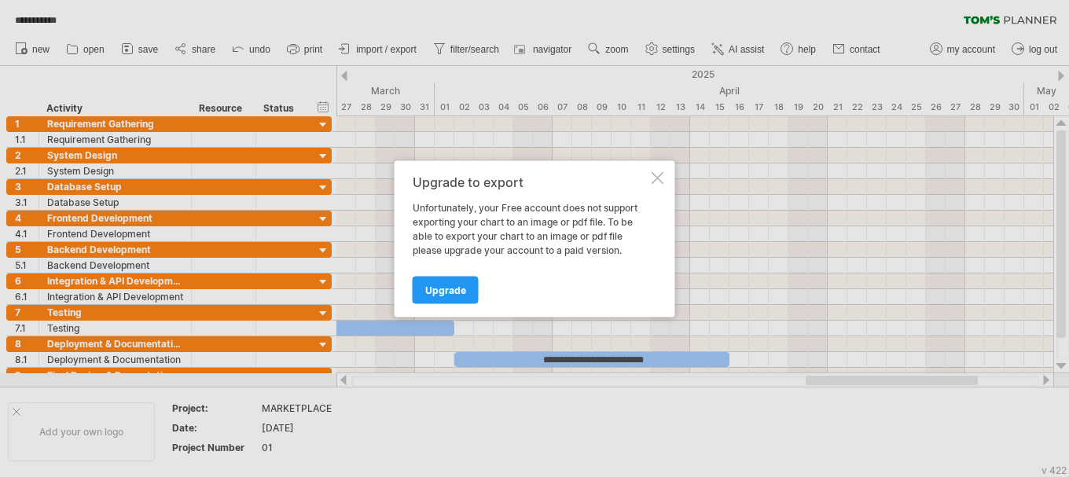
click at [656, 184] on div "Upgrade to export Unfortunately, your Free account does not support exporting y…" at bounding box center [535, 238] width 281 height 156
click at [653, 174] on div at bounding box center [658, 177] width 13 height 13
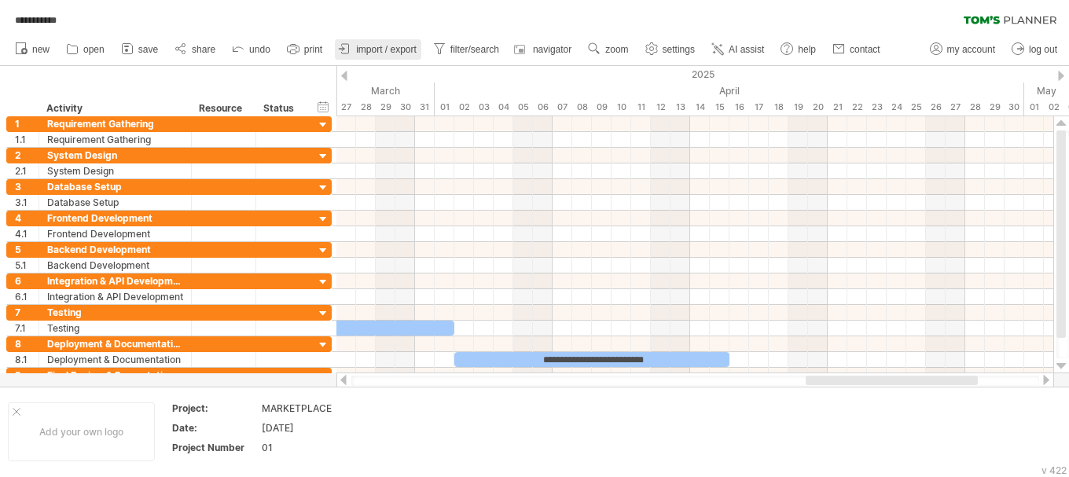
click at [390, 43] on link "import / export" at bounding box center [378, 49] width 86 height 20
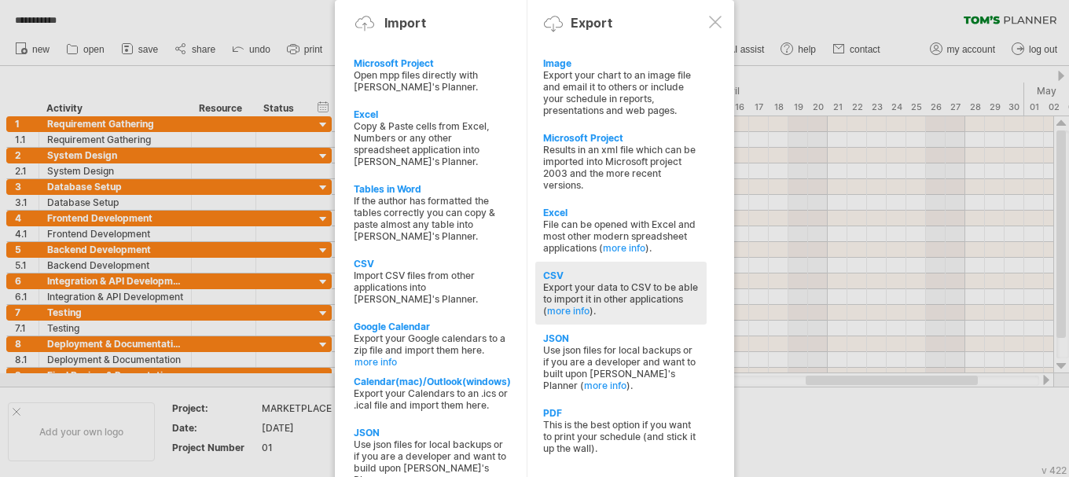
click at [599, 282] on div "Export your data to CSV to be able to import it in other applications ( more in…" at bounding box center [621, 298] width 156 height 35
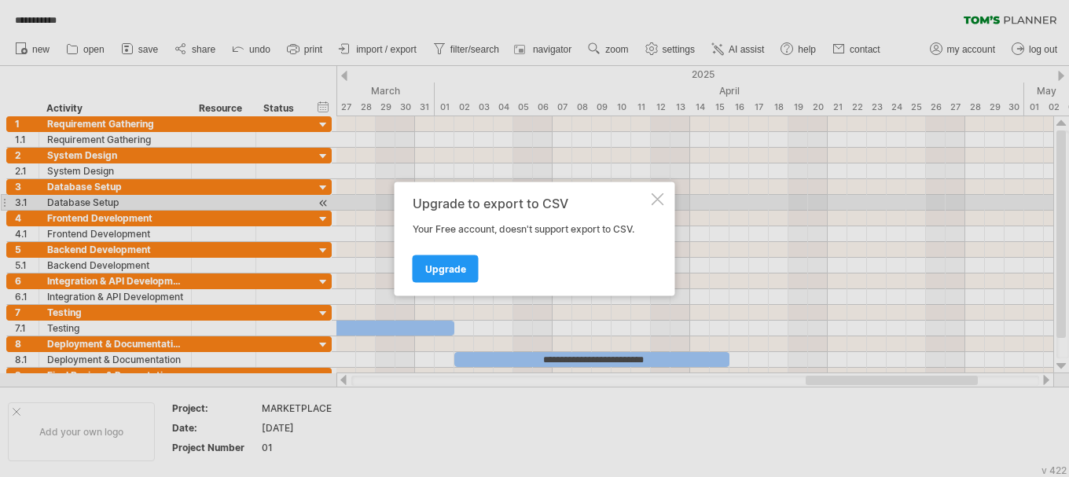
click at [663, 201] on div at bounding box center [658, 199] width 13 height 13
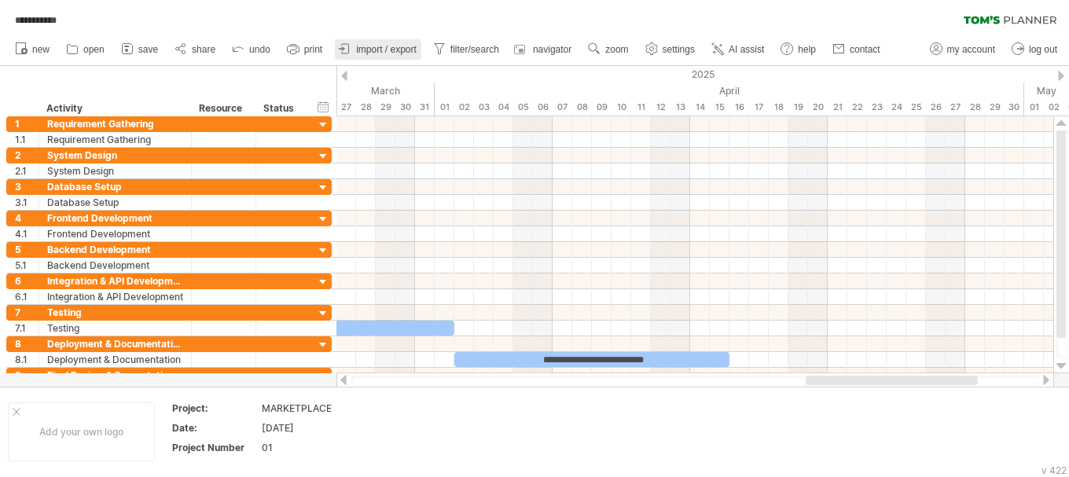
click at [395, 44] on span "import / export" at bounding box center [386, 49] width 61 height 11
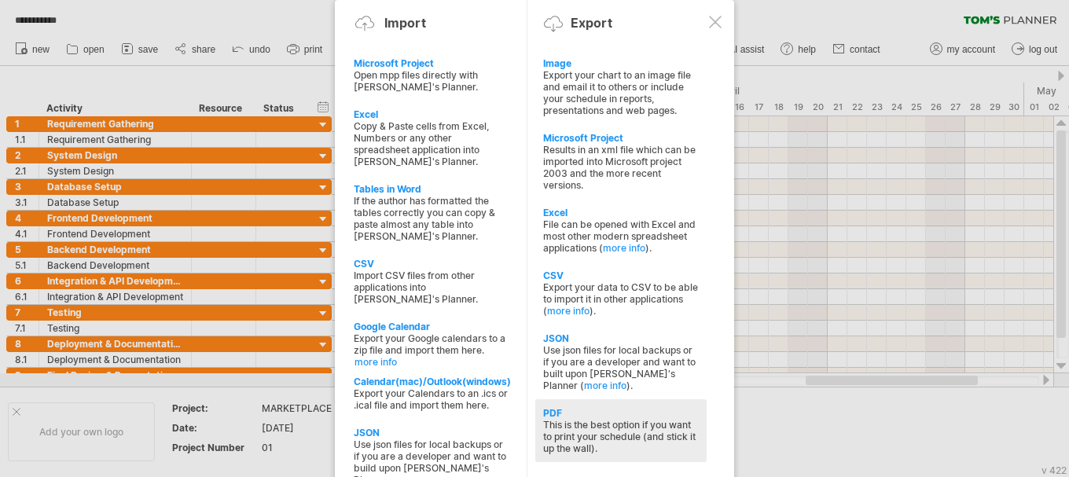
click at [574, 444] on div "This is the best option if you want to print your schedule (and stick it up the…" at bounding box center [621, 436] width 156 height 35
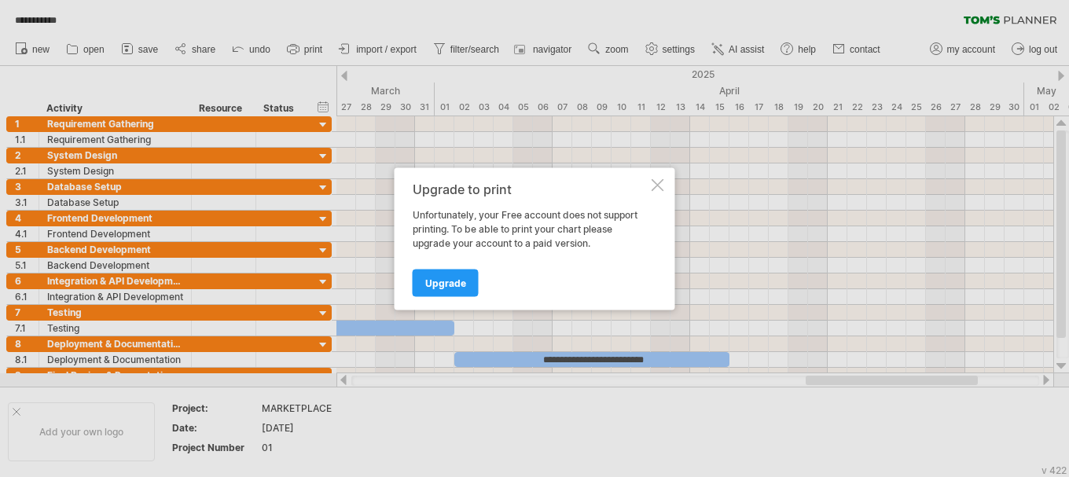
click at [661, 195] on div "Upgrade to print Unfortunately, your Free account does not support printing. To…" at bounding box center [535, 238] width 281 height 142
click at [655, 183] on div at bounding box center [658, 184] width 13 height 13
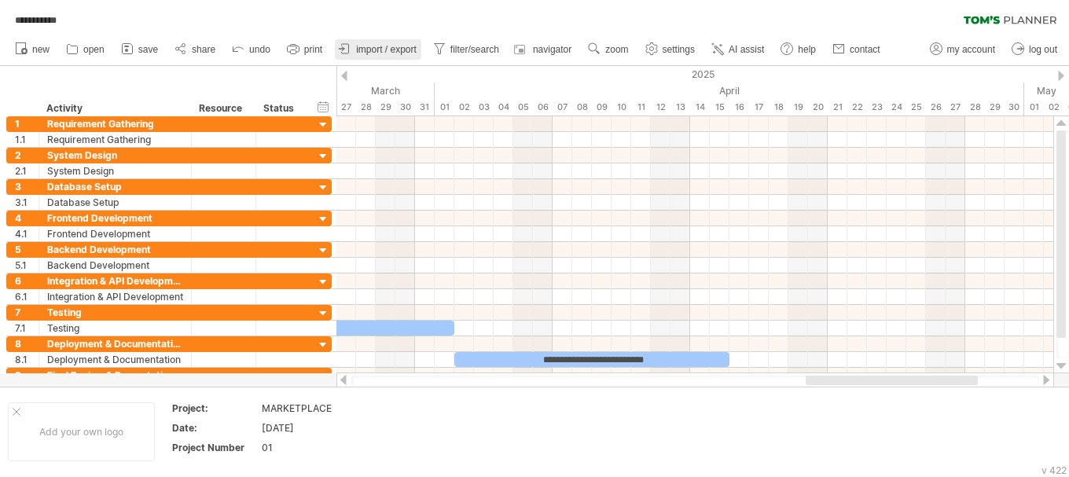
click at [386, 46] on span "import / export" at bounding box center [386, 49] width 61 height 11
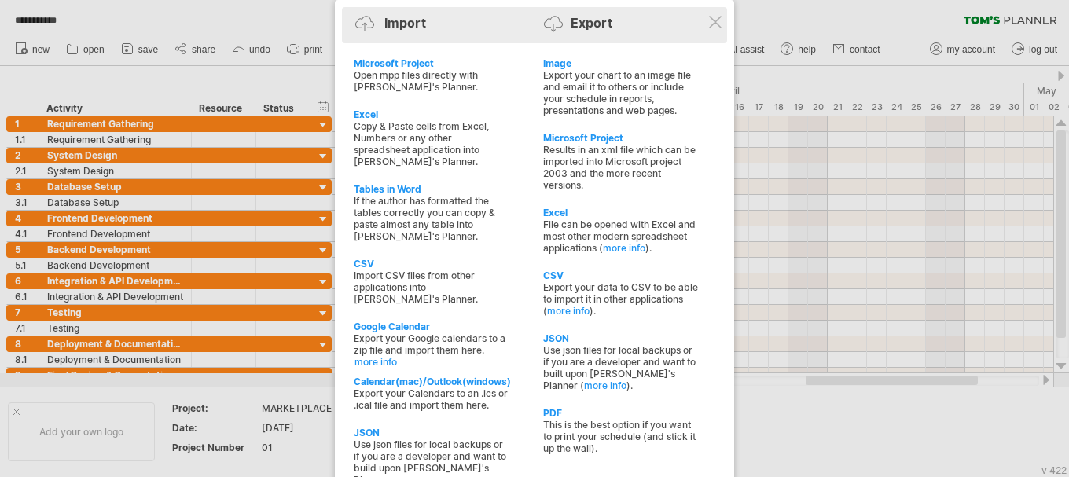
click at [721, 32] on div "Import Export" at bounding box center [534, 26] width 377 height 24
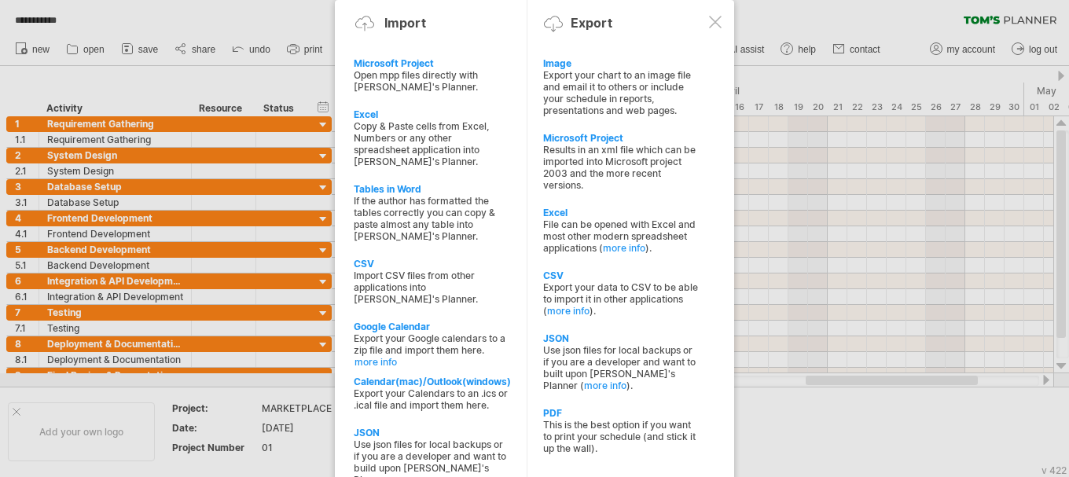
click at [720, 24] on div at bounding box center [715, 22] width 13 height 13
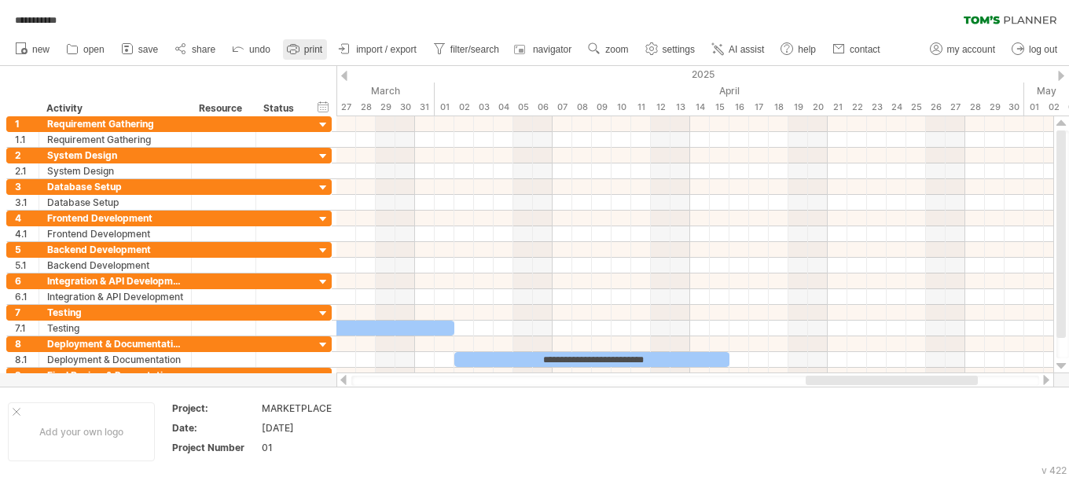
click at [305, 46] on link "print" at bounding box center [305, 49] width 44 height 20
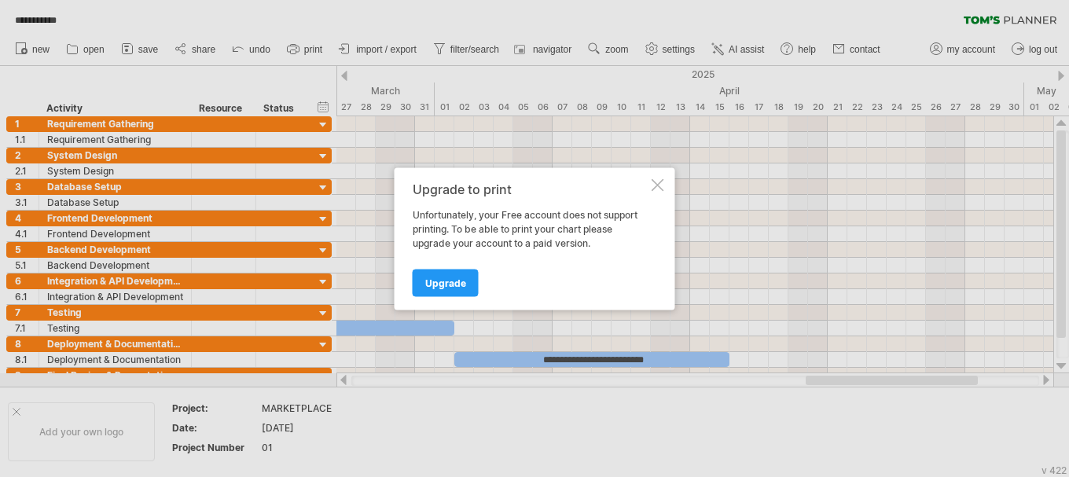
click at [666, 184] on div "Upgrade to print Unfortunately, your Free account does not support printing. To…" at bounding box center [535, 238] width 281 height 142
click at [661, 183] on div at bounding box center [658, 184] width 13 height 13
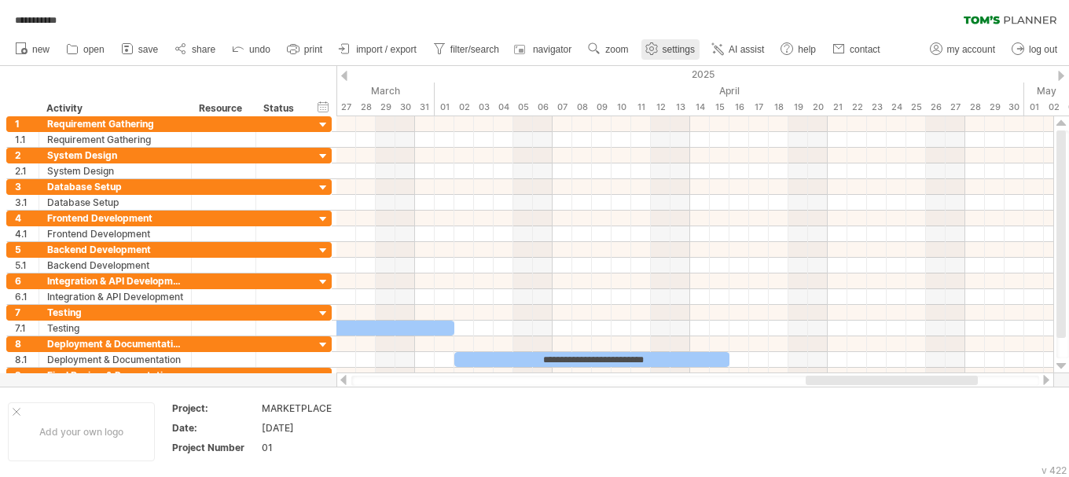
click at [656, 48] on use at bounding box center [652, 49] width 16 height 16
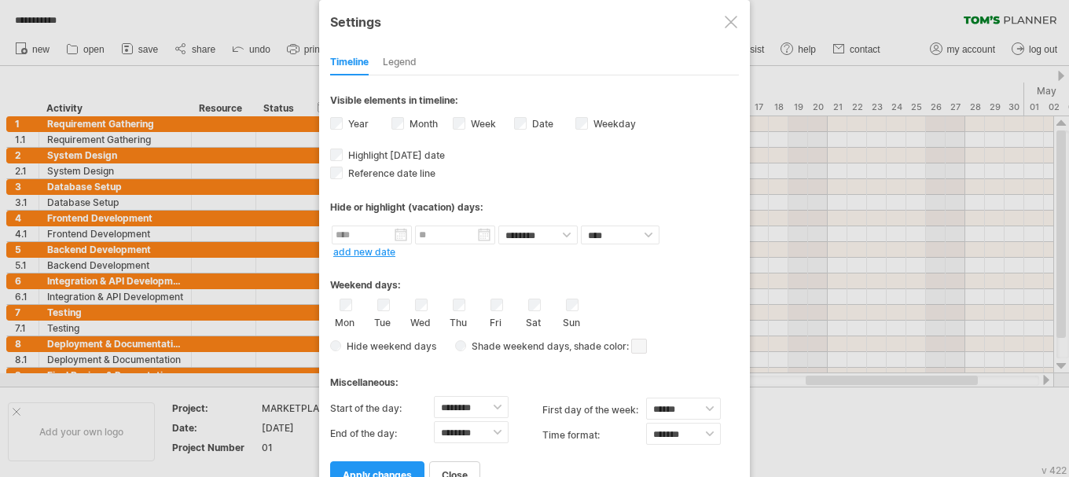
click at [733, 25] on div at bounding box center [731, 22] width 13 height 13
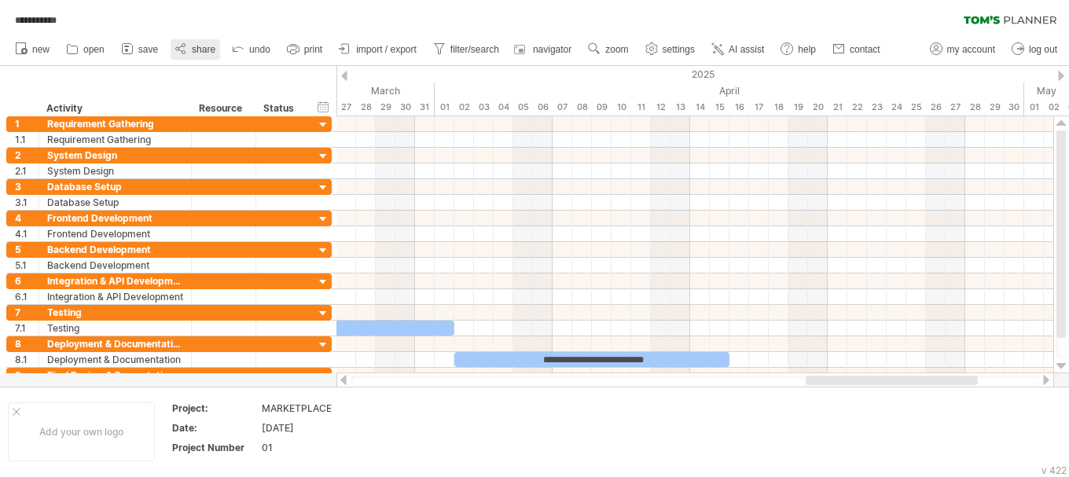
click at [187, 48] on icon at bounding box center [181, 49] width 16 height 16
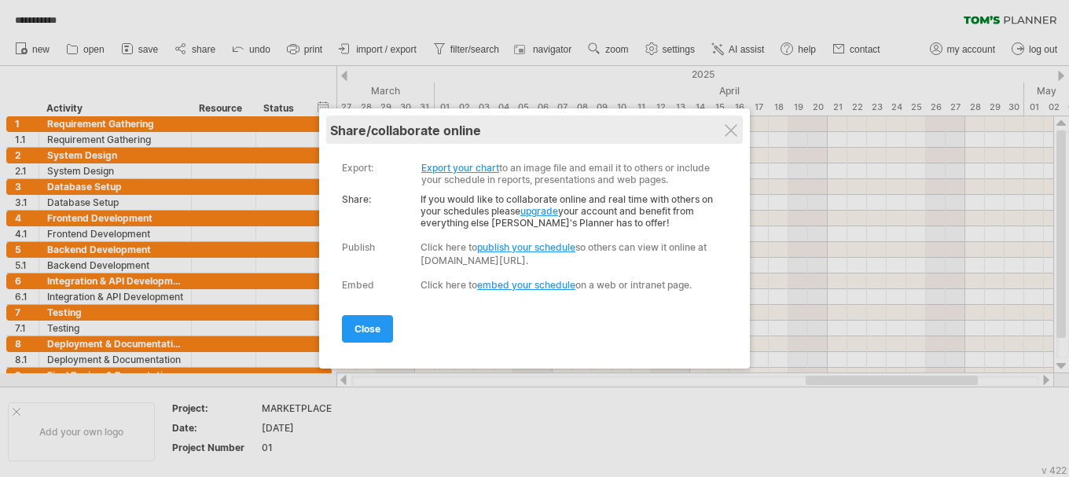
click at [721, 117] on div "My schedules share/collaborate online" at bounding box center [534, 130] width 409 height 28
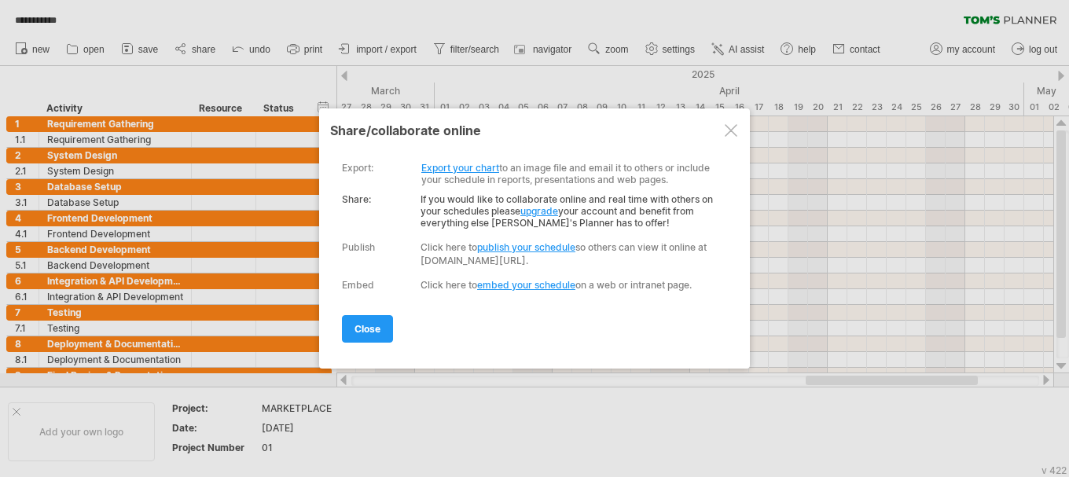
click at [729, 132] on div at bounding box center [731, 130] width 13 height 13
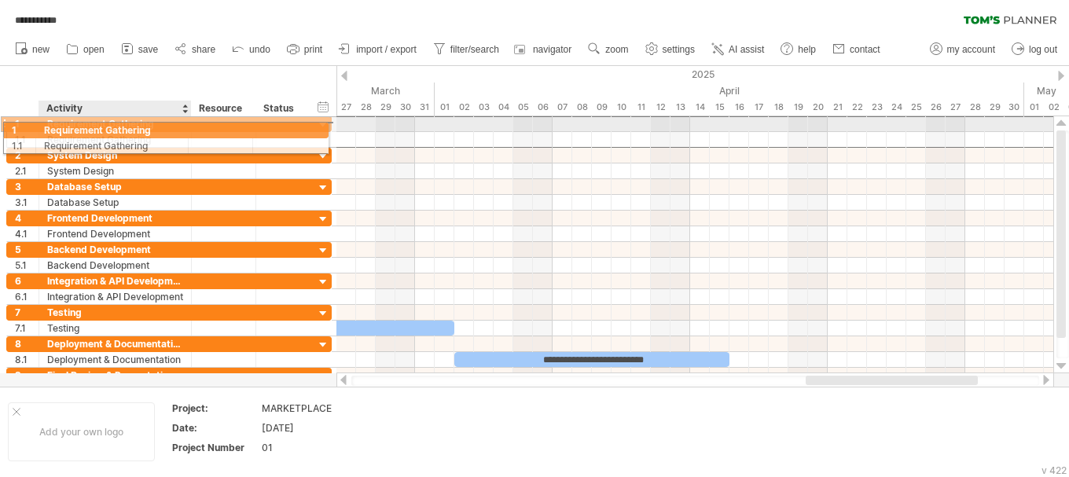
drag, startPoint x: 161, startPoint y: 121, endPoint x: 67, endPoint y: 127, distance: 94.6
click at [67, 127] on div "Requirement Gathering" at bounding box center [115, 123] width 136 height 15
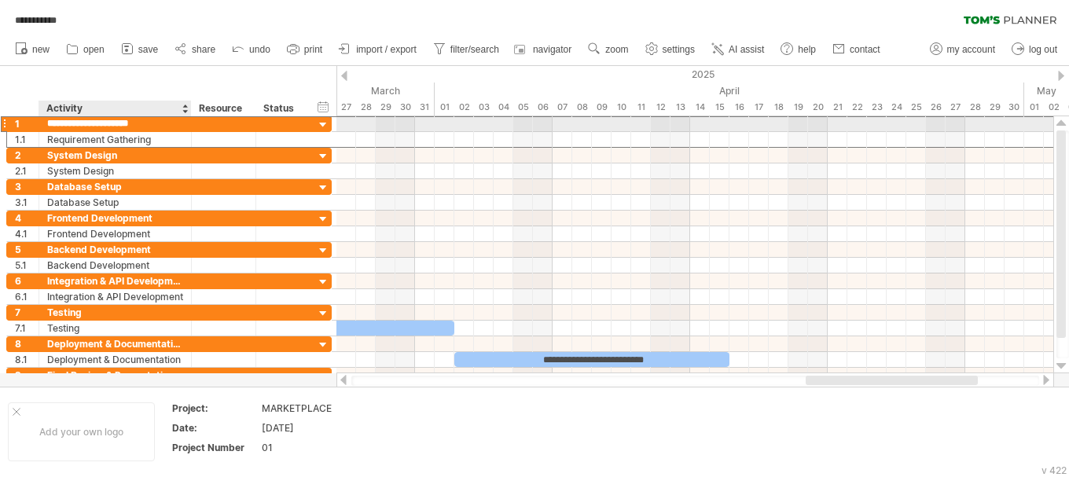
click at [67, 127] on input "**********" at bounding box center [115, 123] width 136 height 15
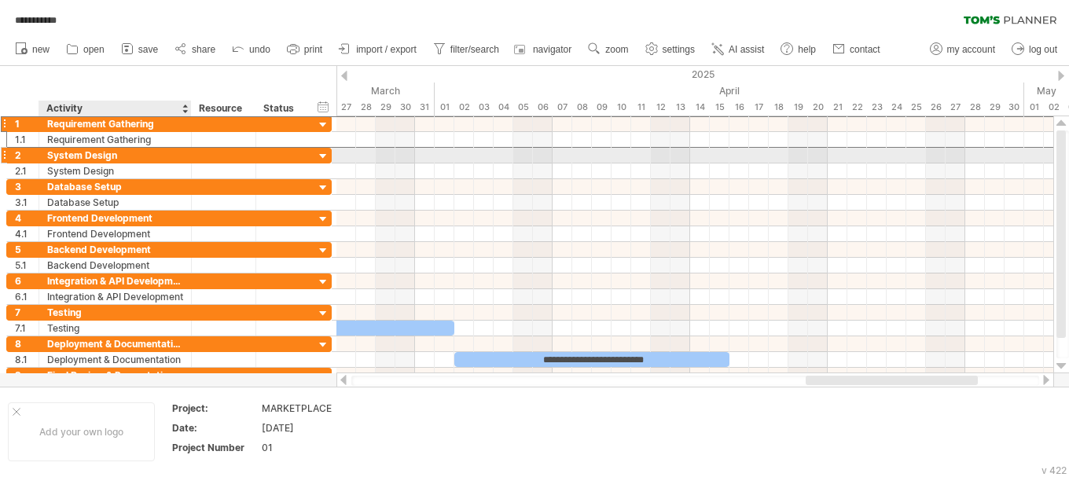
click at [104, 153] on div "System Design" at bounding box center [115, 155] width 136 height 15
click at [104, 153] on input "**********" at bounding box center [115, 155] width 136 height 15
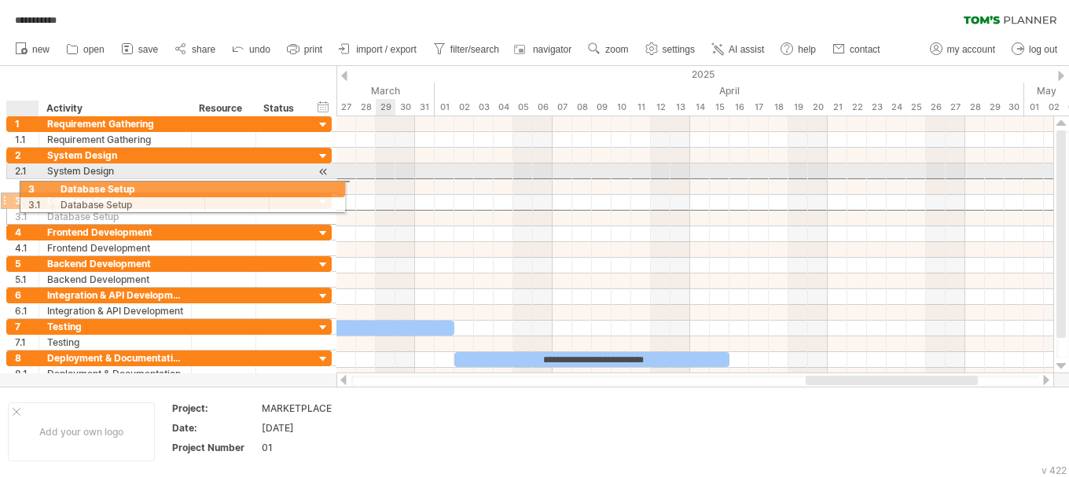
drag, startPoint x: 132, startPoint y: 183, endPoint x: 42, endPoint y: 186, distance: 89.7
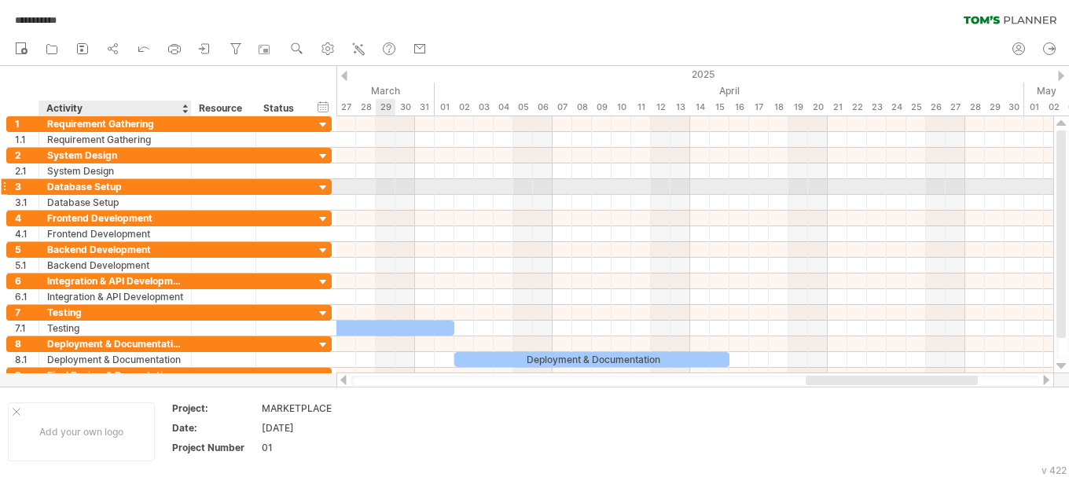
click at [80, 186] on div "Database Setup" at bounding box center [115, 186] width 136 height 15
click at [80, 186] on input "**********" at bounding box center [115, 186] width 136 height 15
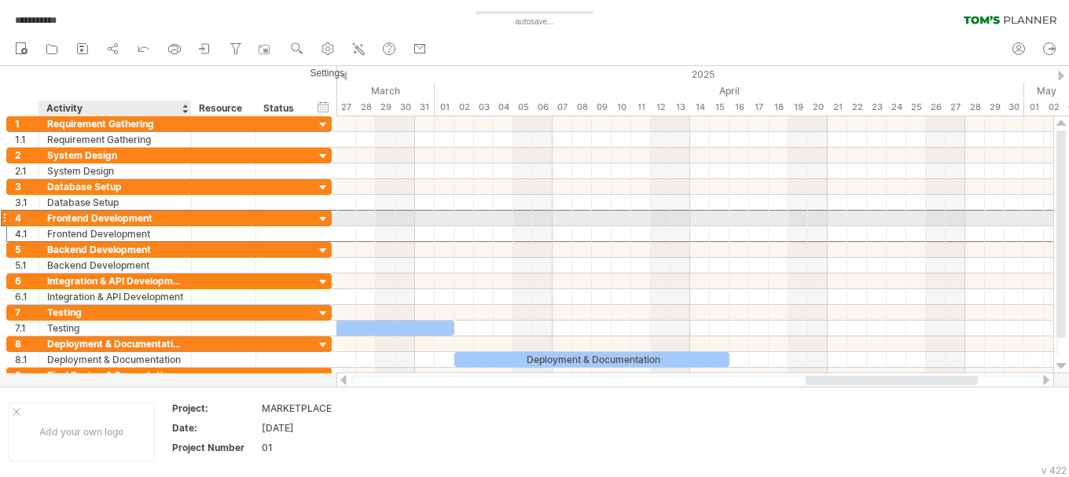
click at [77, 219] on div "Frontend Development" at bounding box center [115, 218] width 136 height 15
click at [0, 0] on input "**********" at bounding box center [0, 0] width 0 height 0
click at [77, 219] on input "**********" at bounding box center [115, 218] width 136 height 15
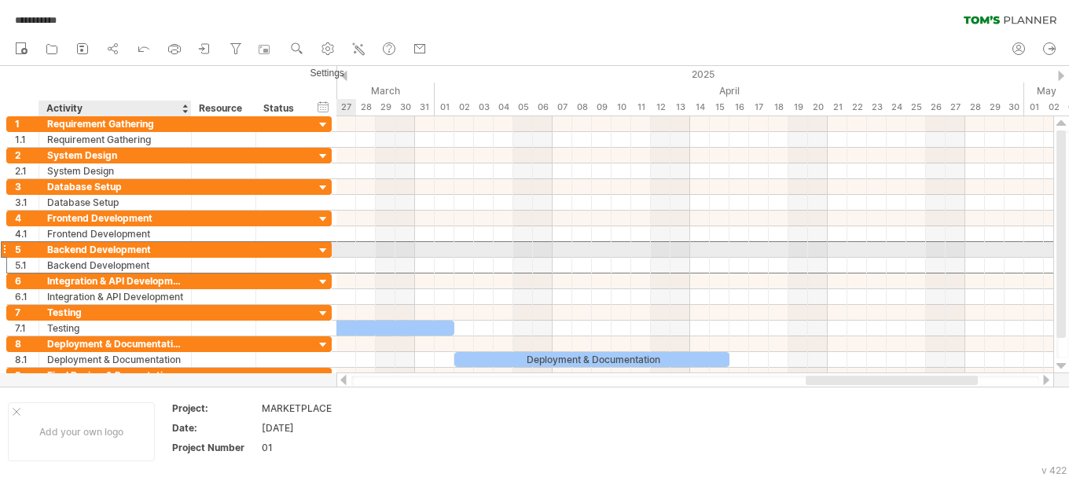
click at [119, 245] on div "Backend Development" at bounding box center [115, 249] width 136 height 15
click at [119, 245] on input "**********" at bounding box center [115, 249] width 136 height 15
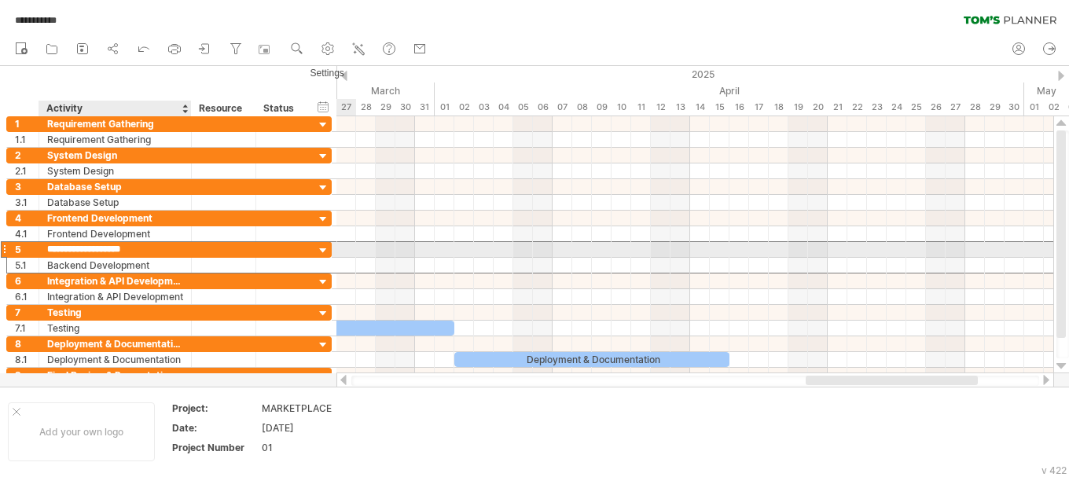
click at [119, 245] on input "**********" at bounding box center [115, 249] width 136 height 15
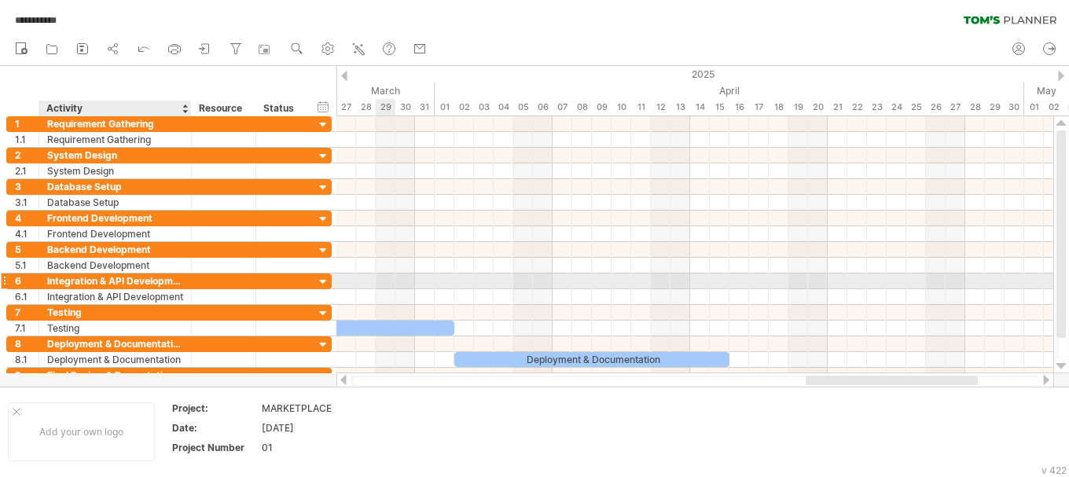
click at [138, 281] on div "Integration & API Development" at bounding box center [115, 281] width 136 height 15
click at [138, 281] on input "**********" at bounding box center [115, 281] width 136 height 15
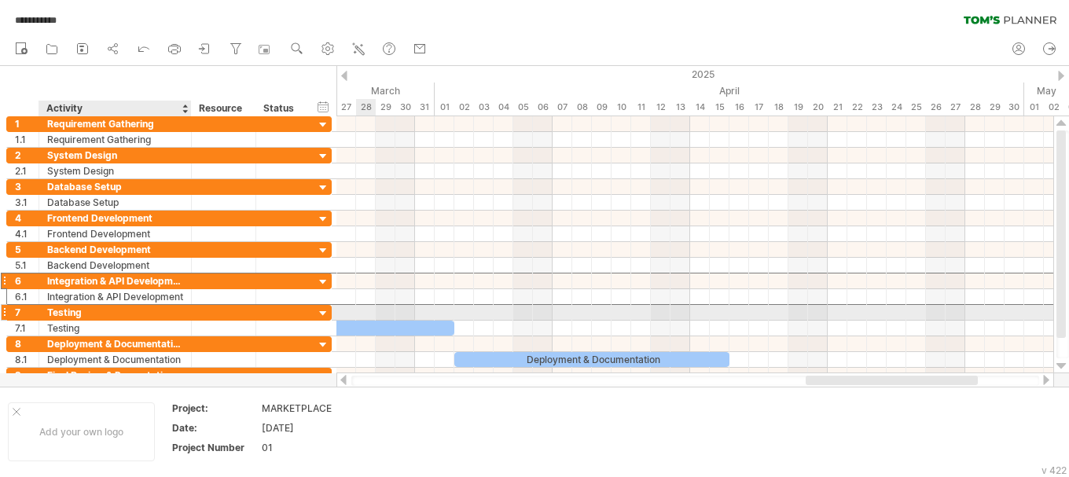
click at [83, 315] on div "Testing" at bounding box center [115, 312] width 136 height 15
click at [83, 315] on input "*******" at bounding box center [115, 312] width 136 height 15
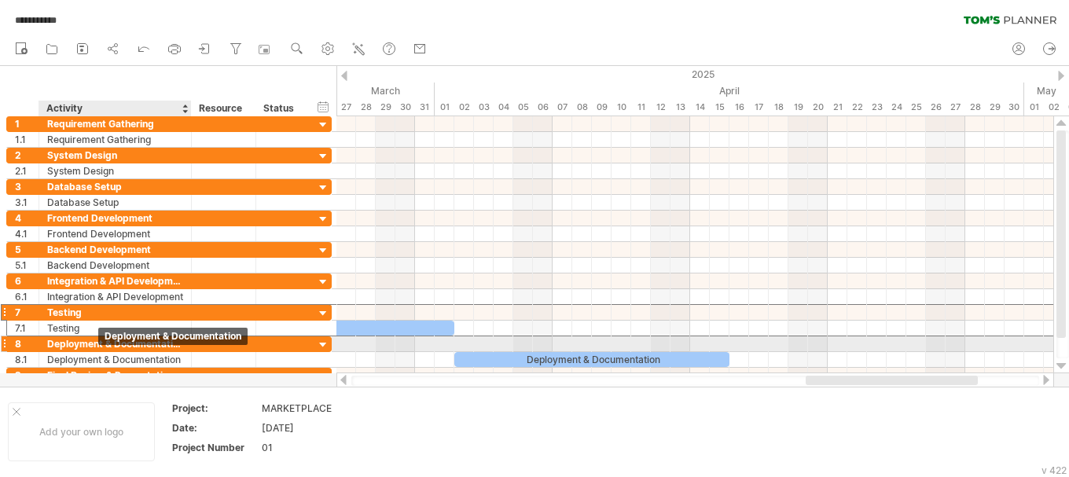
click at [98, 346] on div "Deployment & Documentation" at bounding box center [115, 344] width 136 height 15
click at [98, 346] on input "**********" at bounding box center [115, 344] width 136 height 15
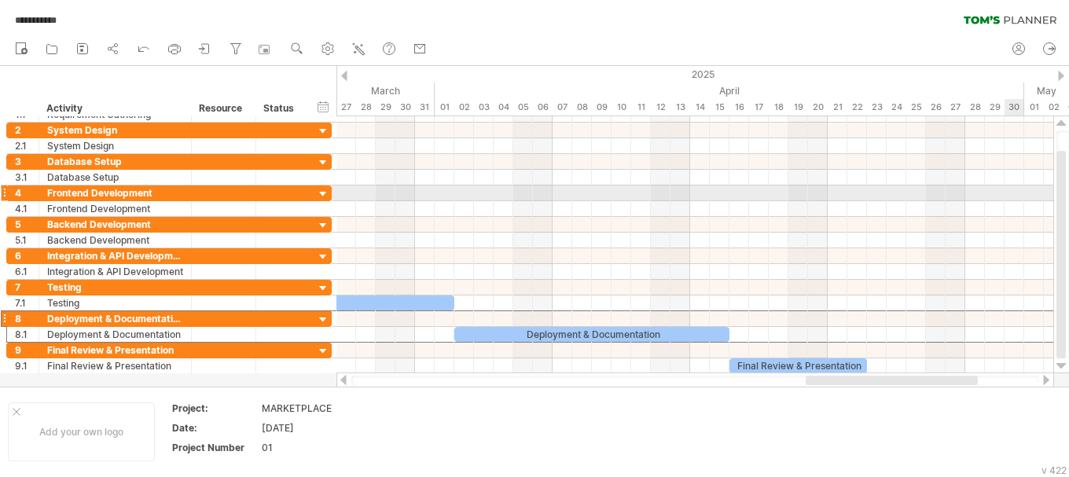
drag, startPoint x: 1064, startPoint y: 157, endPoint x: 1058, endPoint y: 221, distance: 63.9
click at [1058, 221] on div at bounding box center [1061, 255] width 9 height 208
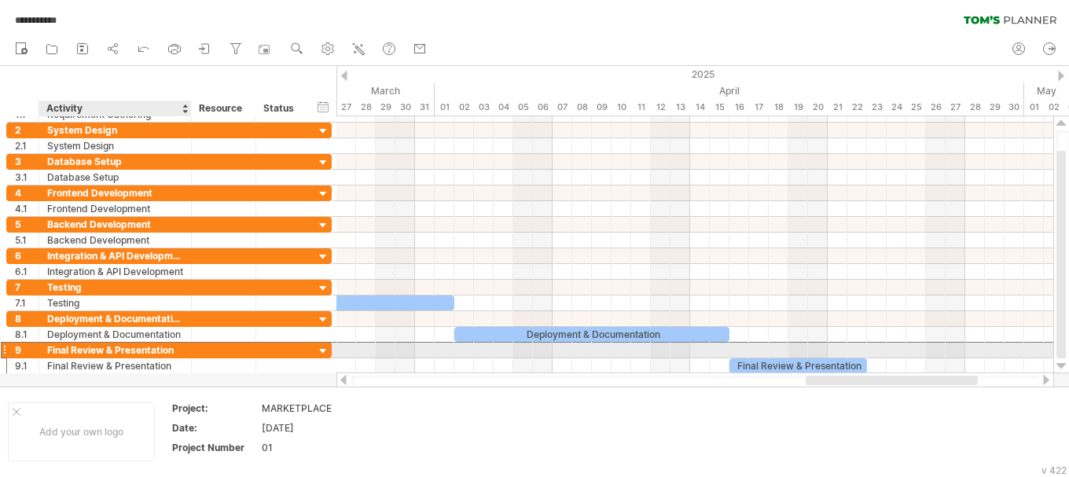
click at [70, 348] on div "Final Review & Presentation" at bounding box center [115, 350] width 136 height 15
click at [0, 0] on input "**********" at bounding box center [0, 0] width 0 height 0
click at [70, 348] on input "**********" at bounding box center [115, 350] width 136 height 15
